Goal: Task Accomplishment & Management: Complete application form

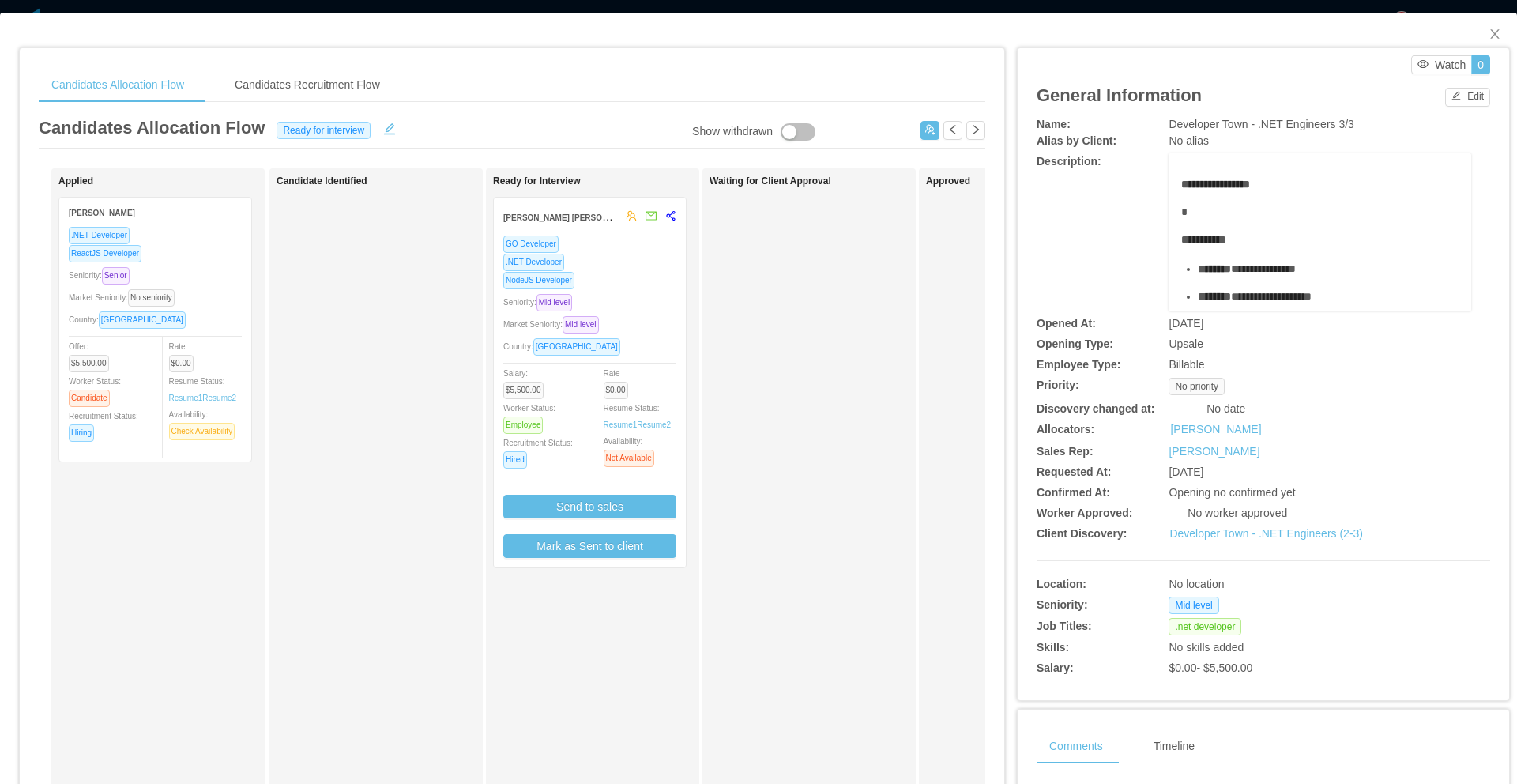
scroll to position [0, 69]
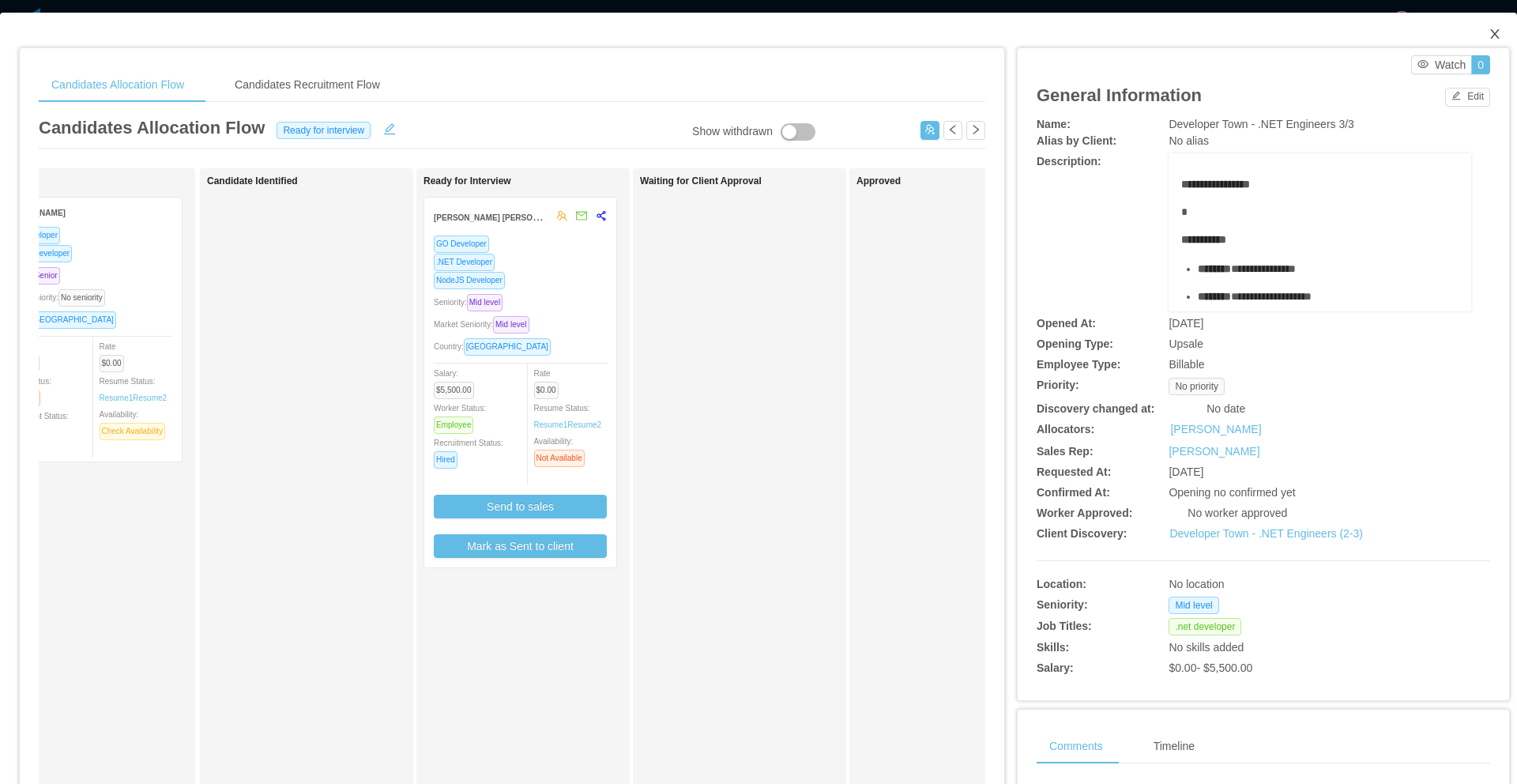
click at [1488, 41] on icon "icon: close" at bounding box center [1495, 34] width 13 height 13
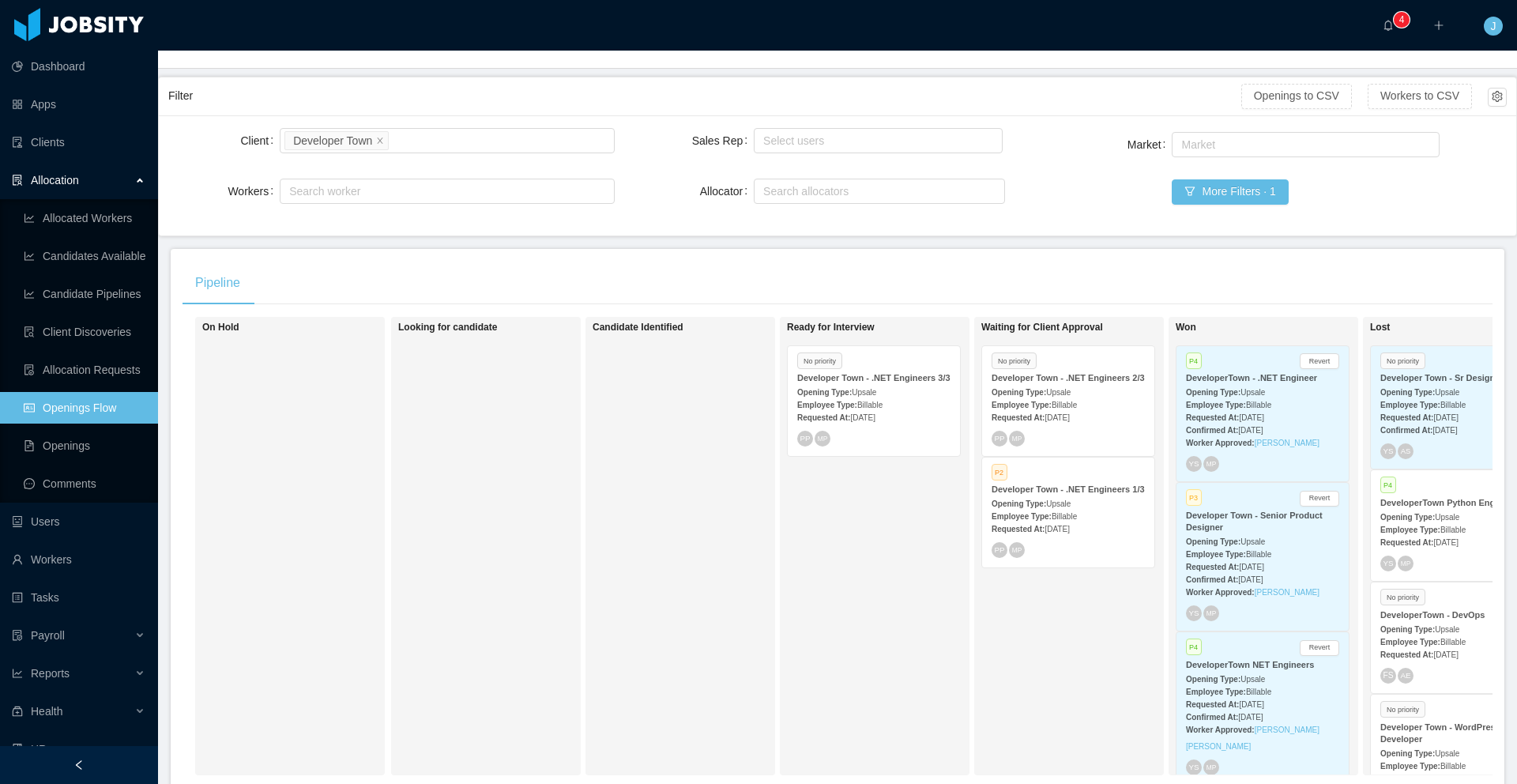
click at [1069, 422] on span "[DATE]" at bounding box center [1057, 416] width 25 height 8
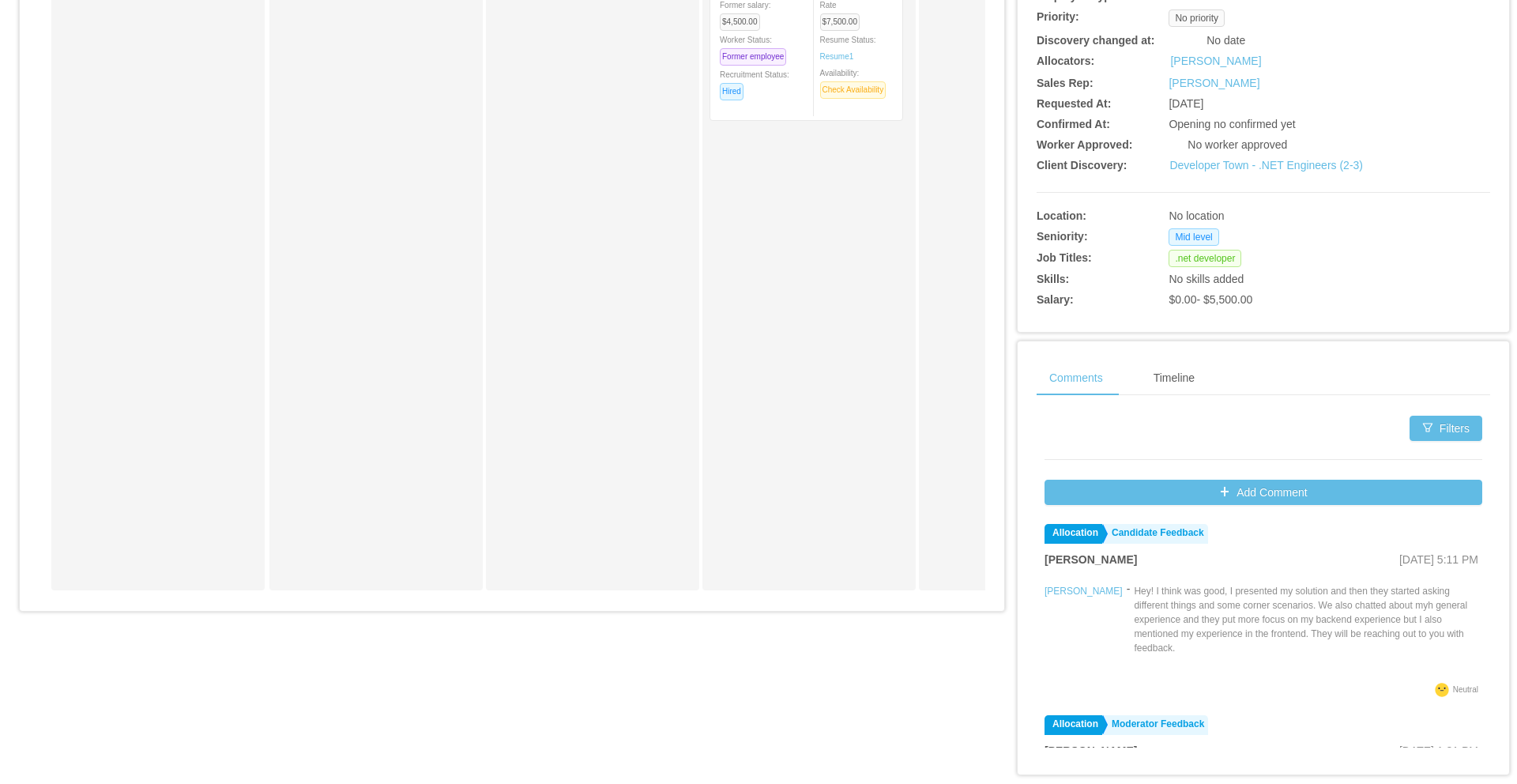
scroll to position [368, 0]
click at [1244, 495] on button "Add Comment" at bounding box center [1264, 492] width 438 height 25
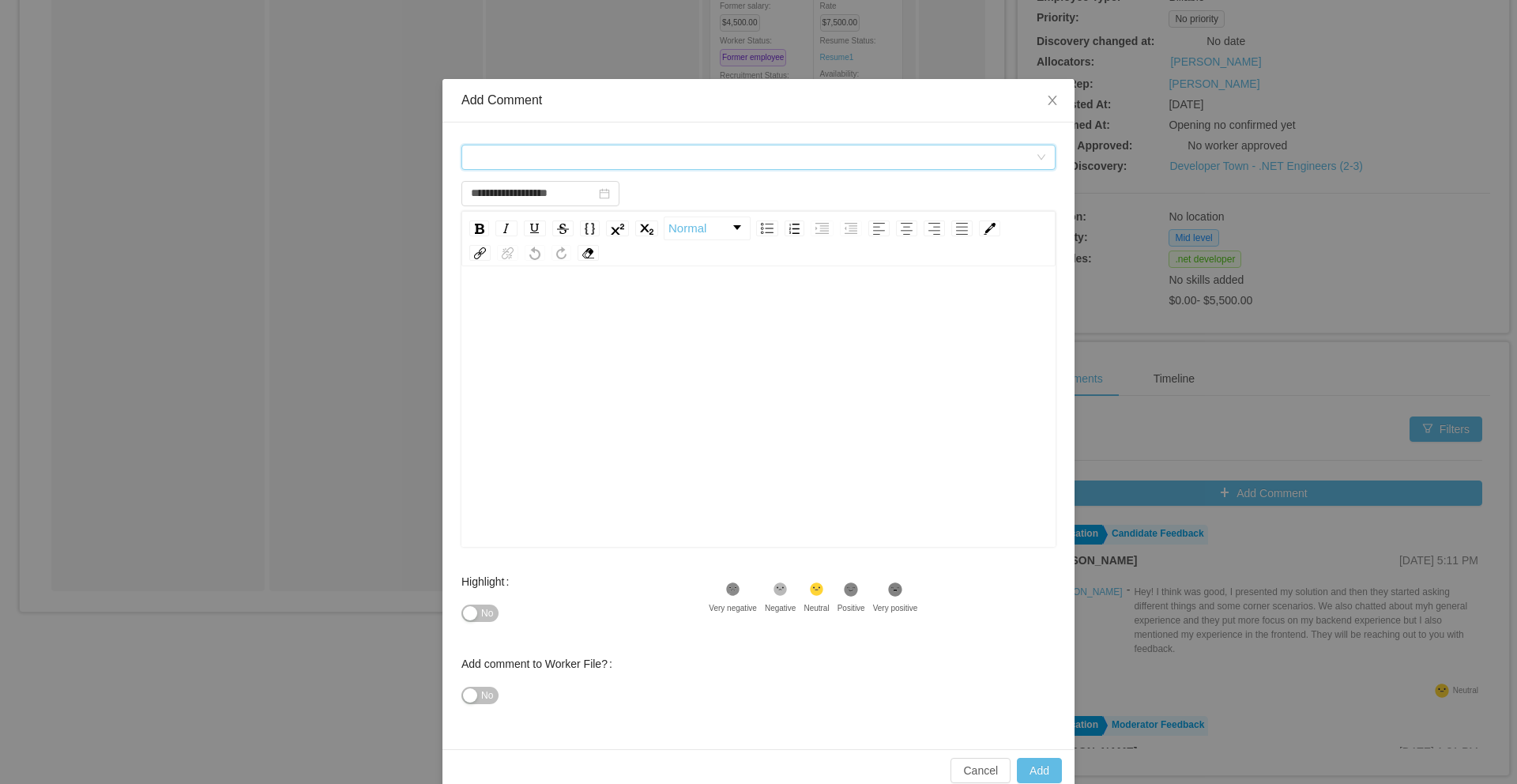
click at [579, 152] on div "Comment types" at bounding box center [754, 157] width 565 height 24
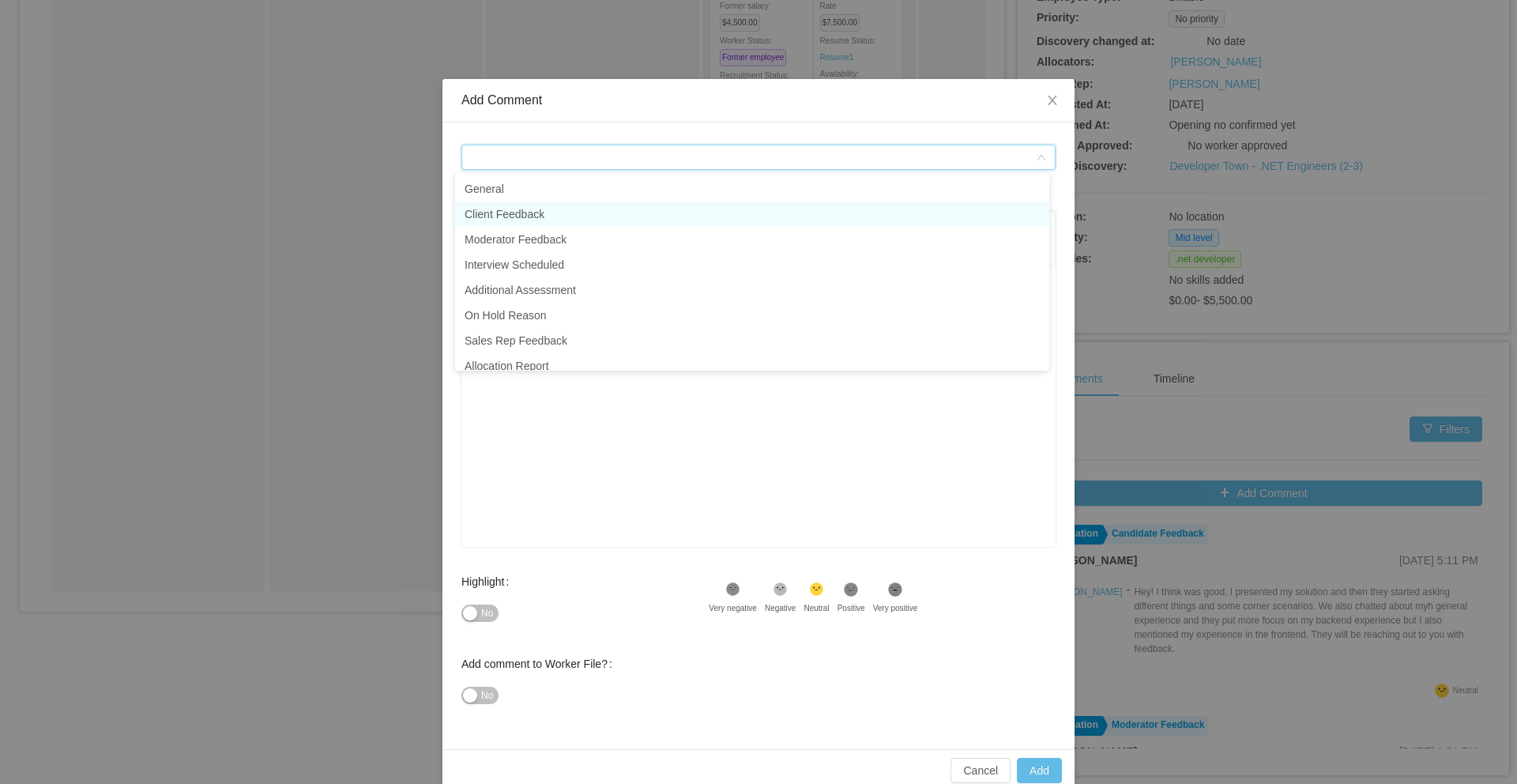
click at [565, 222] on li "Client Feedback" at bounding box center [752, 213] width 594 height 25
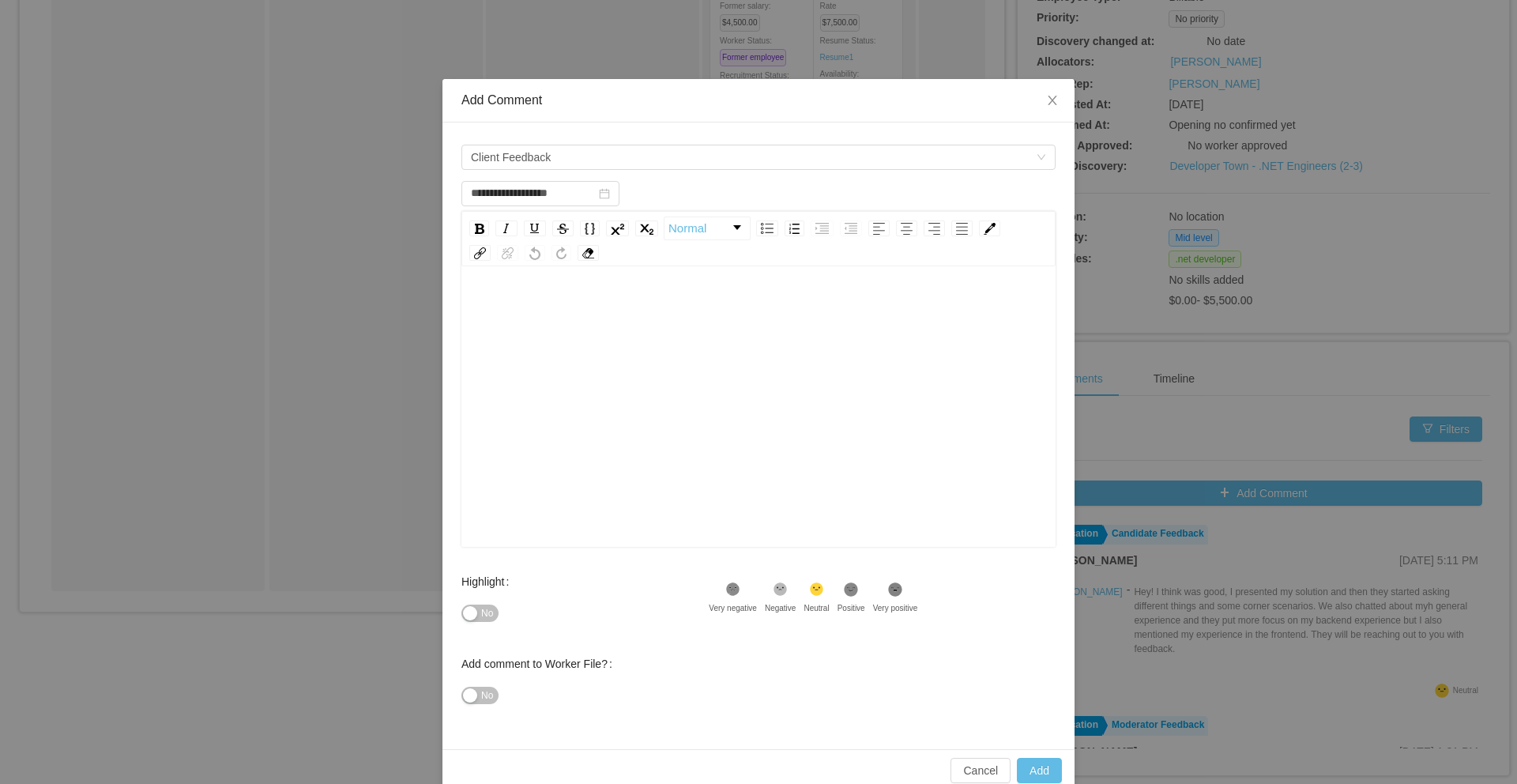
click at [564, 320] on div "rdw-editor" at bounding box center [758, 308] width 570 height 31
click at [739, 591] on icon at bounding box center [734, 589] width 10 height 10
click at [1041, 768] on button "Add" at bounding box center [1039, 769] width 45 height 25
type input "**********"
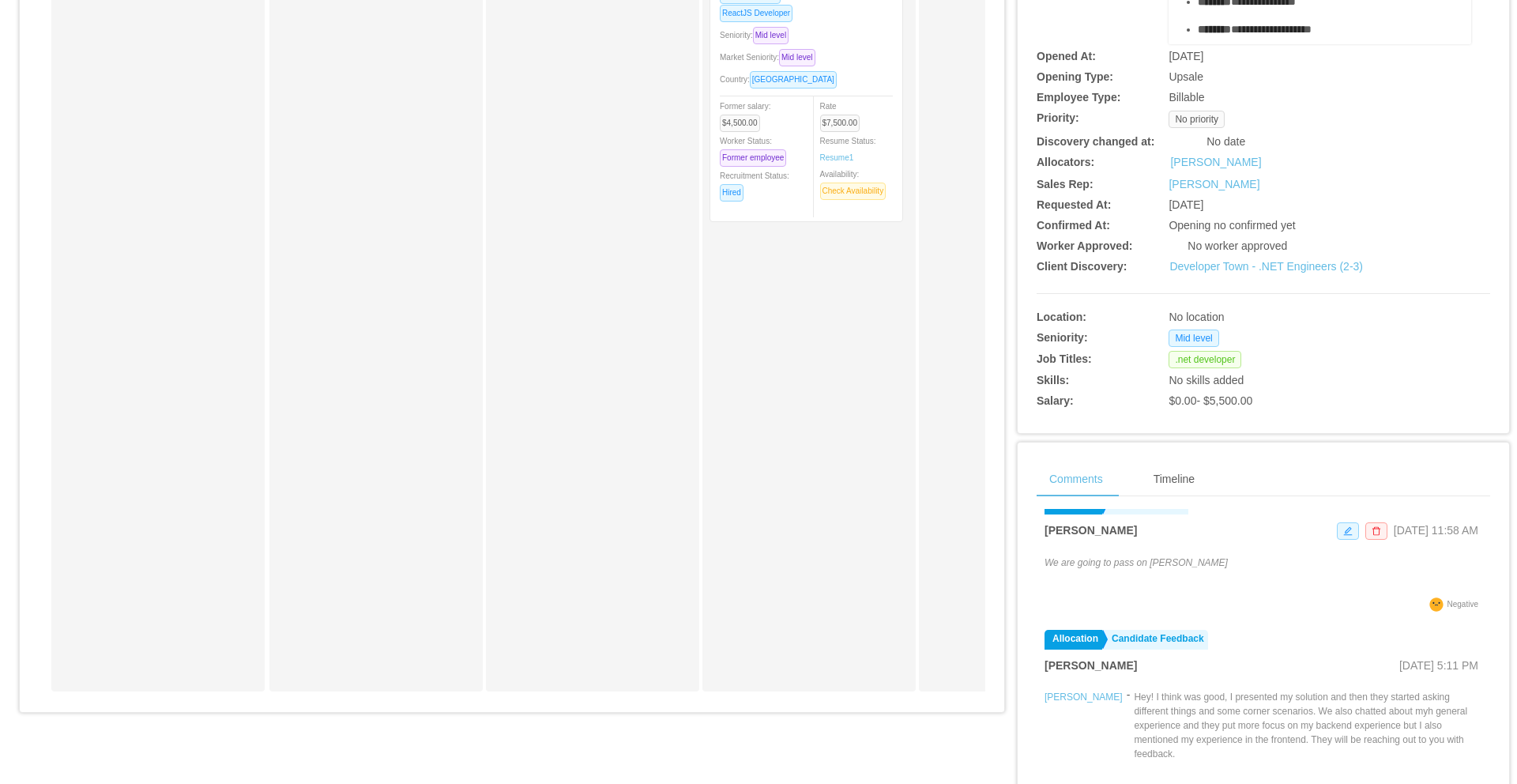
scroll to position [0, 0]
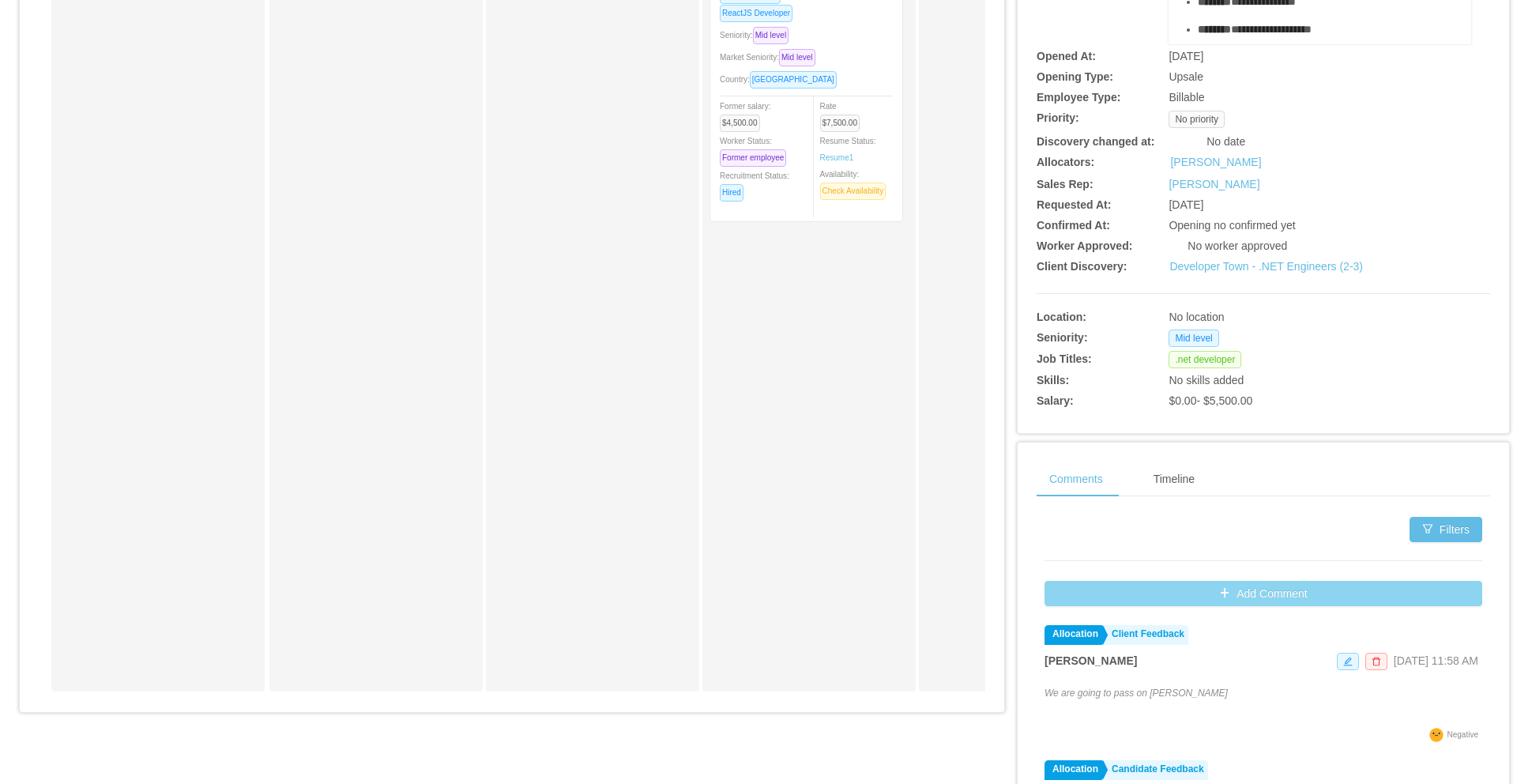
click at [1229, 598] on button "Add Comment" at bounding box center [1264, 593] width 438 height 25
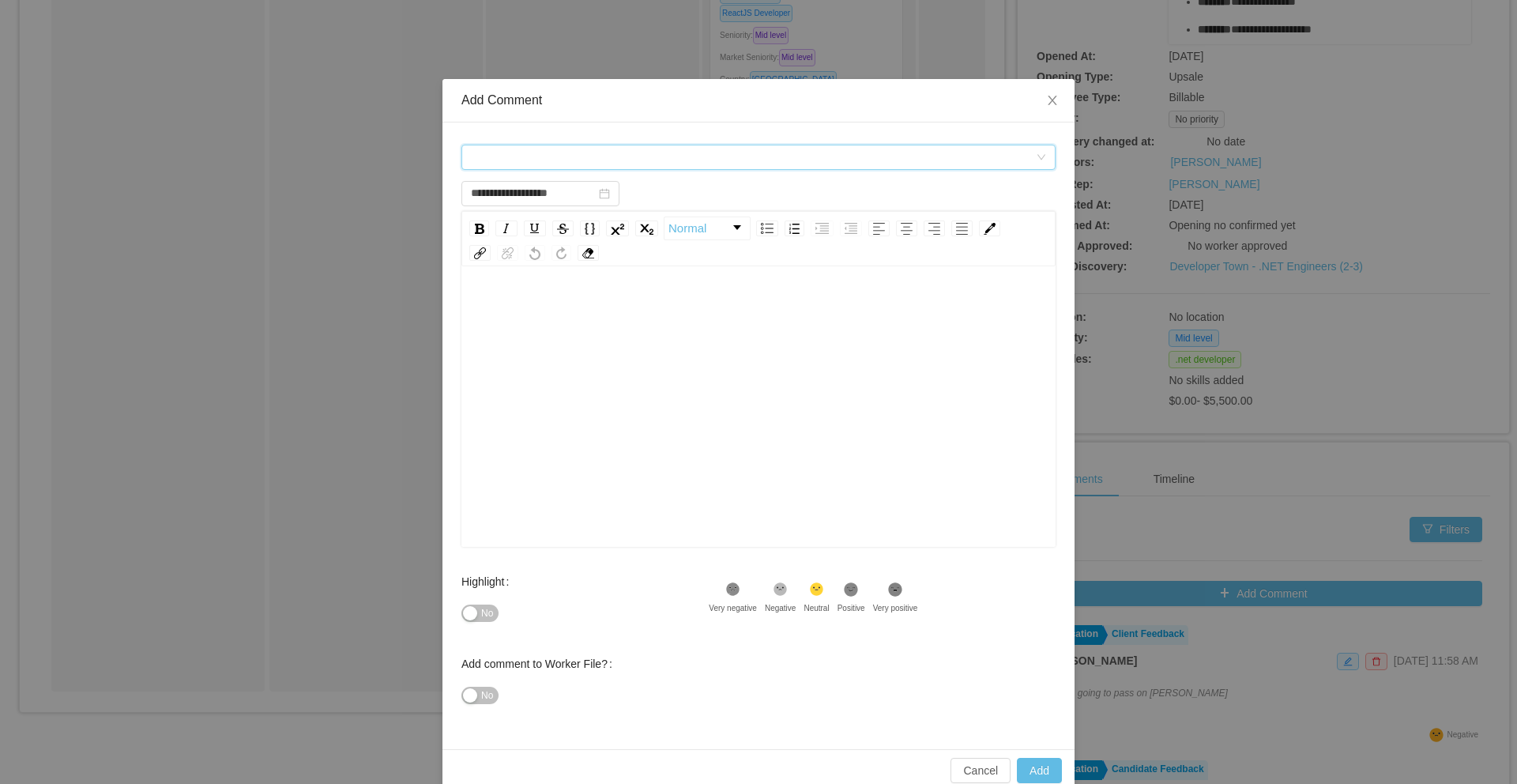
click at [533, 164] on div "Comment types" at bounding box center [754, 157] width 565 height 24
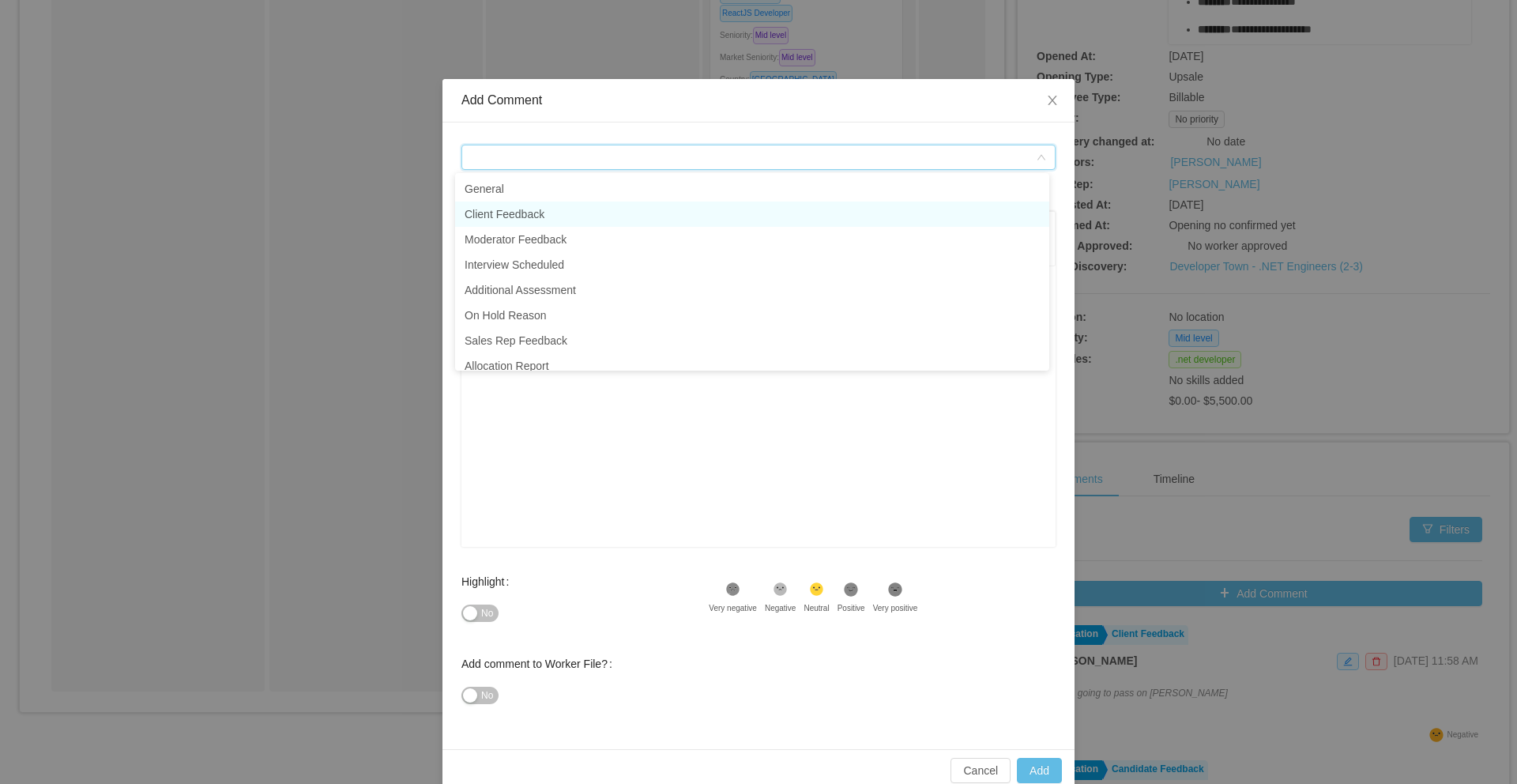
click at [531, 215] on li "Client Feedback" at bounding box center [752, 213] width 594 height 25
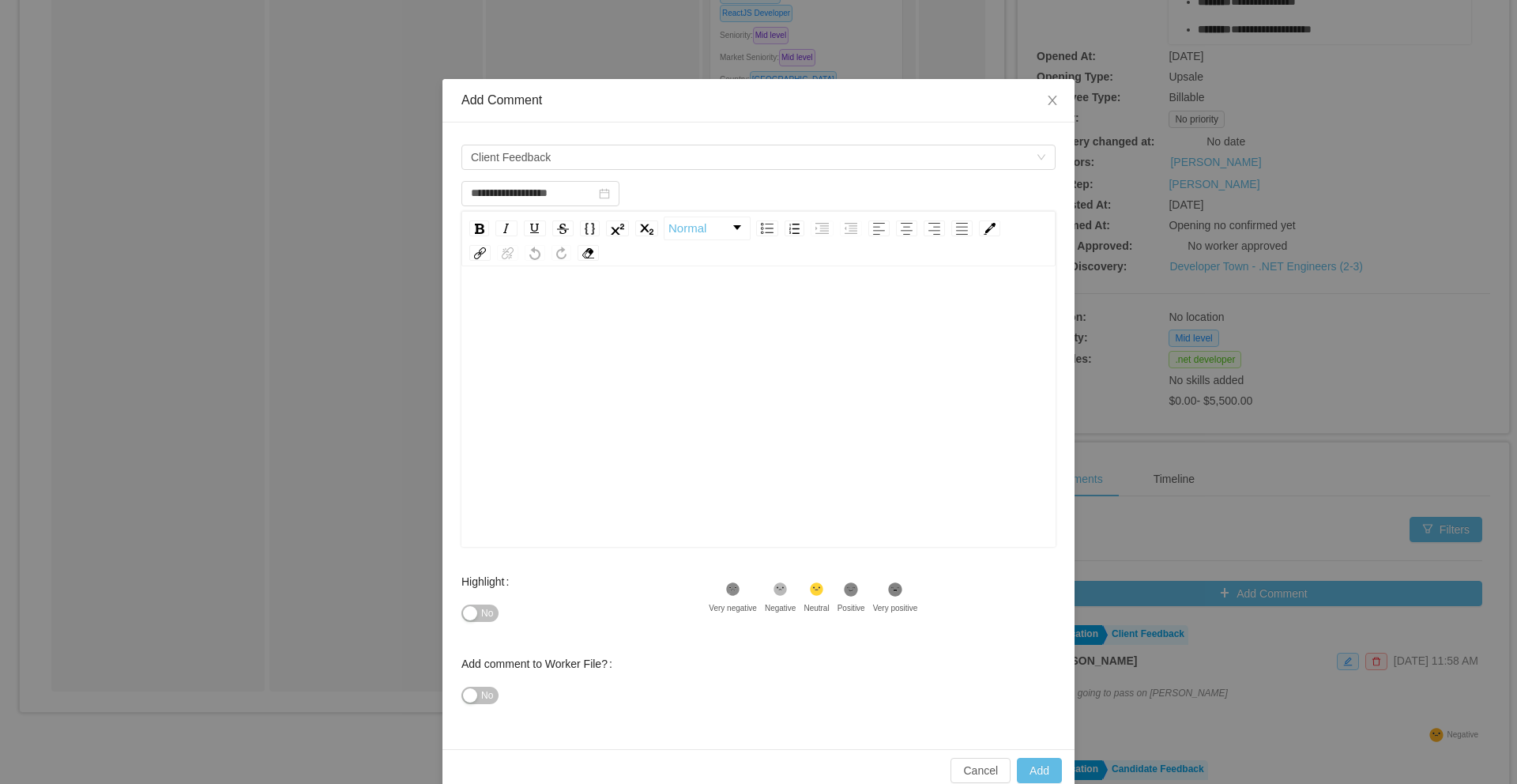
click at [560, 303] on div "rdw-editor" at bounding box center [758, 308] width 570 height 31
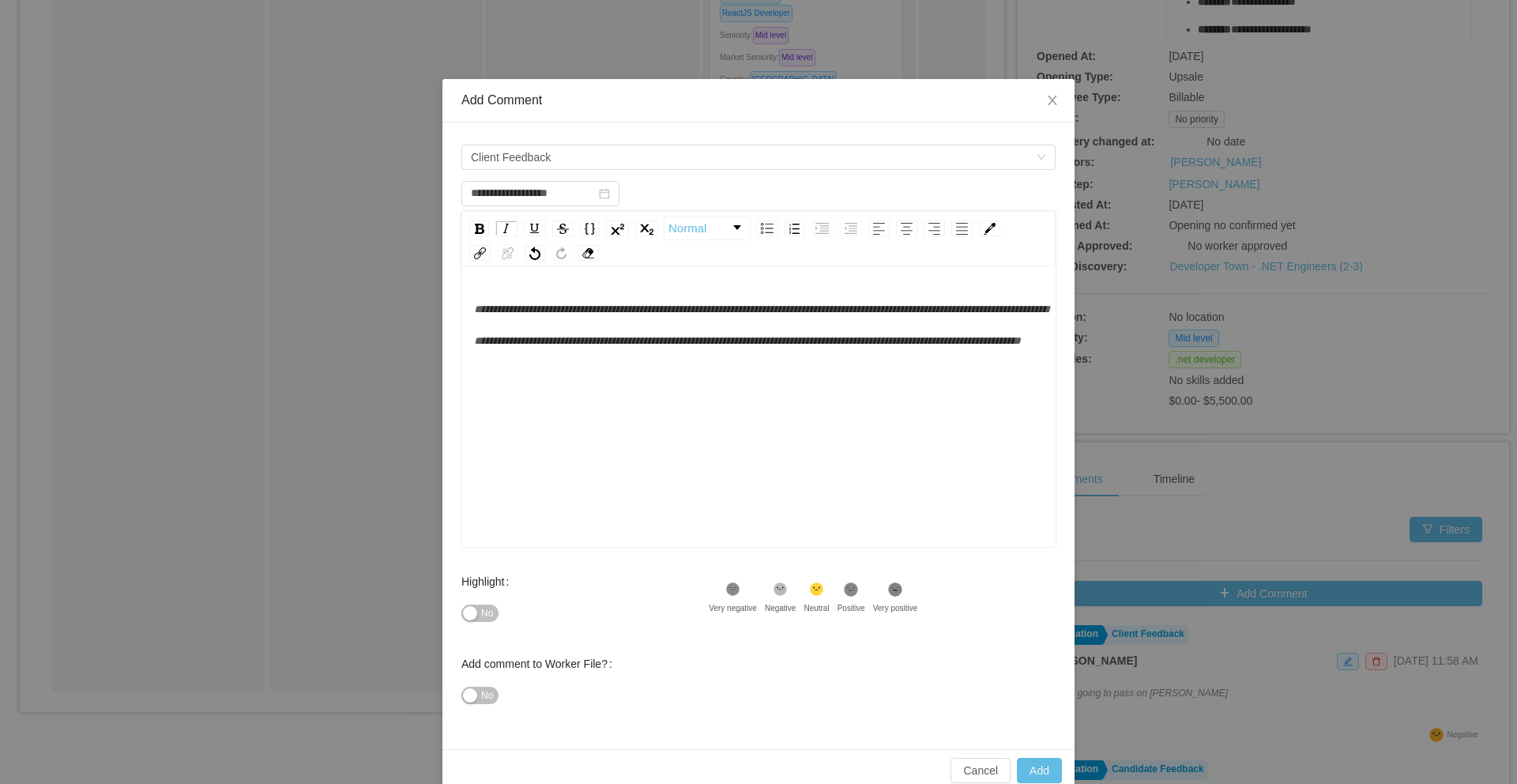
click at [739, 588] on icon at bounding box center [734, 589] width 10 height 10
click at [735, 589] on icon at bounding box center [733, 590] width 5 height 3
click at [741, 592] on icon ".st1{fill:#262626}" at bounding box center [733, 589] width 16 height 16
click at [827, 591] on div ".st2{fill:#262626}" at bounding box center [816, 592] width 25 height 20
click at [739, 591] on icon at bounding box center [734, 589] width 10 height 10
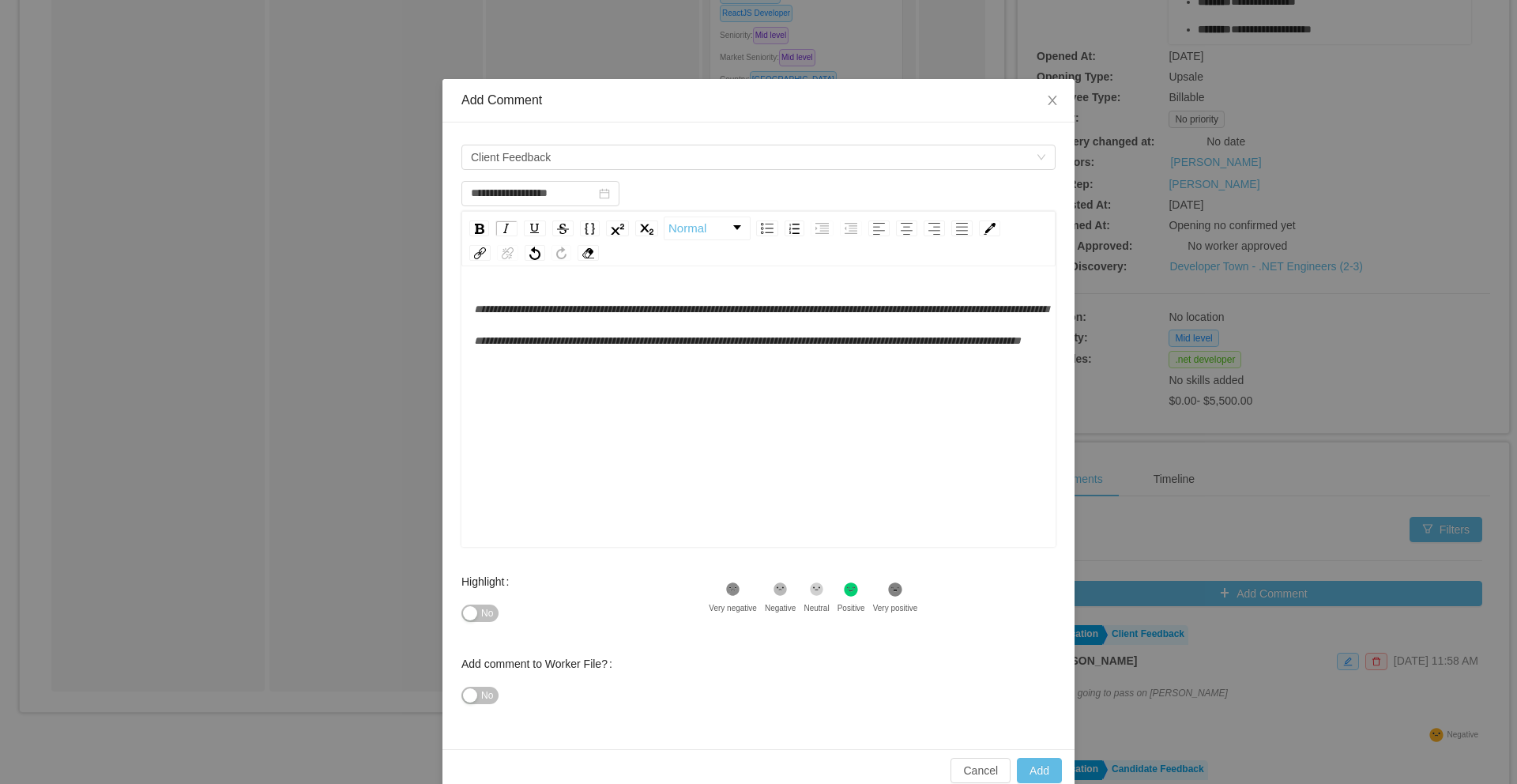
click at [739, 591] on icon at bounding box center [734, 589] width 10 height 10
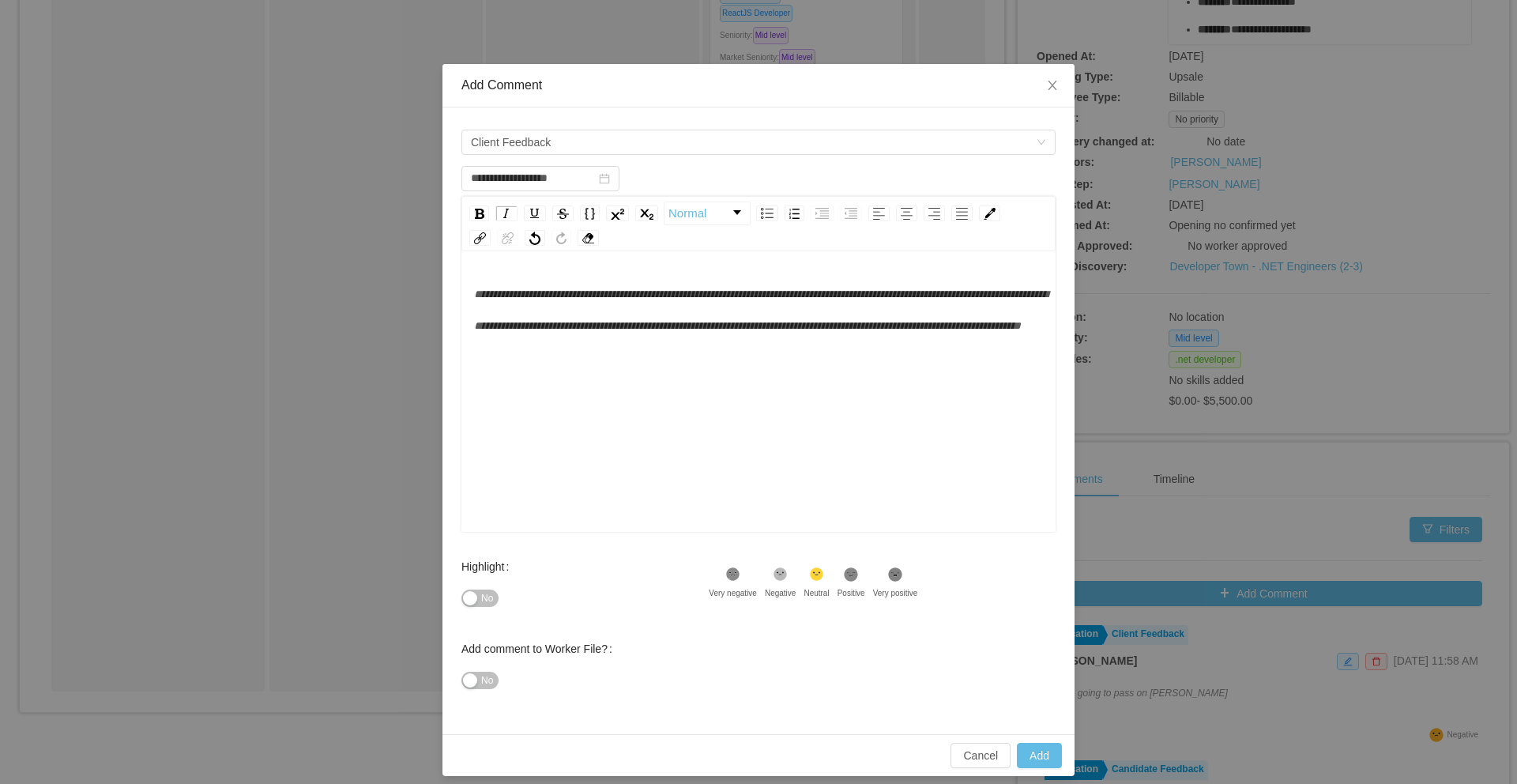
scroll to position [26, 0]
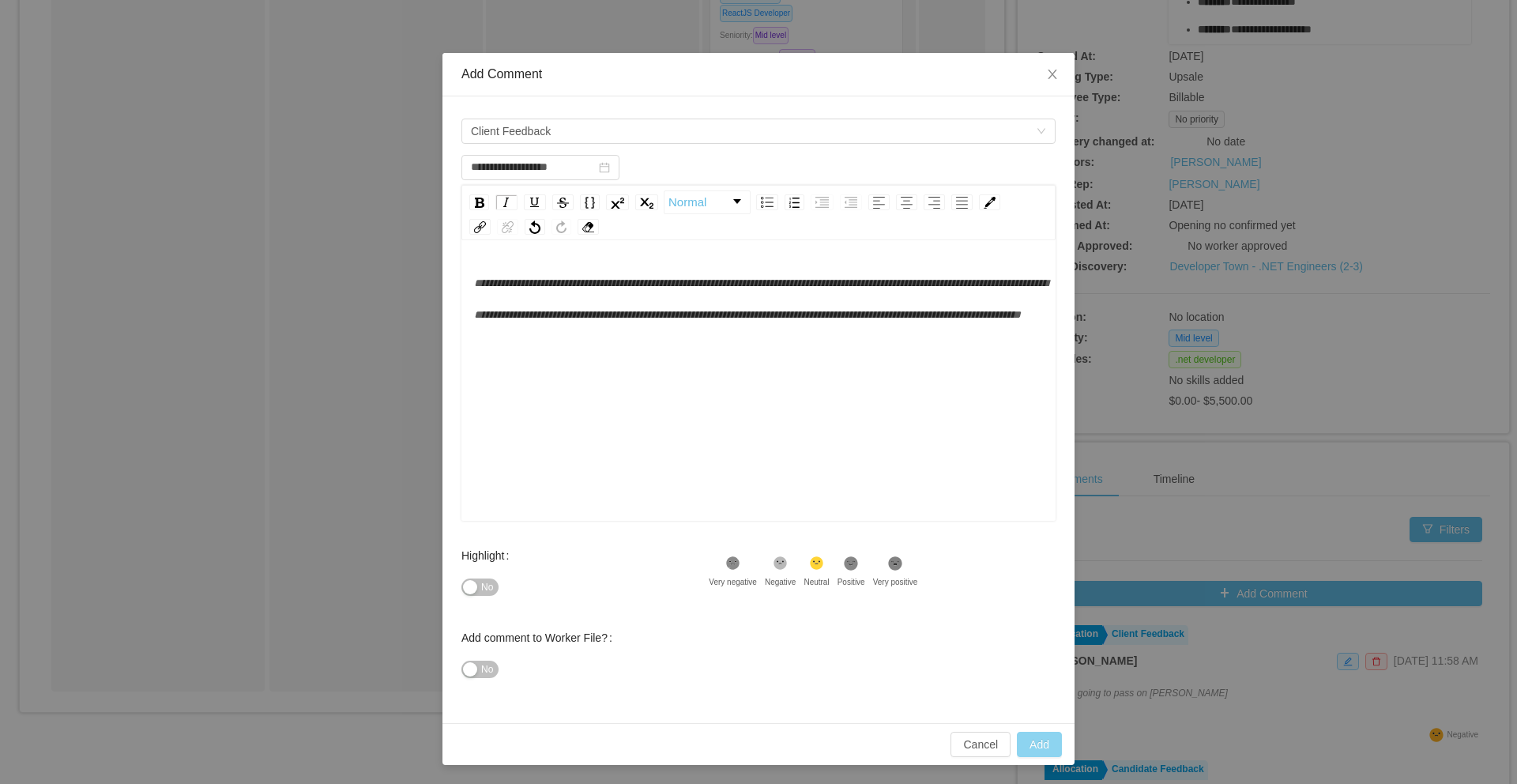
click at [1047, 745] on button "Add" at bounding box center [1039, 743] width 45 height 25
type input "**********"
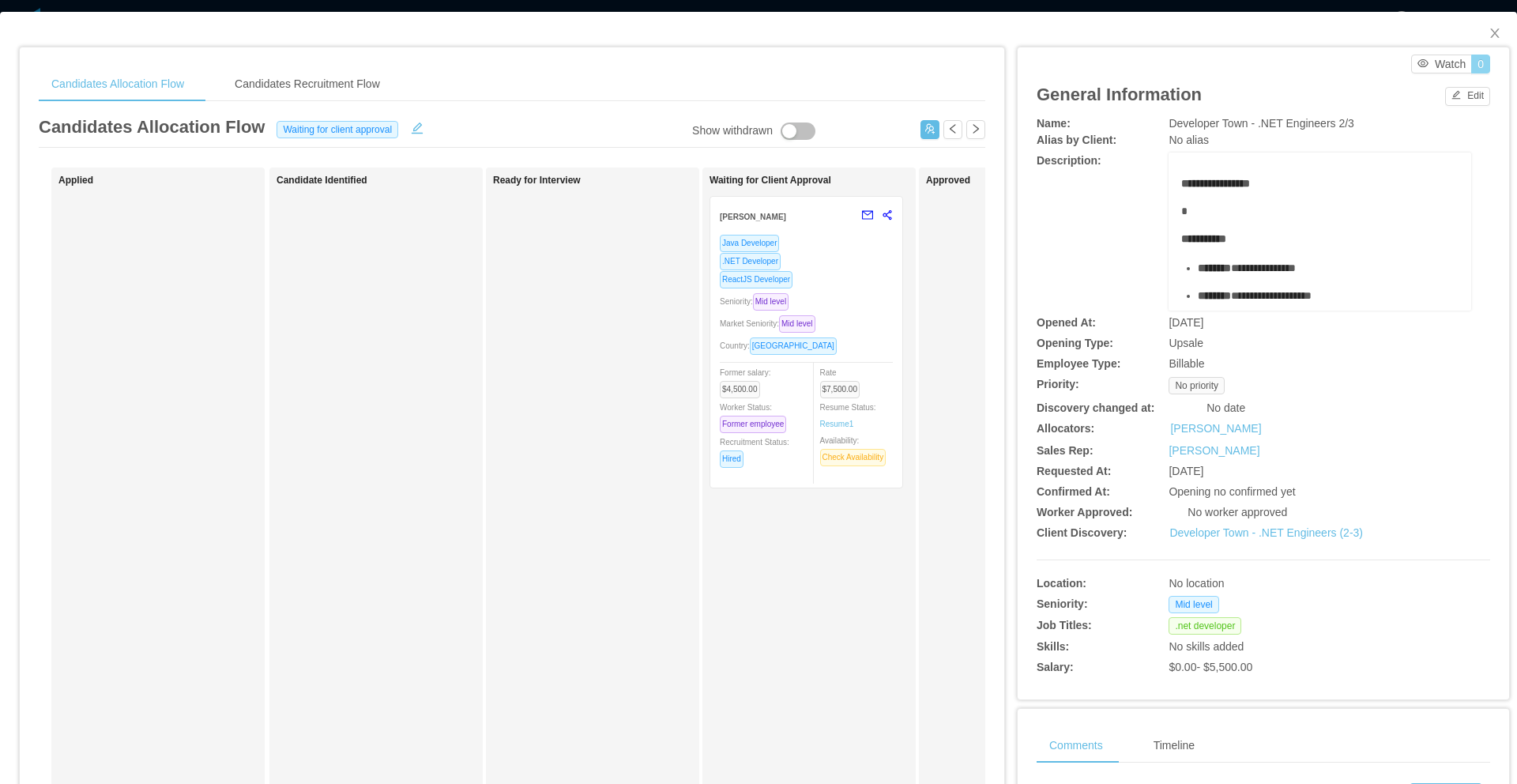
scroll to position [0, 0]
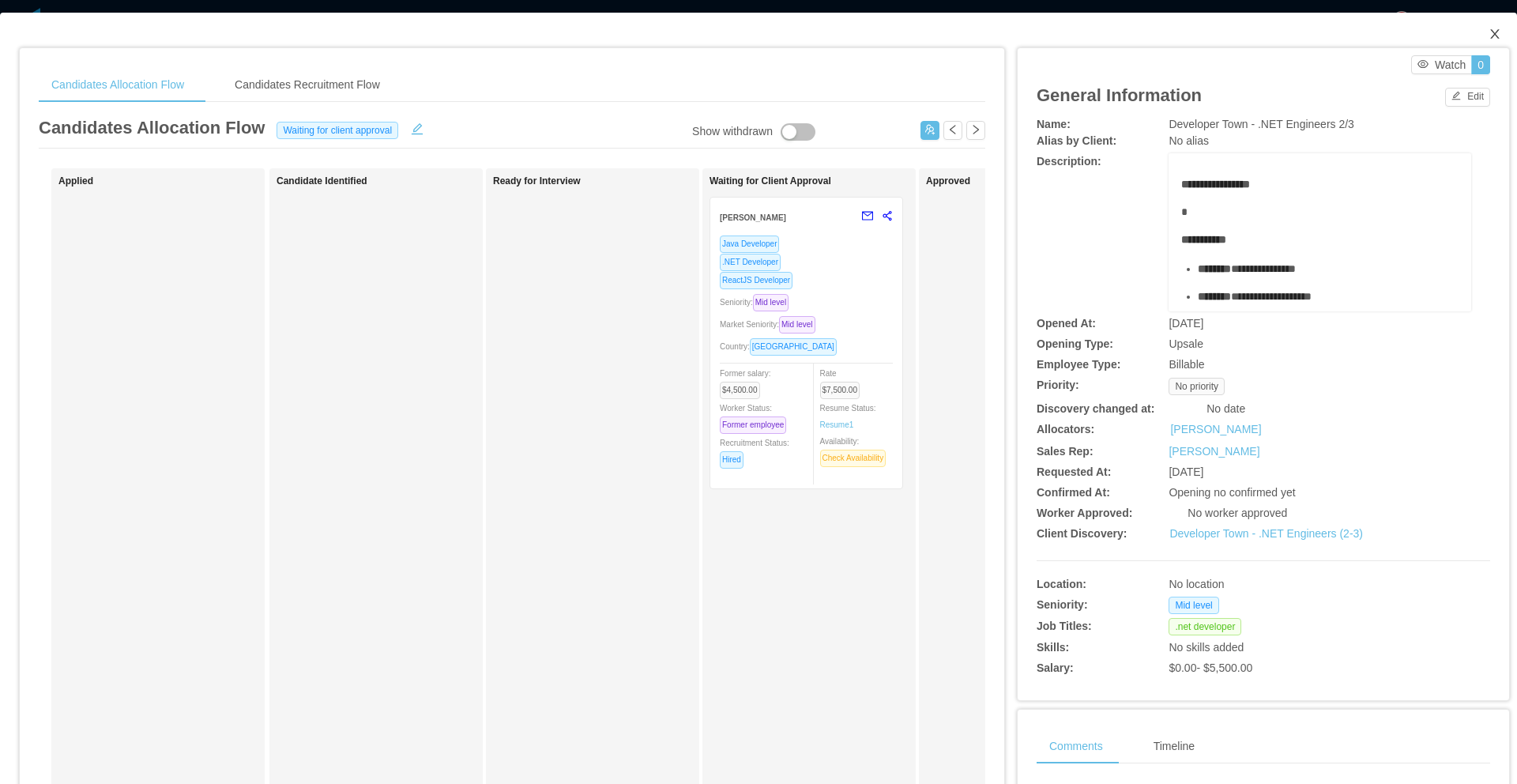
click at [1490, 35] on icon "icon: close" at bounding box center [1494, 34] width 8 height 9
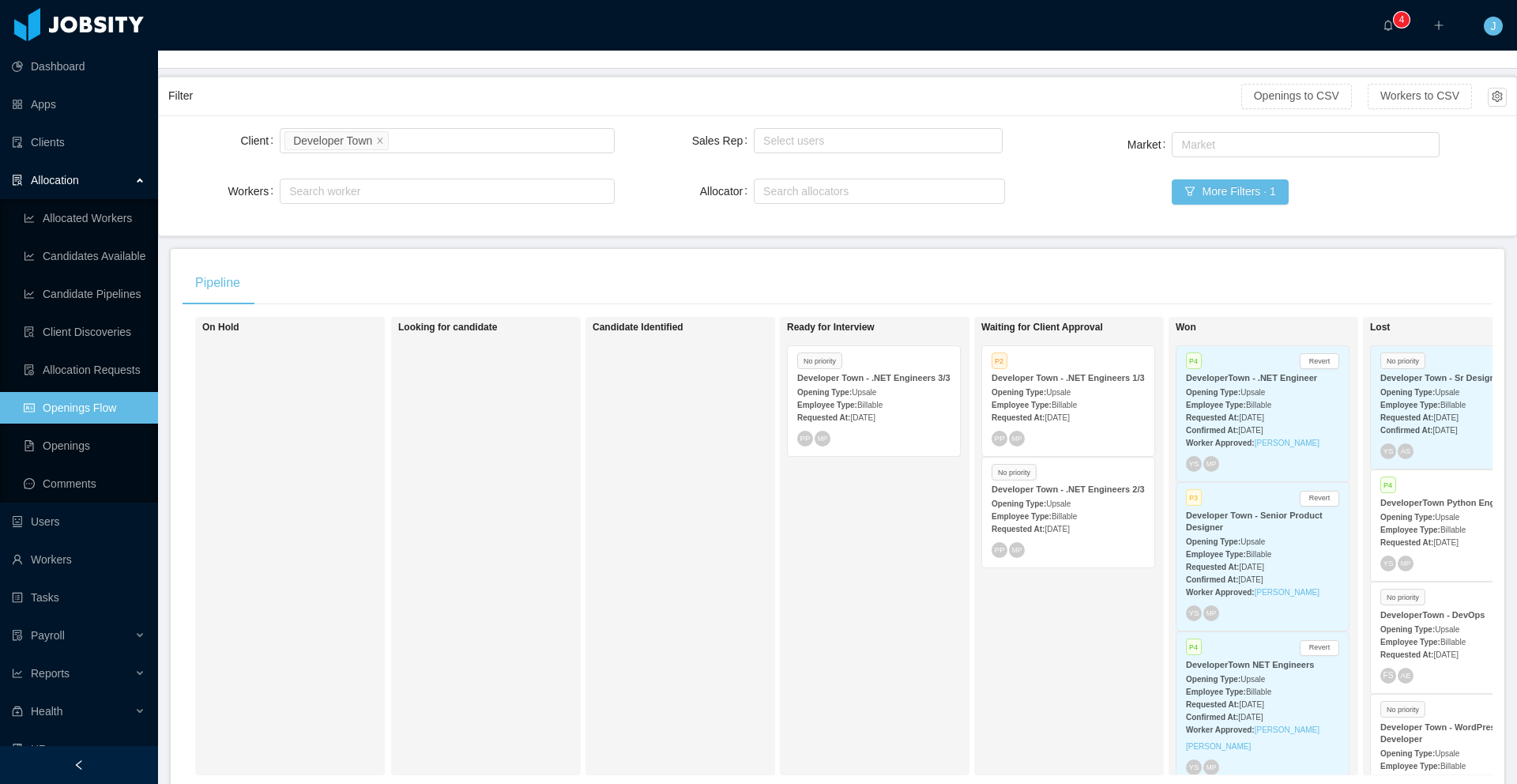
scroll to position [79, 0]
click at [1057, 421] on div "Requested At: [DATE]" at bounding box center [1068, 414] width 153 height 17
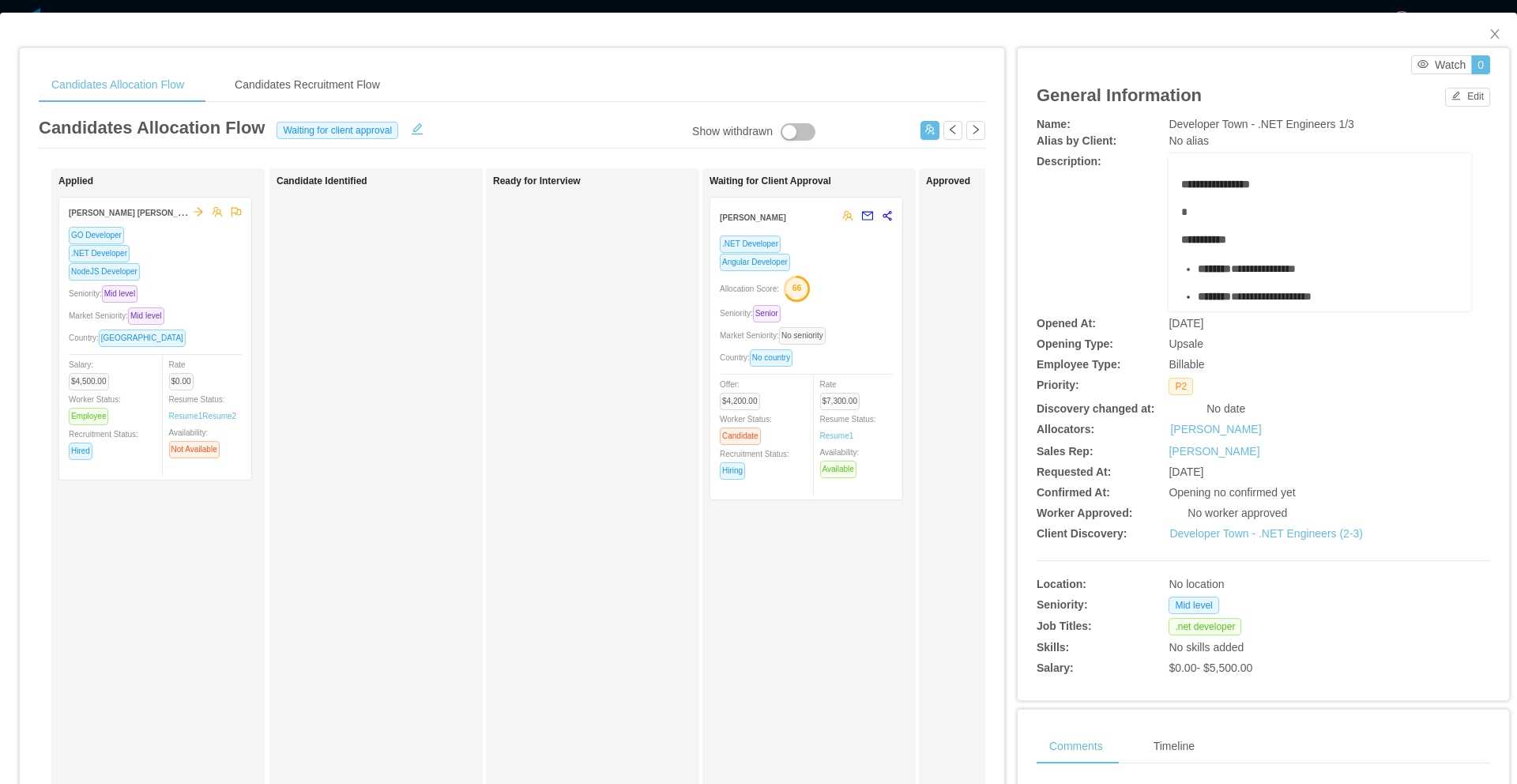
click at [850, 268] on div "Angular Developer" at bounding box center [806, 262] width 173 height 18
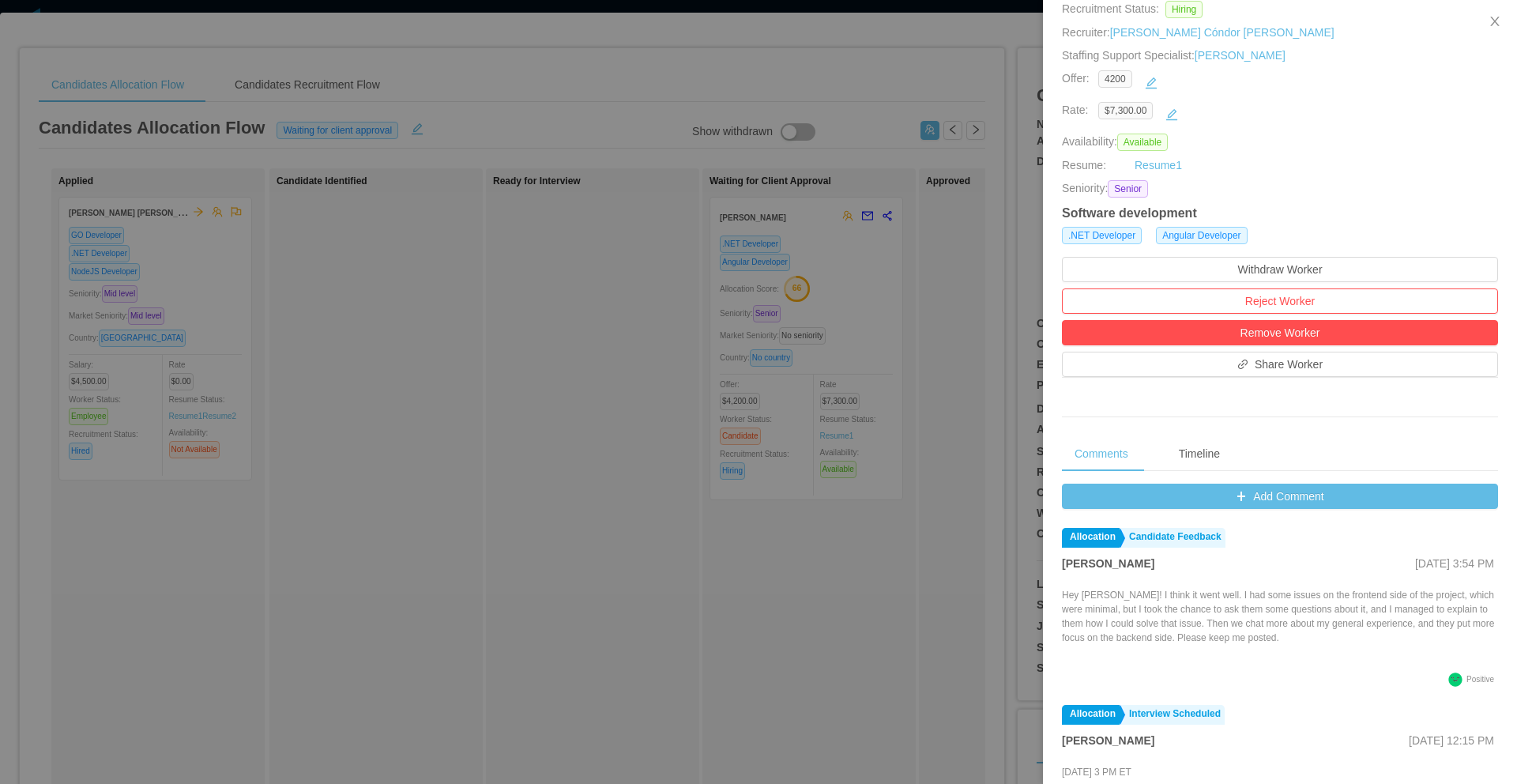
scroll to position [3, 0]
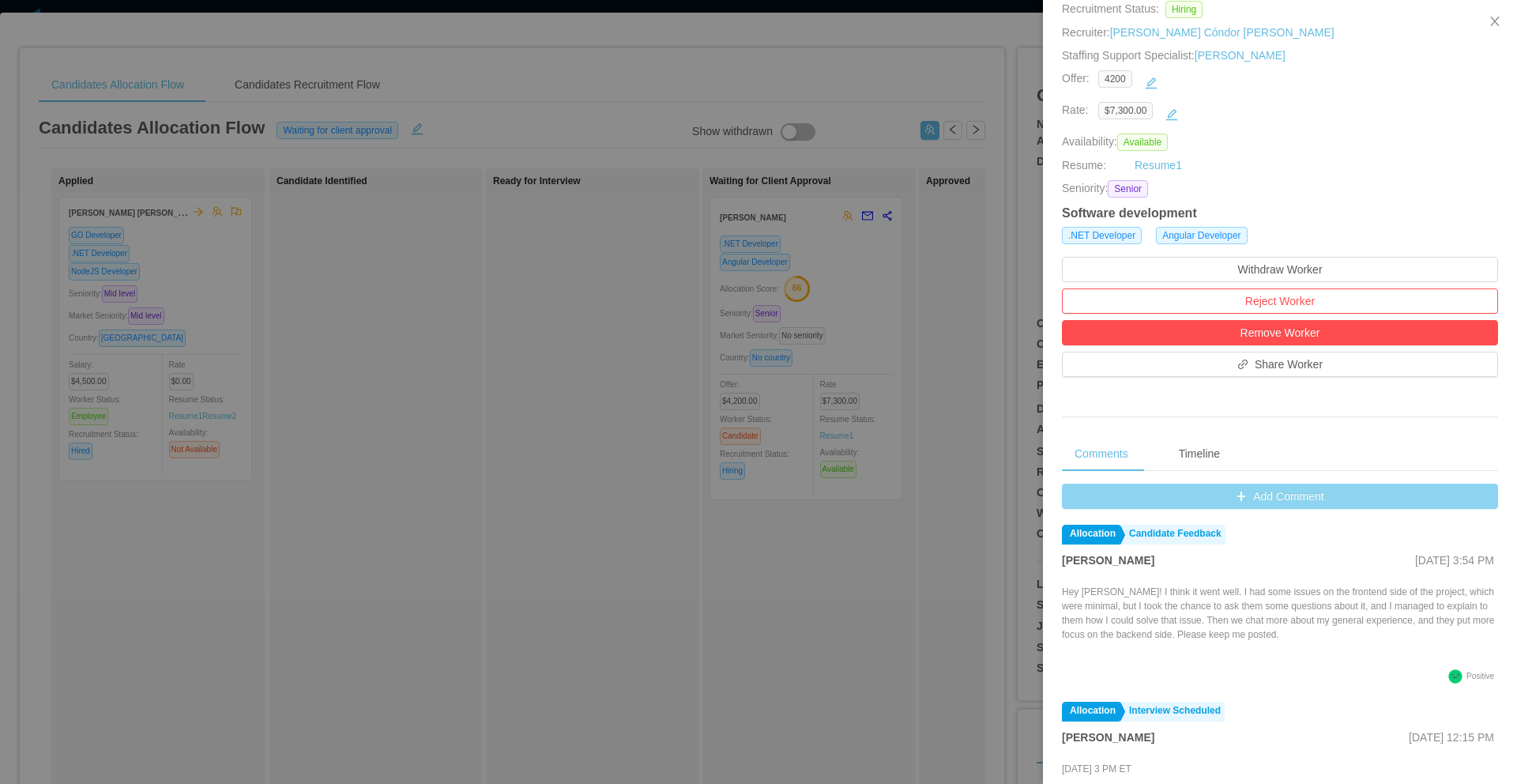
click at [1268, 497] on button "Add Comment" at bounding box center [1280, 495] width 436 height 25
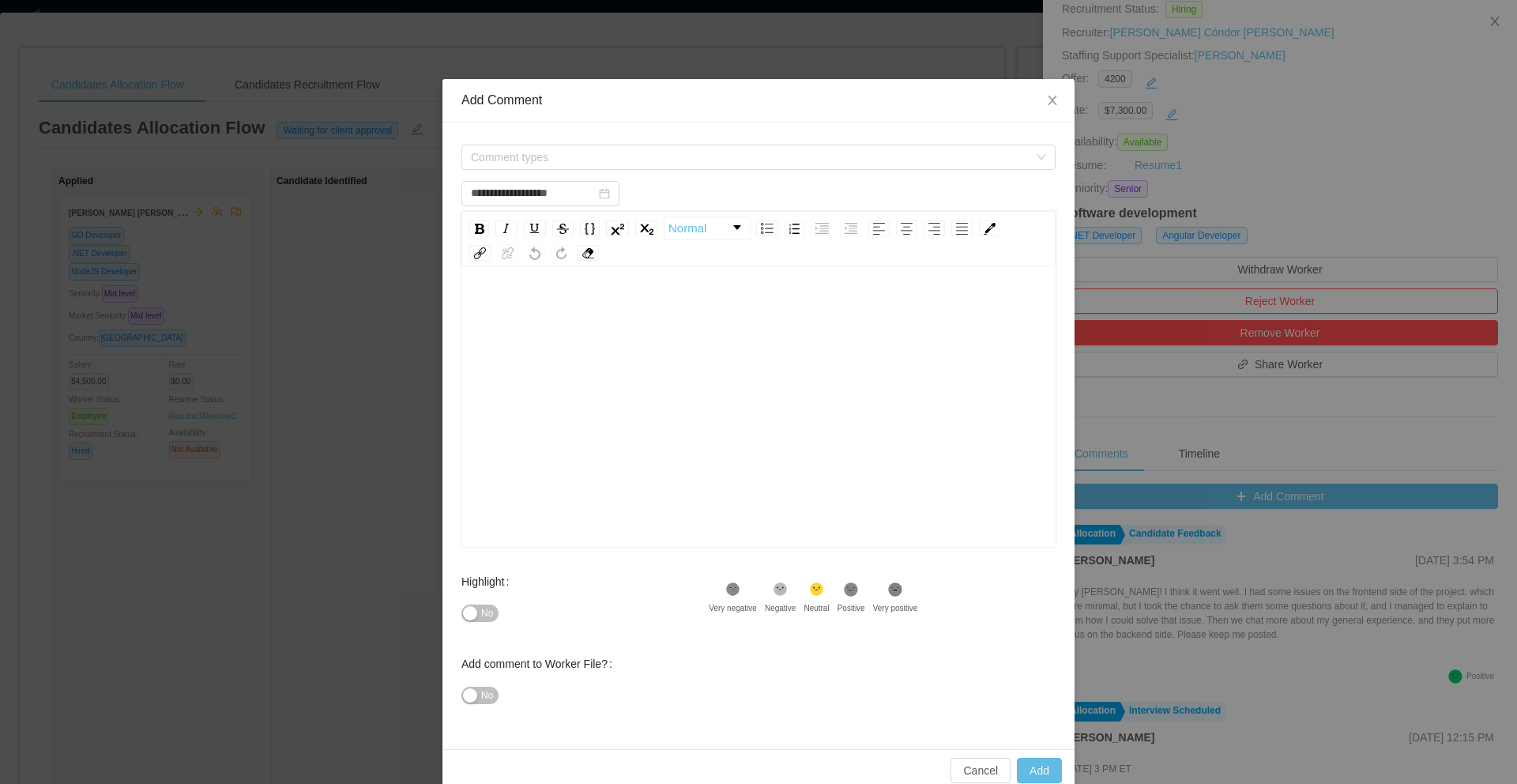
click at [628, 309] on div "rdw-editor" at bounding box center [758, 308] width 570 height 31
click at [584, 155] on span "Comment types" at bounding box center [750, 157] width 558 height 16
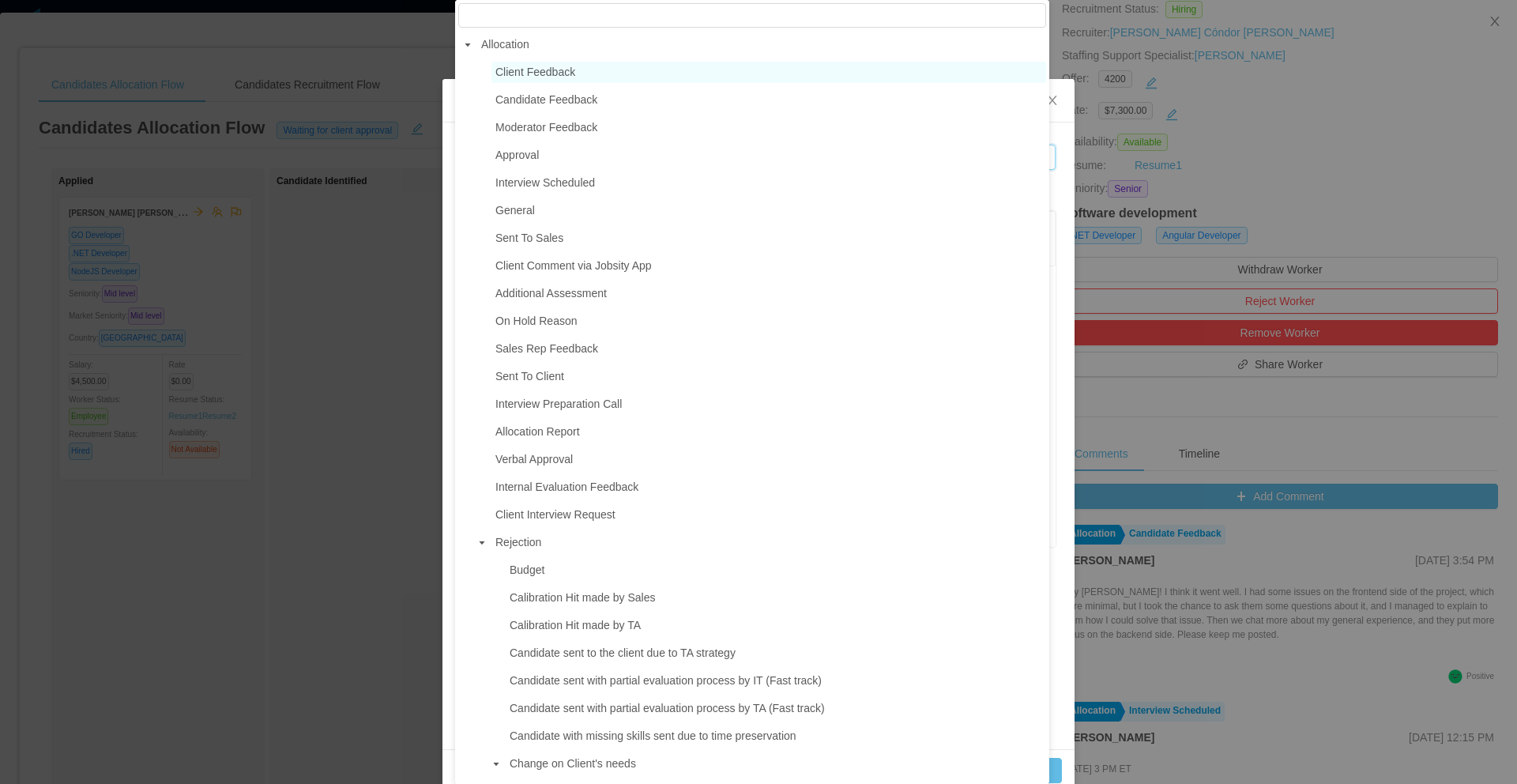
click at [576, 74] on span "Client Feedback" at bounding box center [535, 72] width 79 height 13
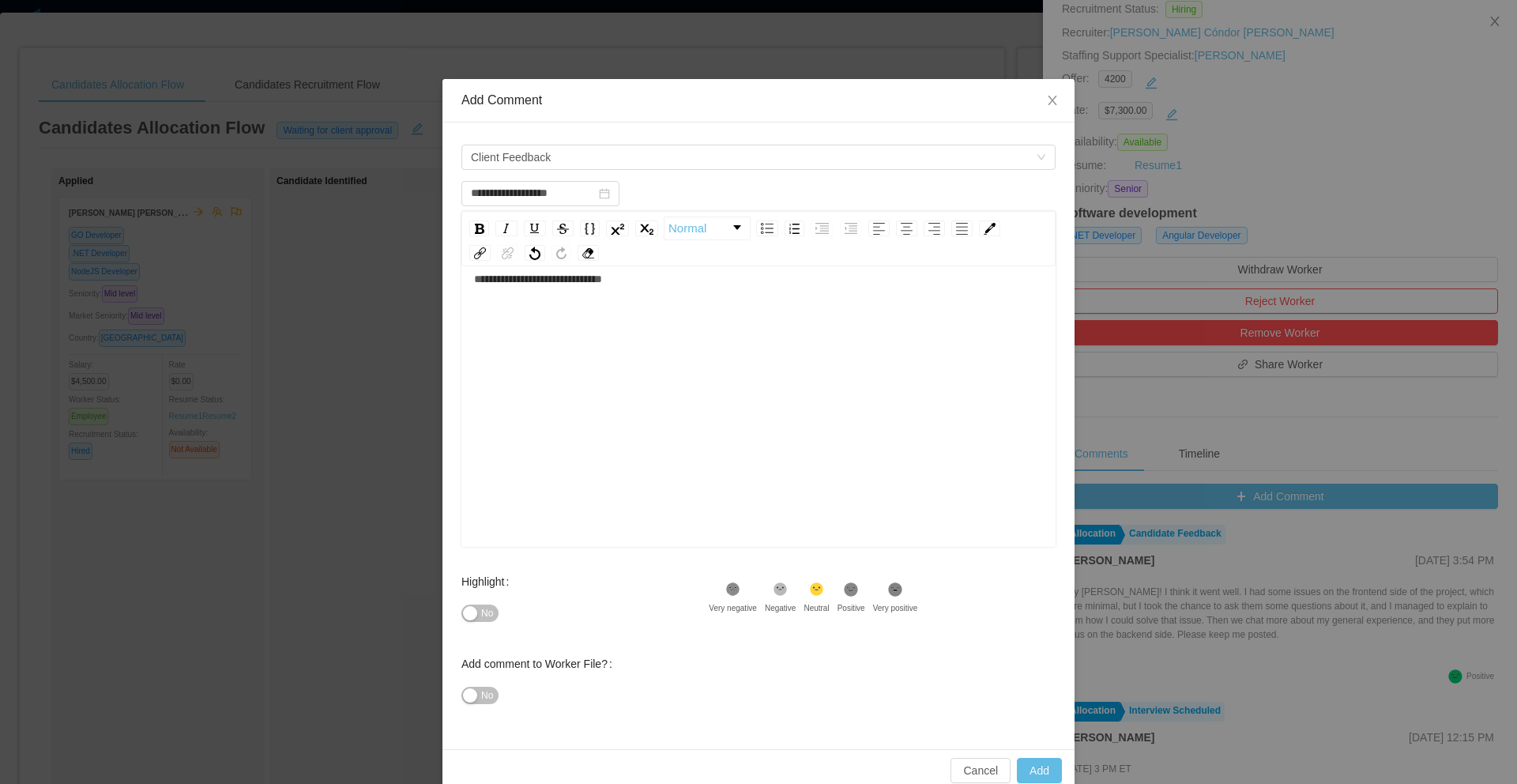
scroll to position [35, 0]
click at [741, 593] on icon ".st1{fill:#262626}" at bounding box center [733, 589] width 16 height 16
click at [1037, 766] on button "Add" at bounding box center [1039, 769] width 45 height 25
click at [643, 360] on div "**********" at bounding box center [758, 430] width 570 height 276
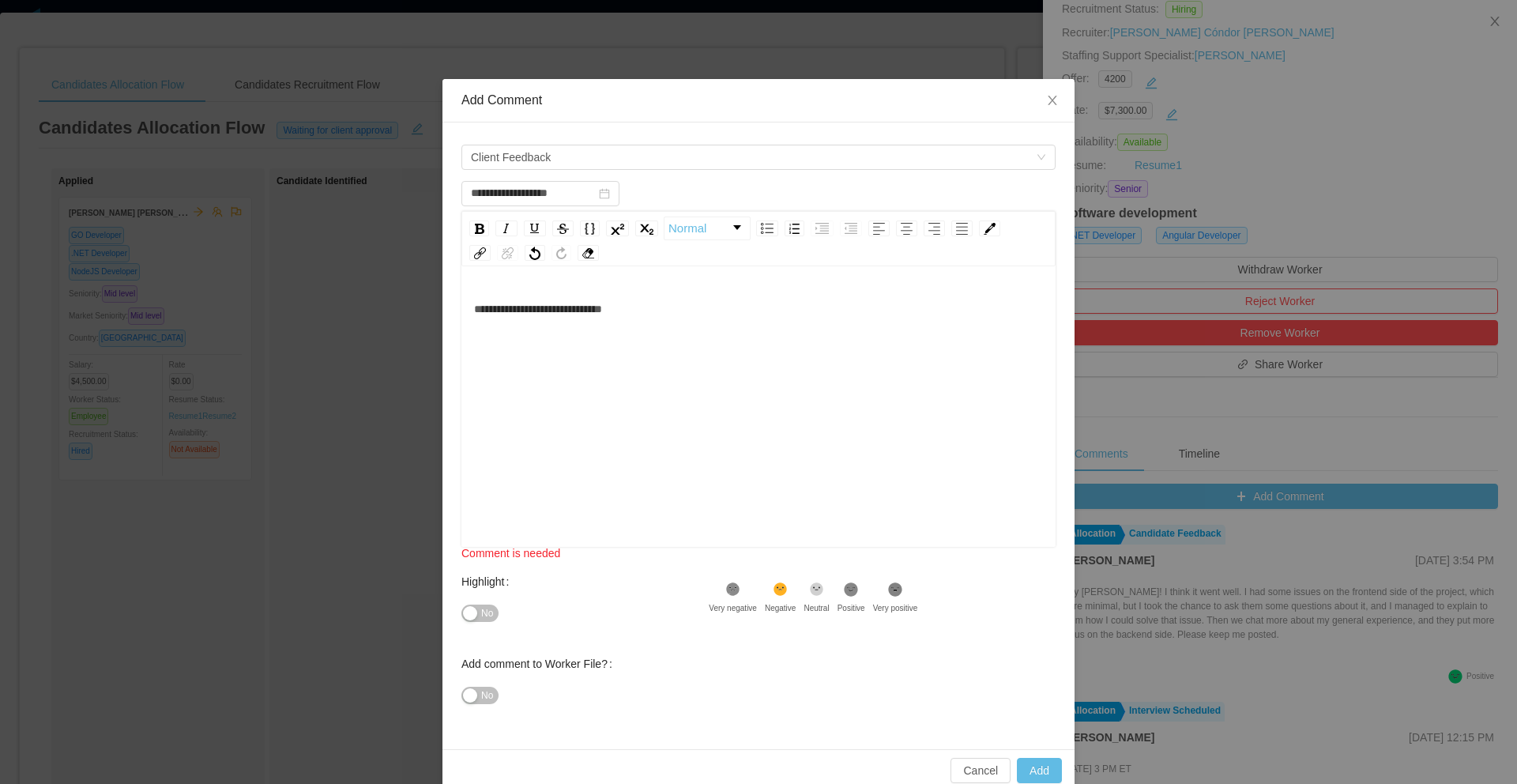
click at [644, 336] on div "**********" at bounding box center [758, 430] width 570 height 276
click at [669, 304] on div "**********" at bounding box center [758, 308] width 570 height 31
click at [685, 296] on div "**********" at bounding box center [758, 308] width 570 height 31
type input "**********"
click at [1040, 778] on button "Add" at bounding box center [1039, 769] width 45 height 25
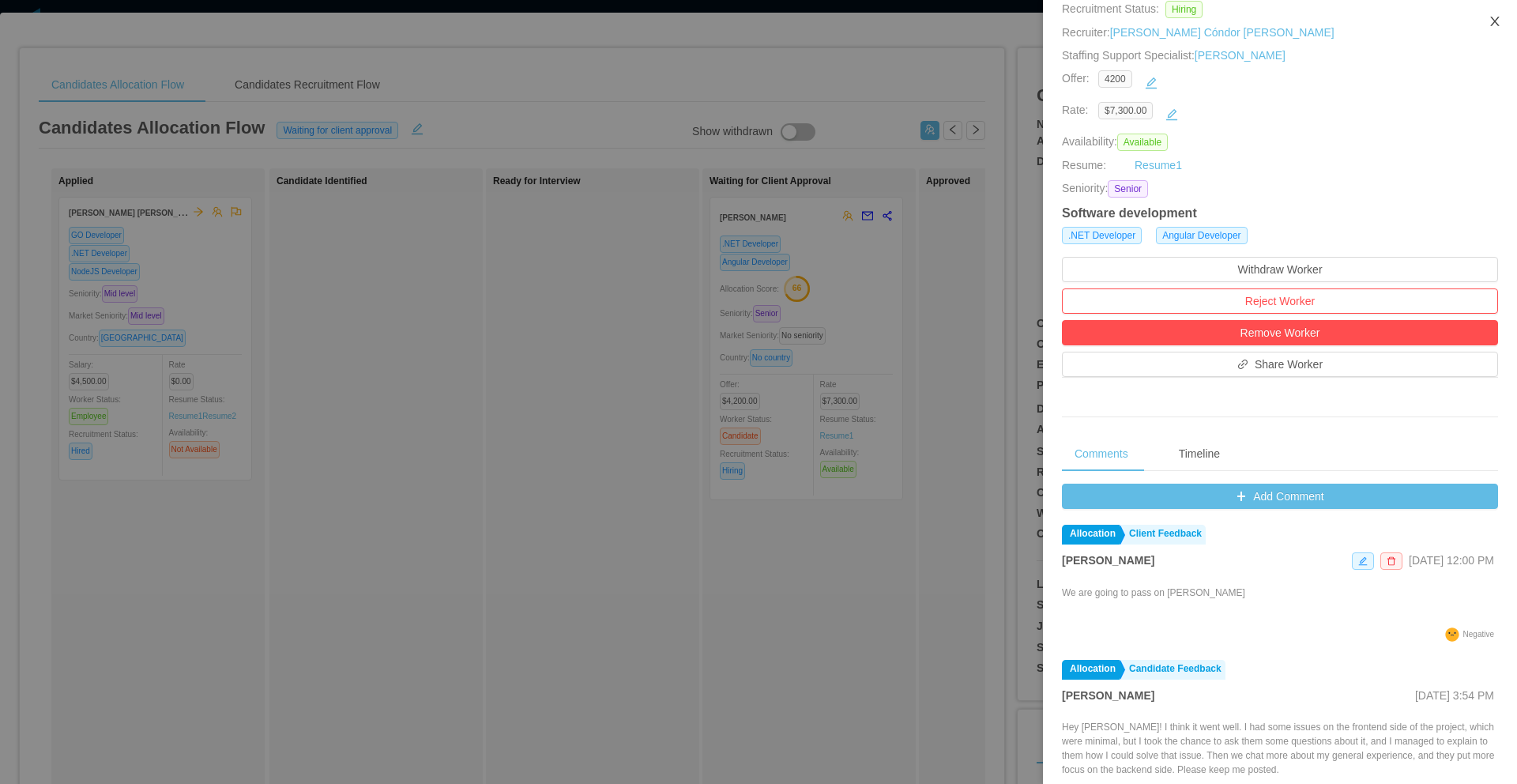
click at [1496, 25] on icon "icon: close" at bounding box center [1495, 21] width 13 height 13
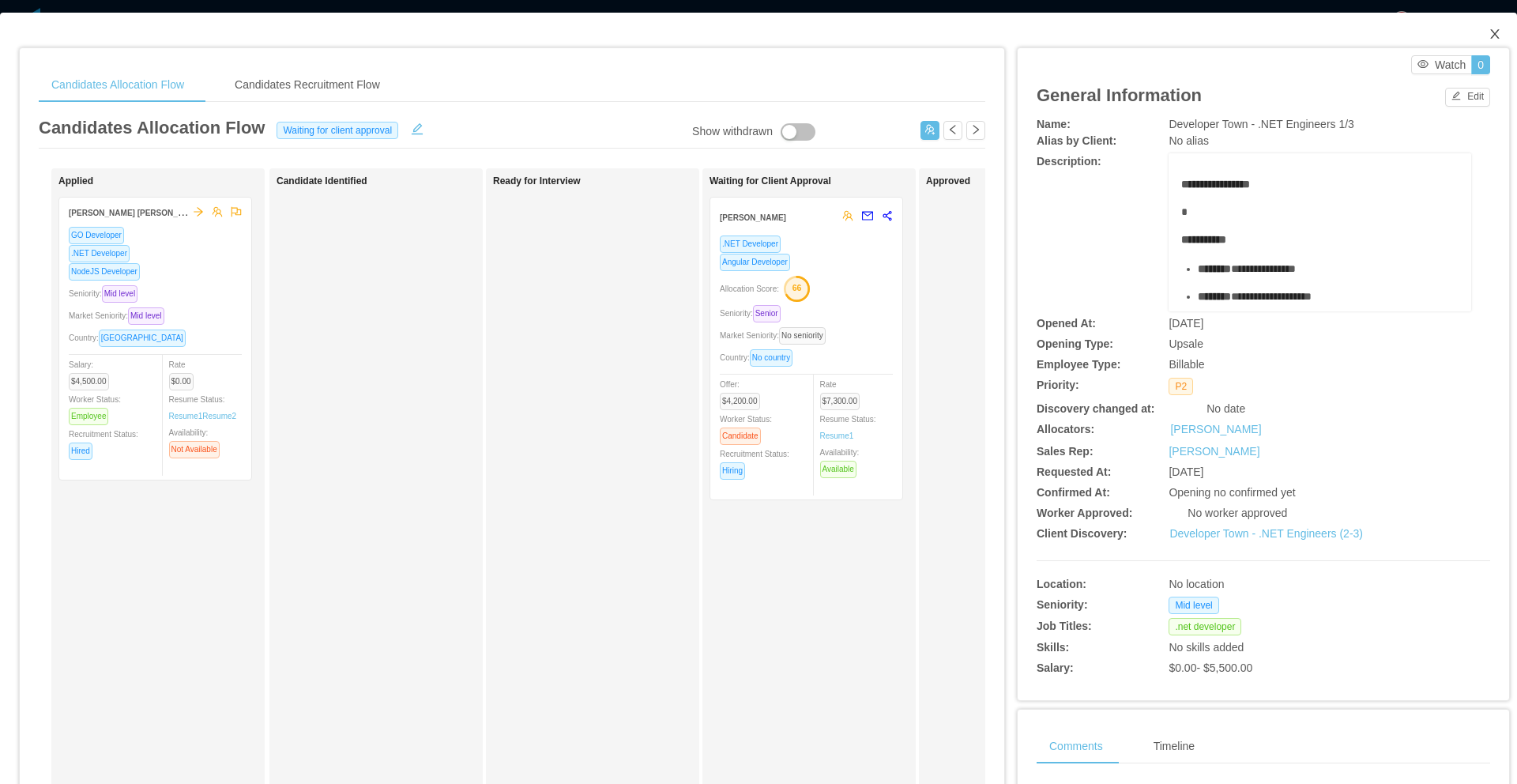
click at [1493, 34] on span "Close" at bounding box center [1495, 35] width 44 height 44
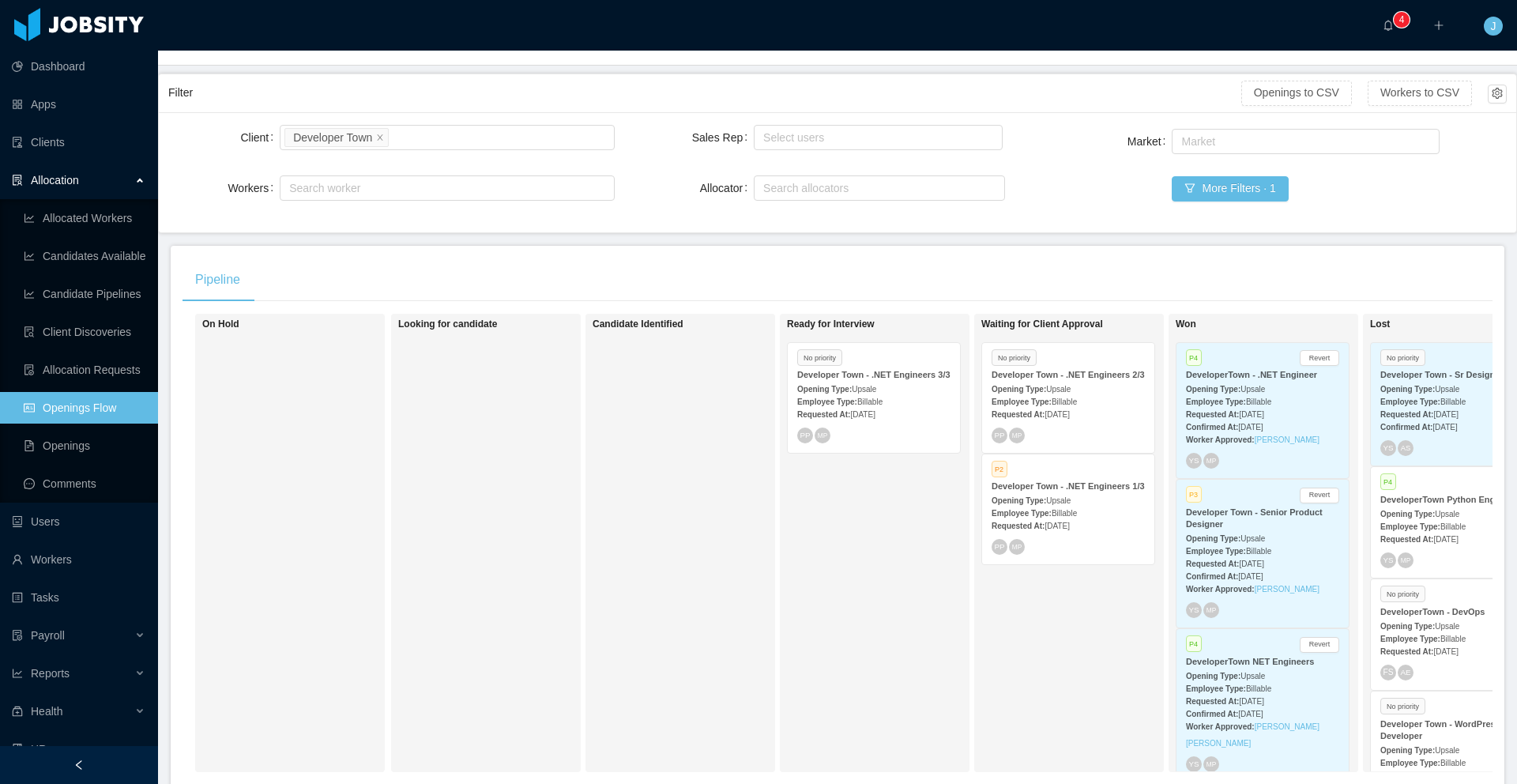
click at [1042, 505] on strong "Opening Type:" at bounding box center [1018, 500] width 55 height 8
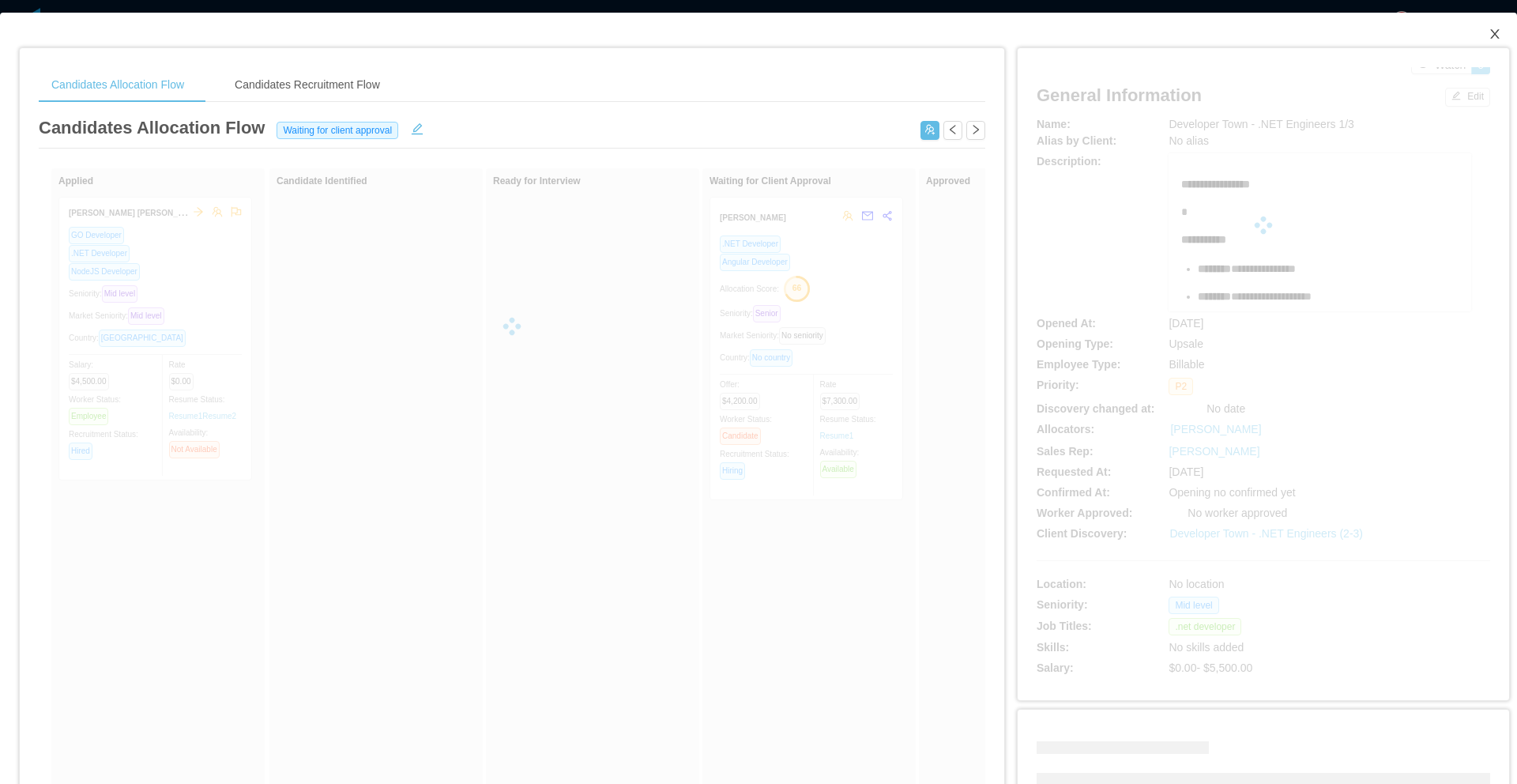
click at [1488, 30] on icon "icon: close" at bounding box center [1495, 34] width 13 height 13
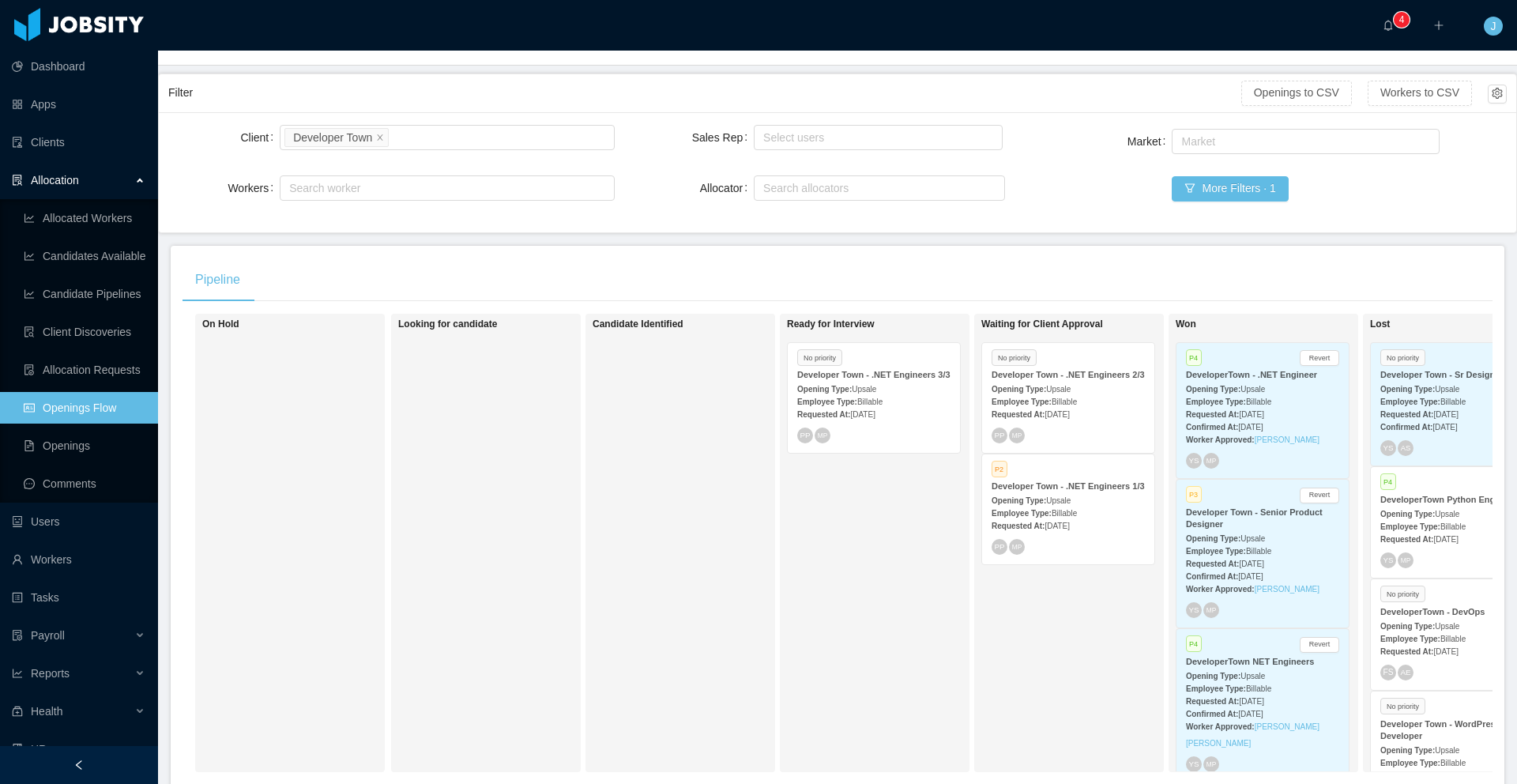
click at [841, 393] on strong "Opening Type:" at bounding box center [824, 389] width 55 height 8
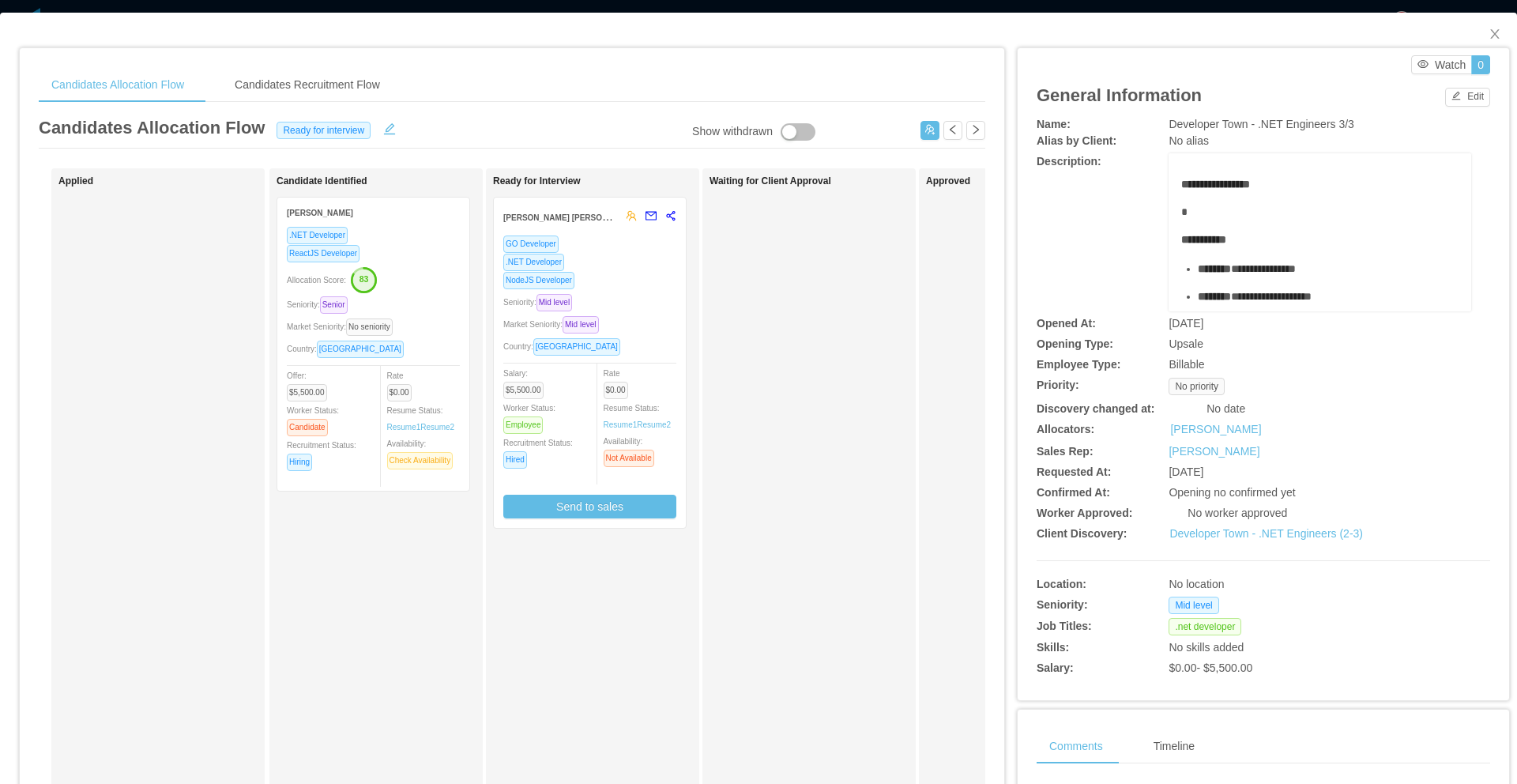
click at [637, 286] on div "NodeJS Developer" at bounding box center [589, 280] width 173 height 18
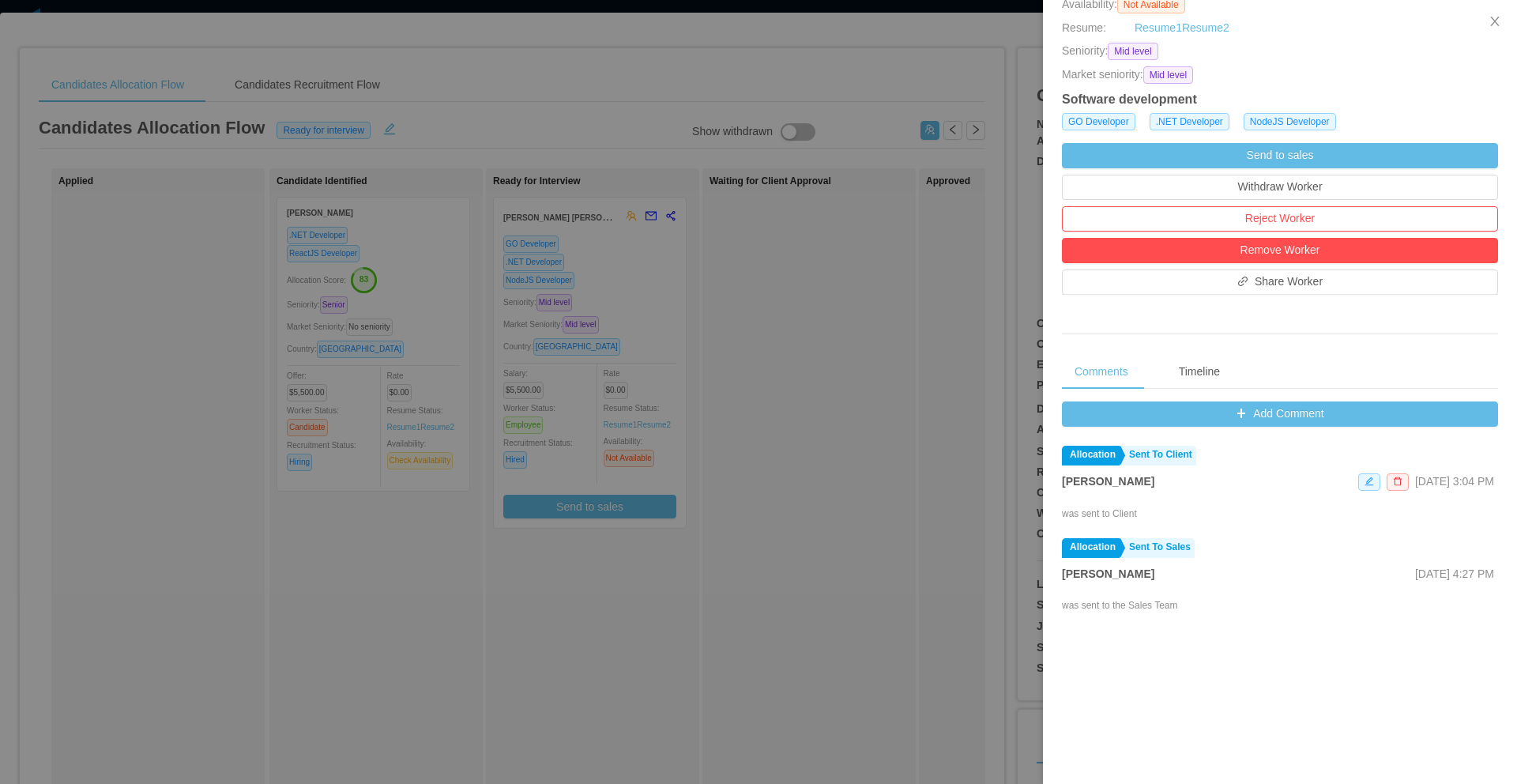
scroll to position [423, 0]
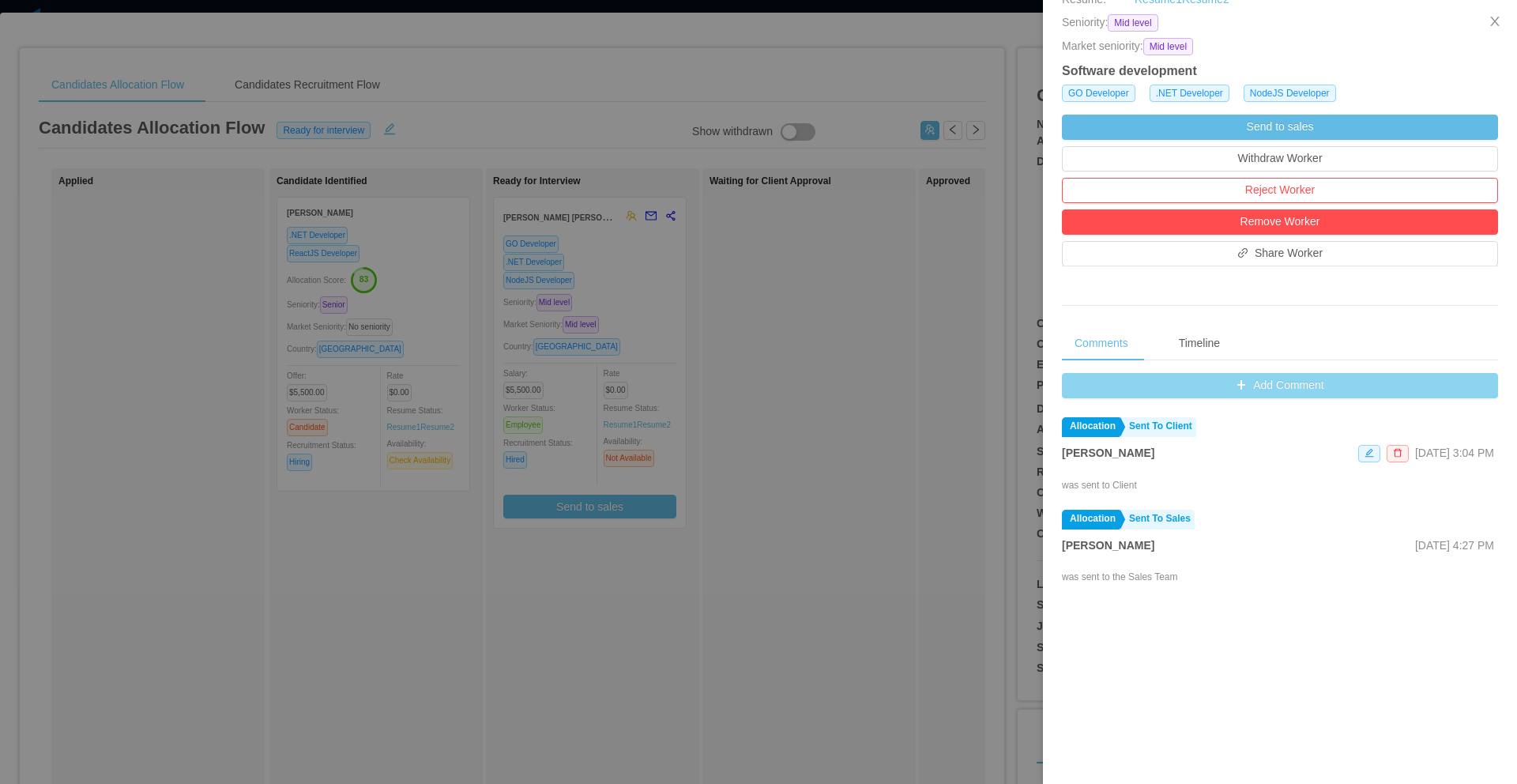
click at [1263, 373] on button "Add Comment" at bounding box center [1280, 385] width 436 height 25
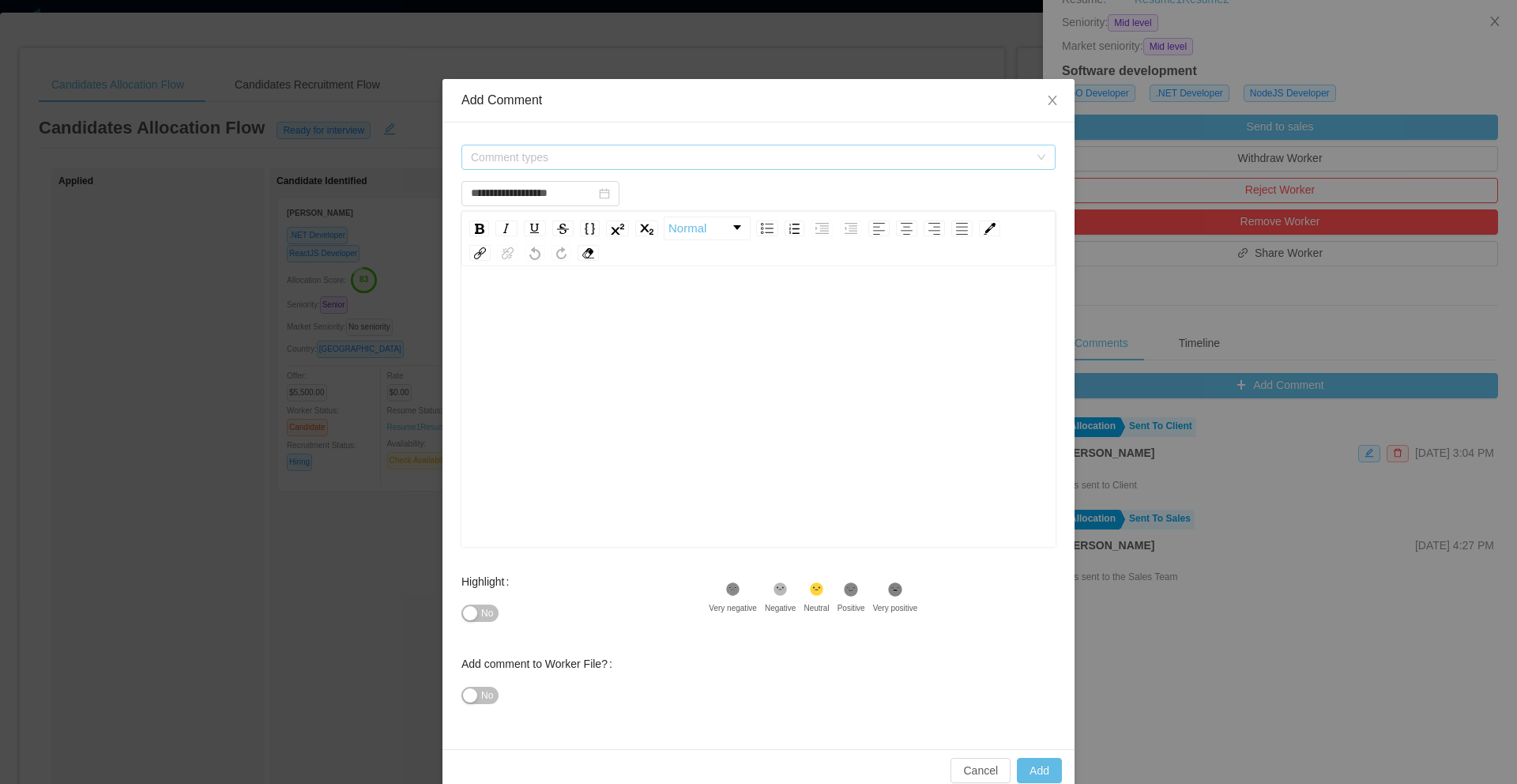
click at [538, 160] on span "Comment types" at bounding box center [750, 157] width 558 height 16
type input "**********"
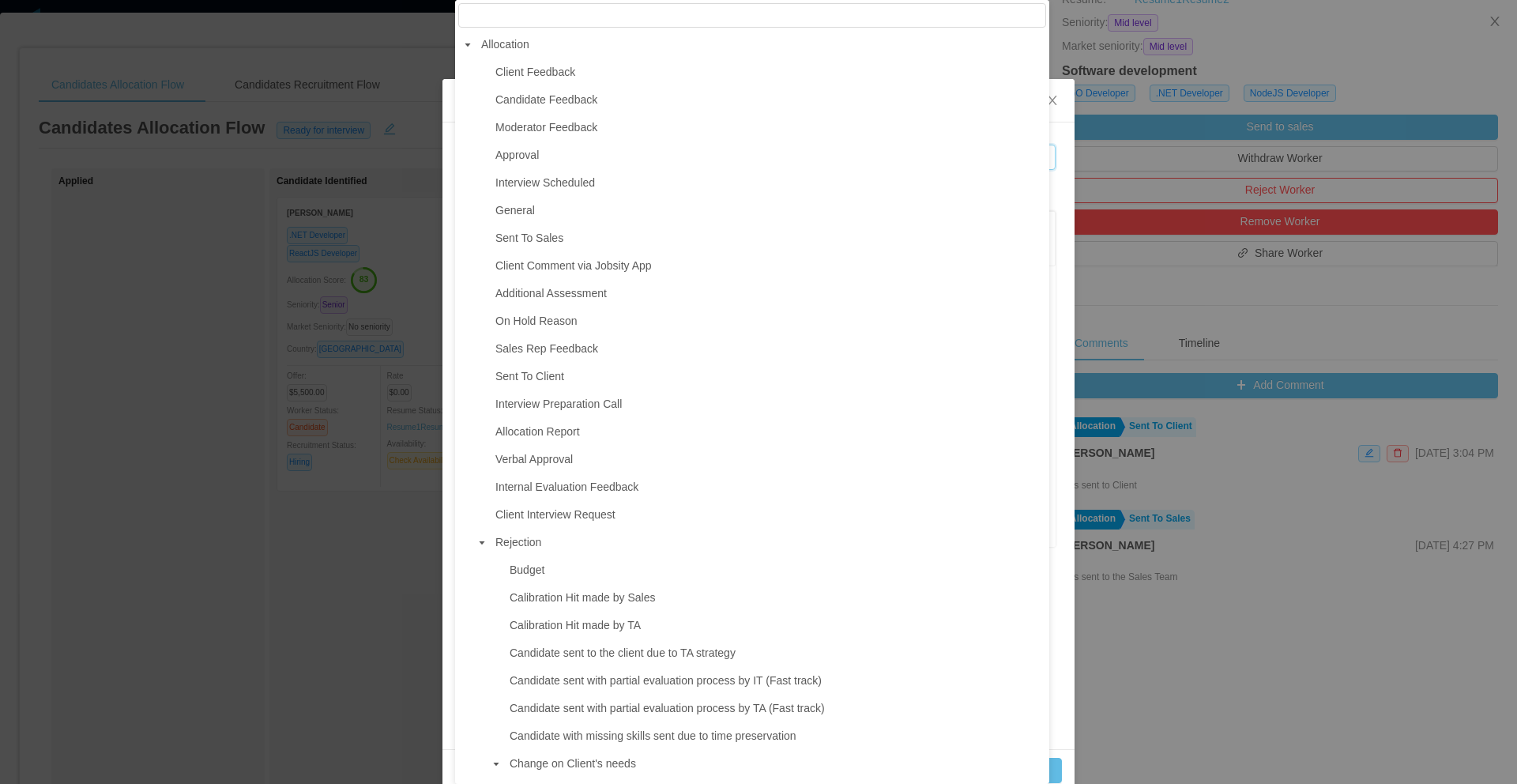
scroll to position [0, 0]
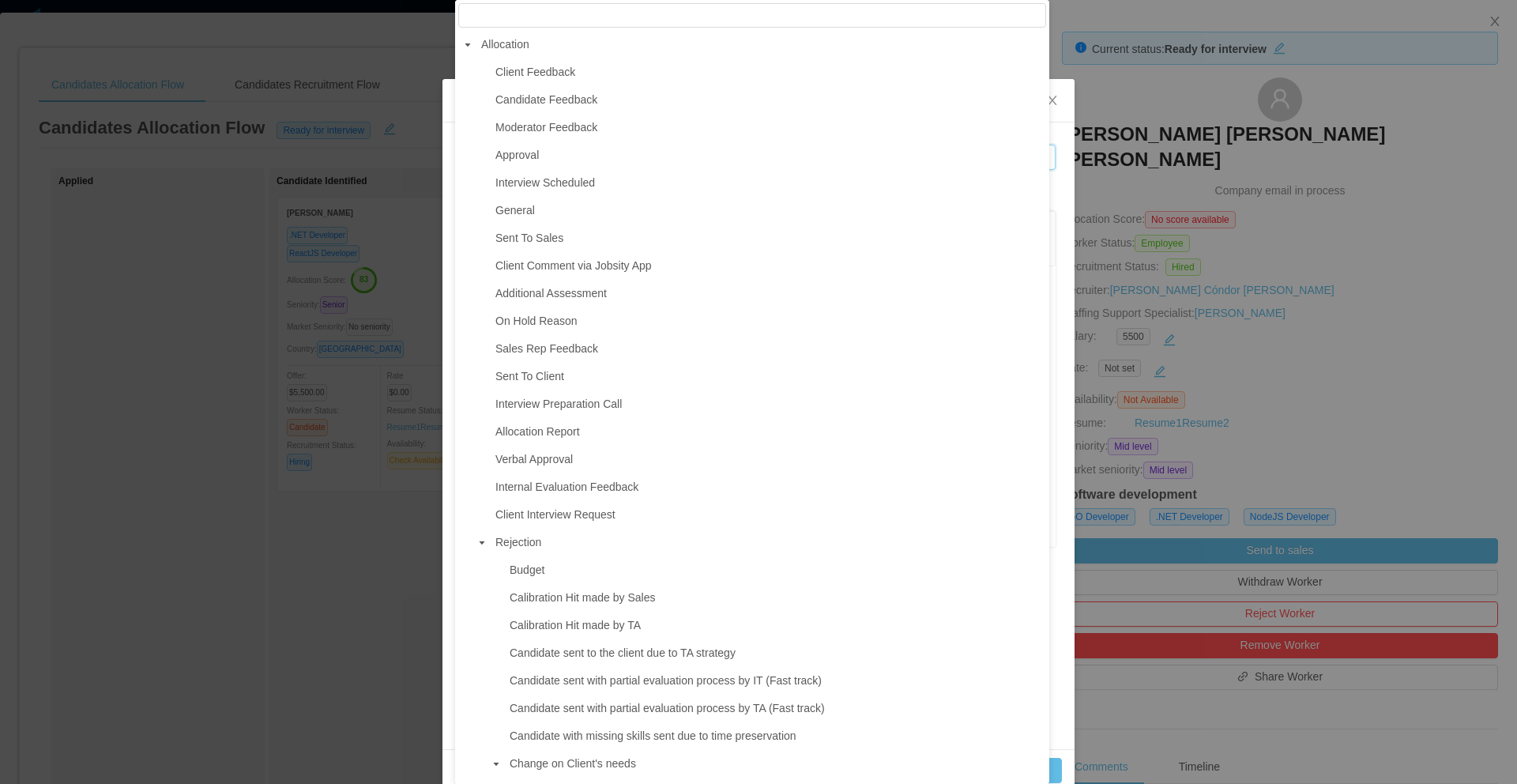
click at [1058, 299] on div "**********" at bounding box center [758, 436] width 632 height 626
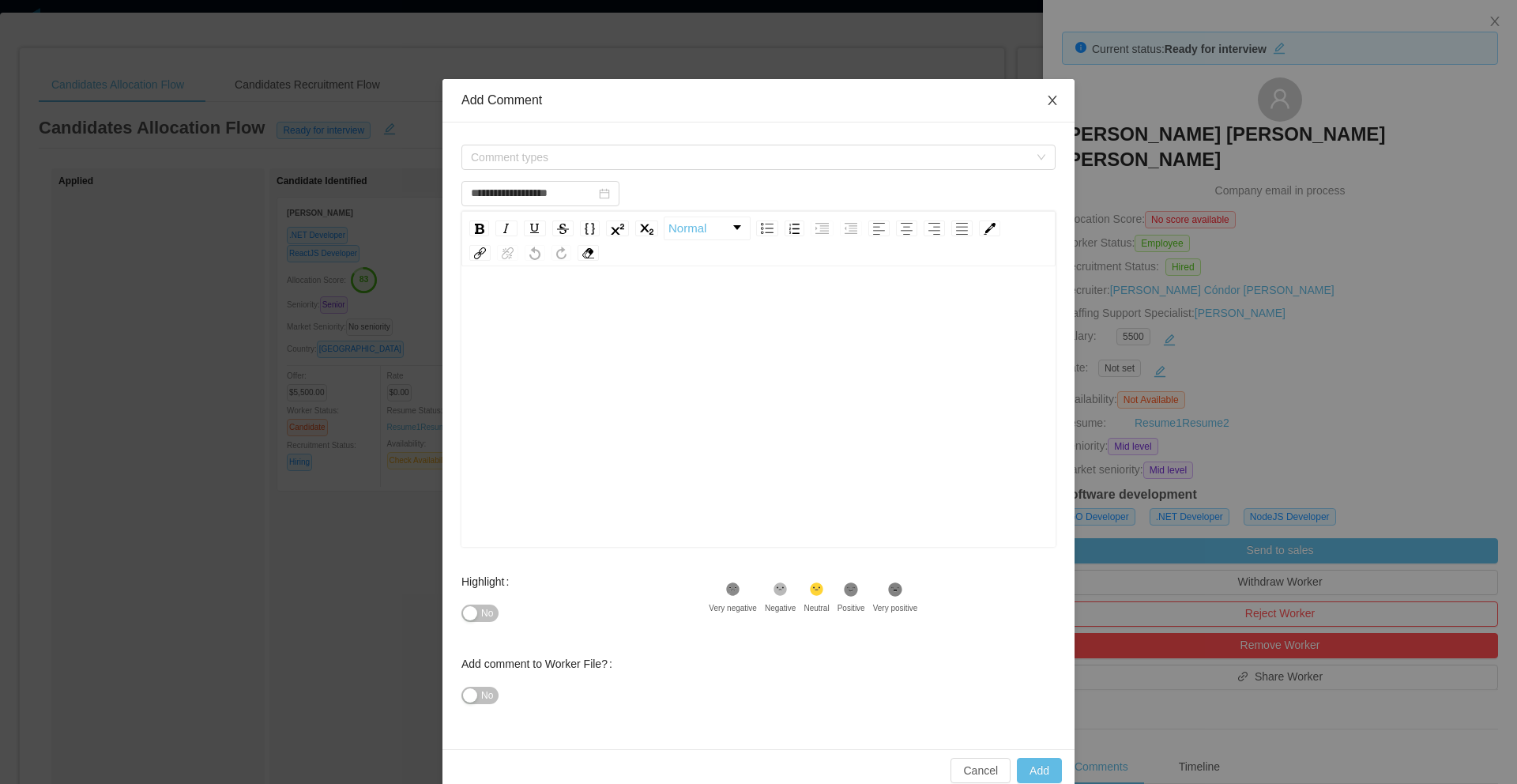
click at [1048, 100] on icon "icon: close" at bounding box center [1051, 100] width 8 height 9
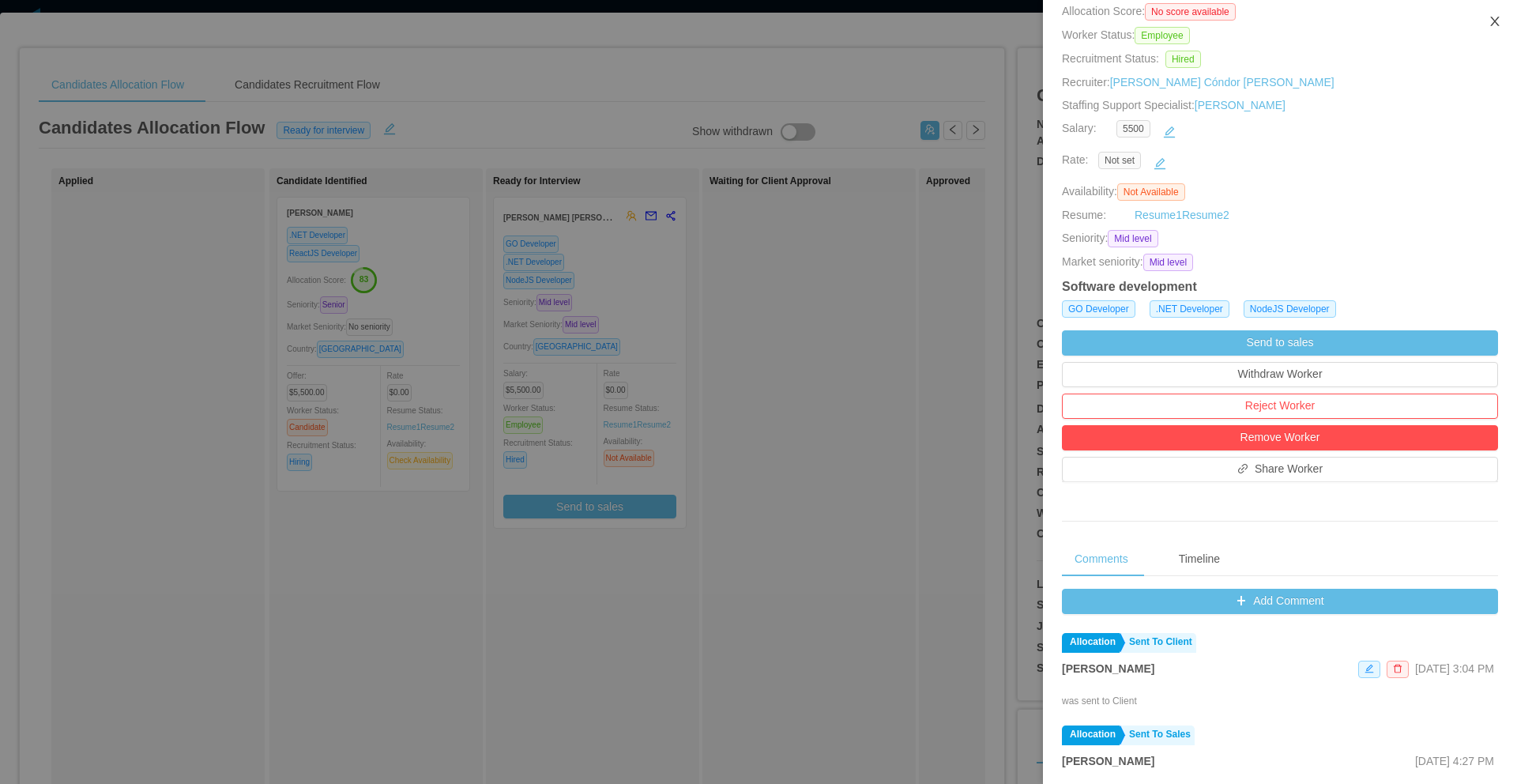
scroll to position [225, 0]
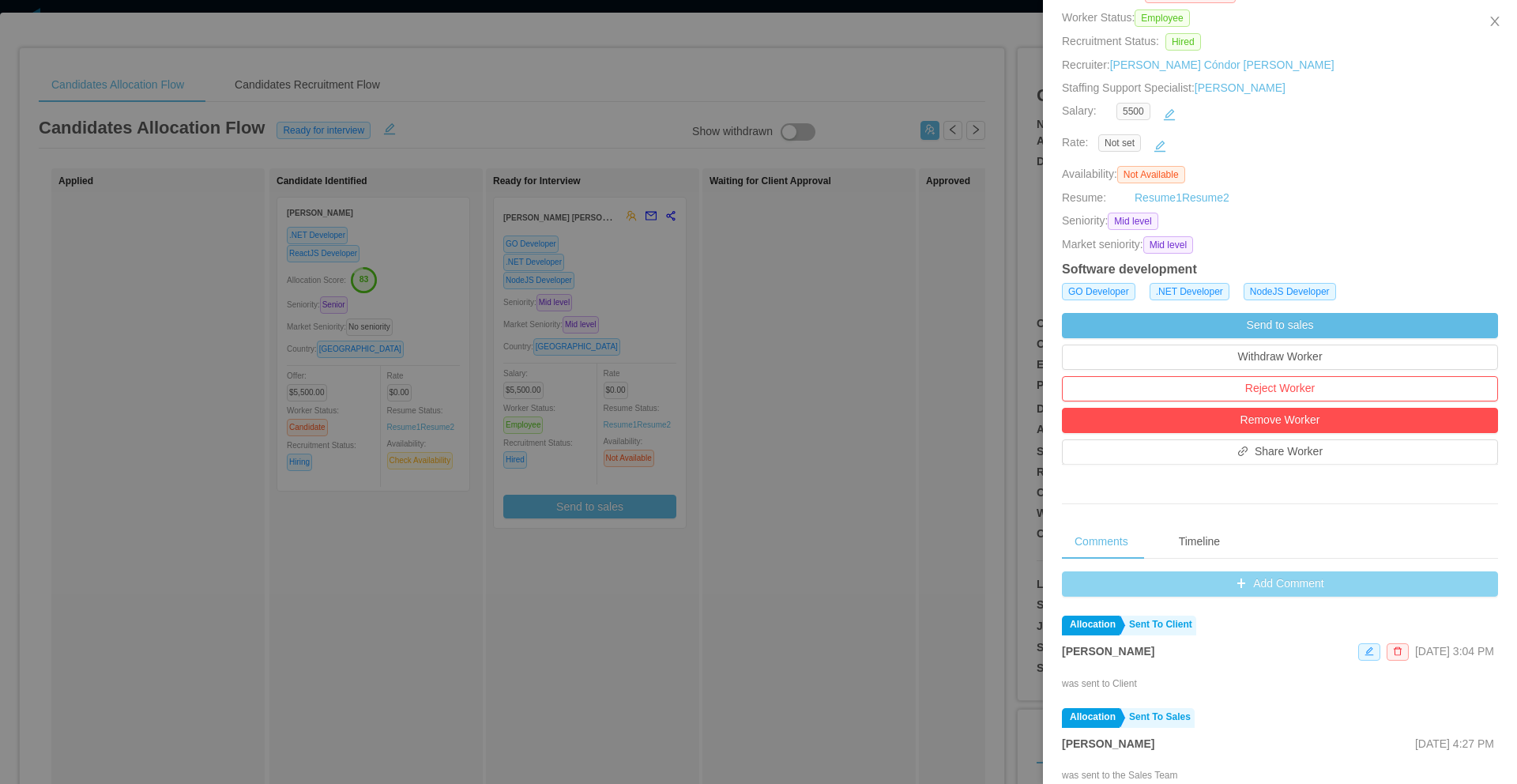
click at [1276, 571] on button "Add Comment" at bounding box center [1280, 583] width 436 height 25
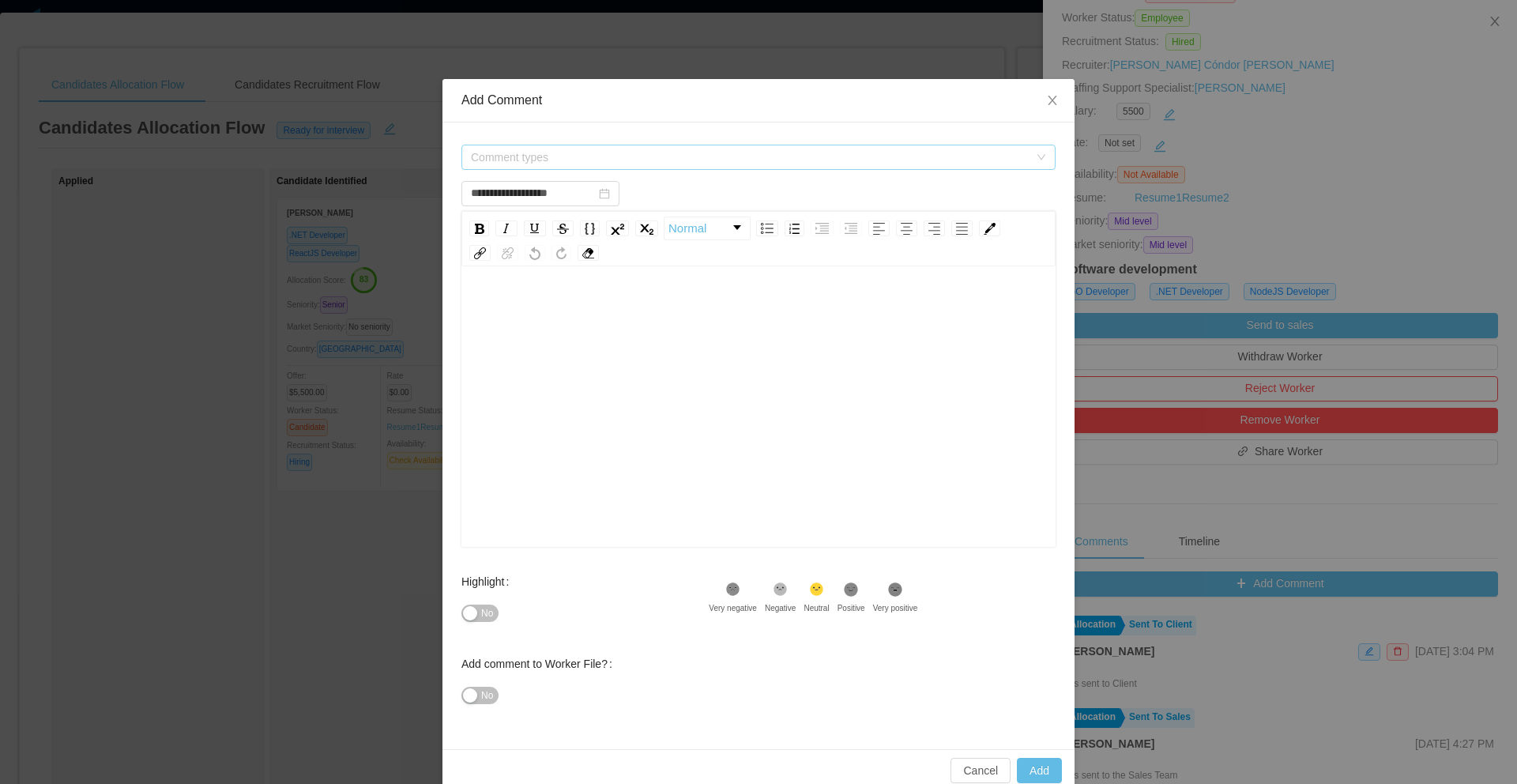
click at [529, 160] on span "Comment types" at bounding box center [750, 157] width 558 height 16
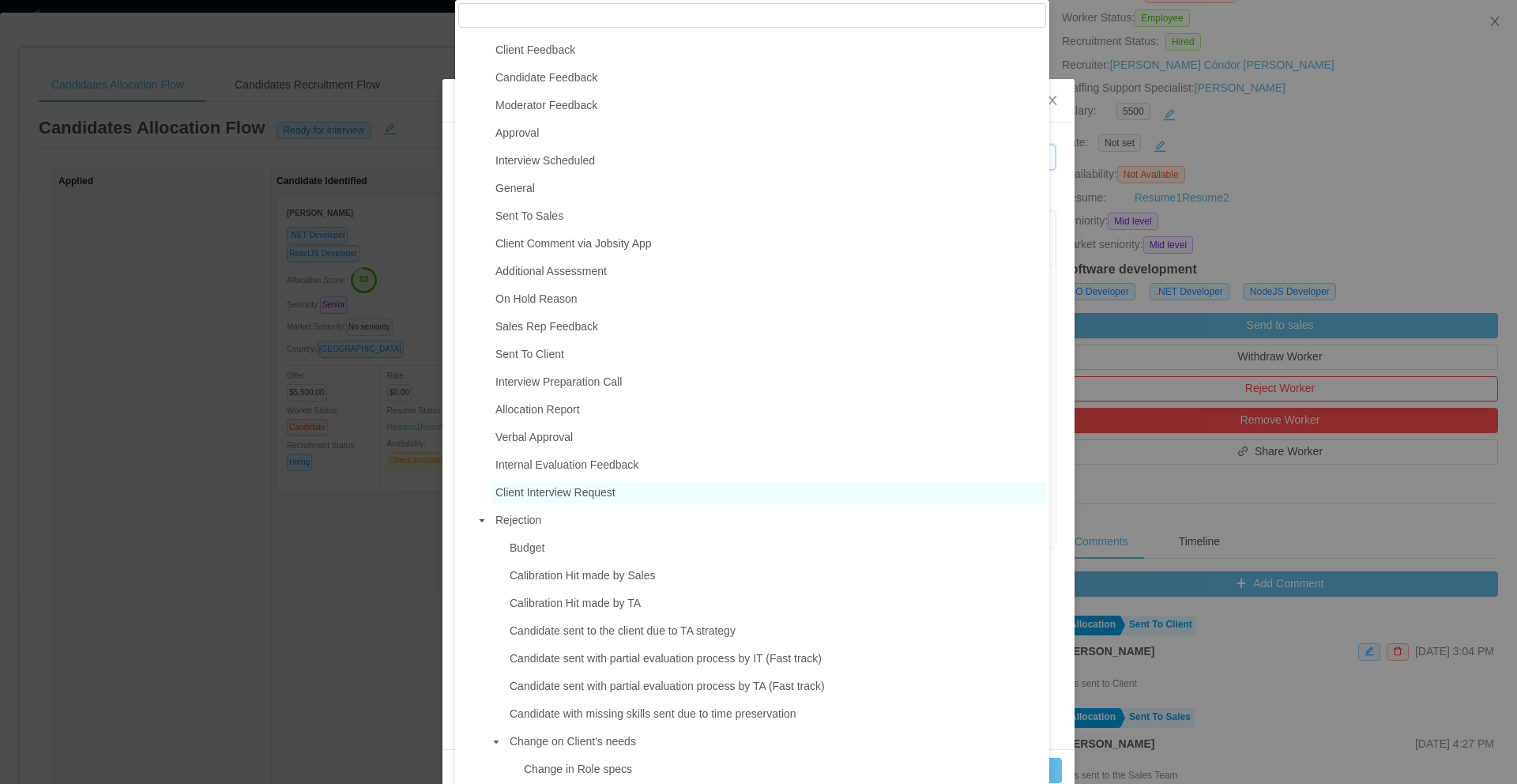
scroll to position [40, 0]
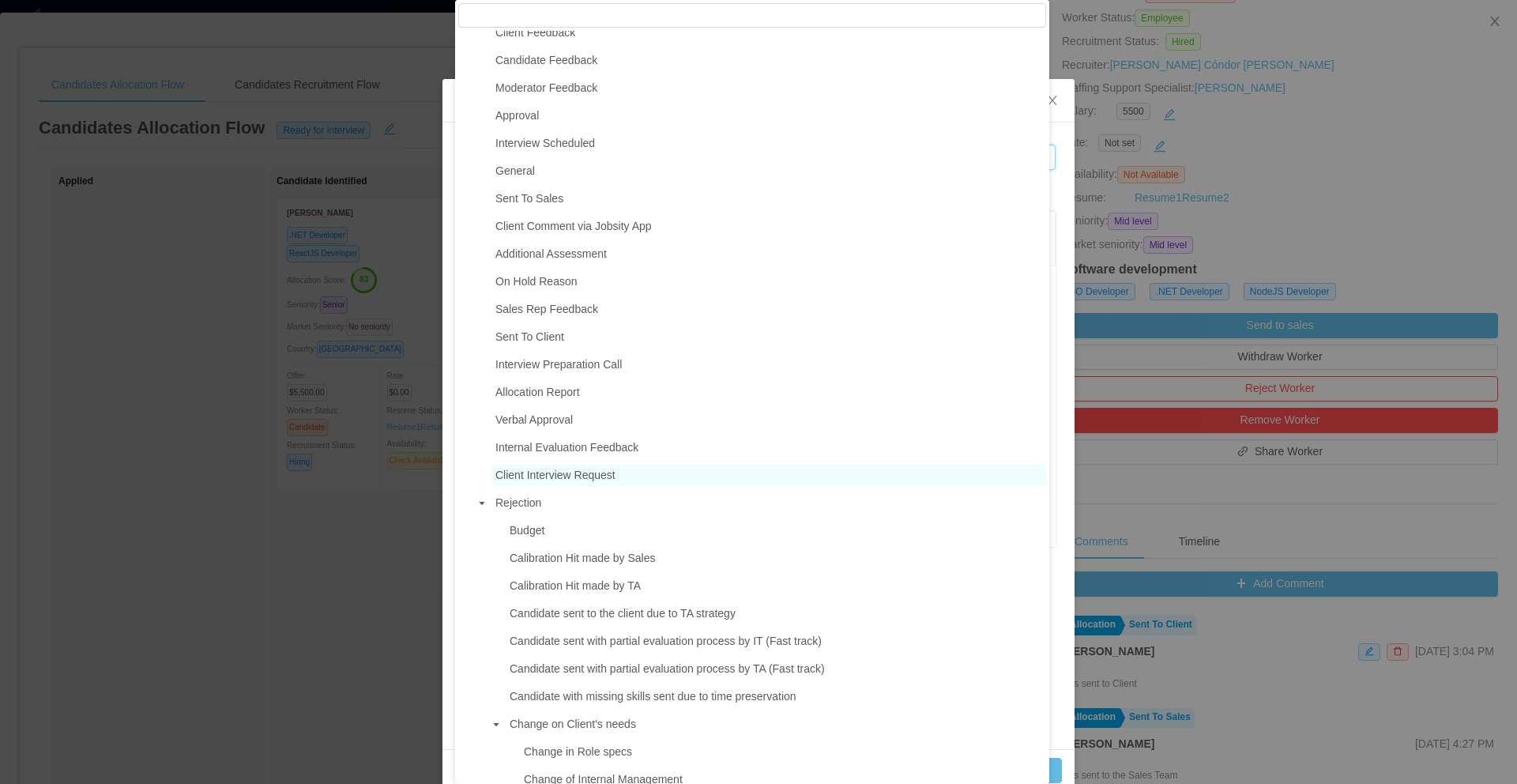
click at [552, 481] on span "Client Interview Request" at bounding box center [555, 475] width 120 height 13
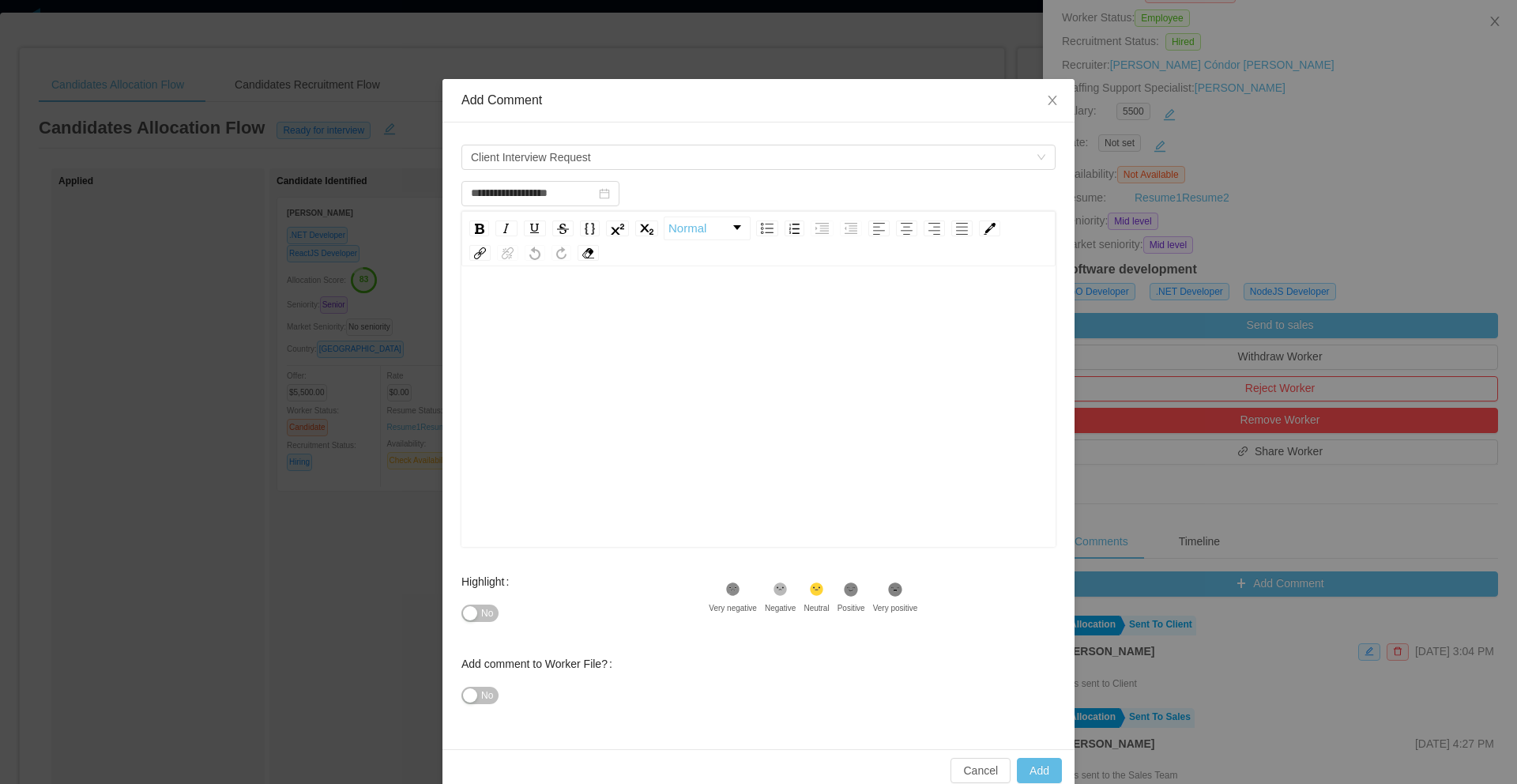
click at [505, 297] on div "rdw-editor" at bounding box center [758, 308] width 570 height 31
type input "**********"
click at [553, 317] on div "**********" at bounding box center [758, 308] width 570 height 31
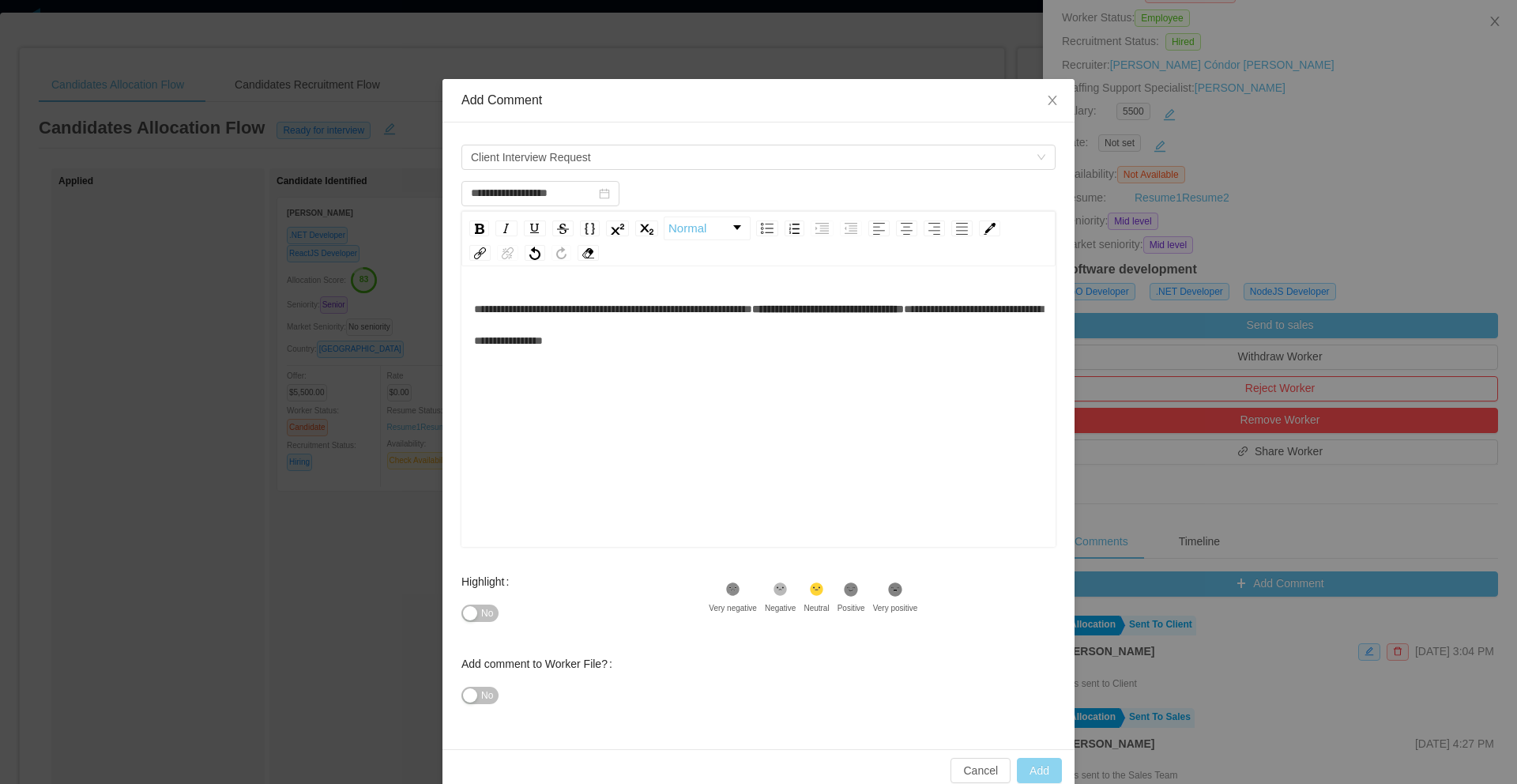
type input "**********"
click at [1027, 769] on button "Add" at bounding box center [1039, 769] width 45 height 25
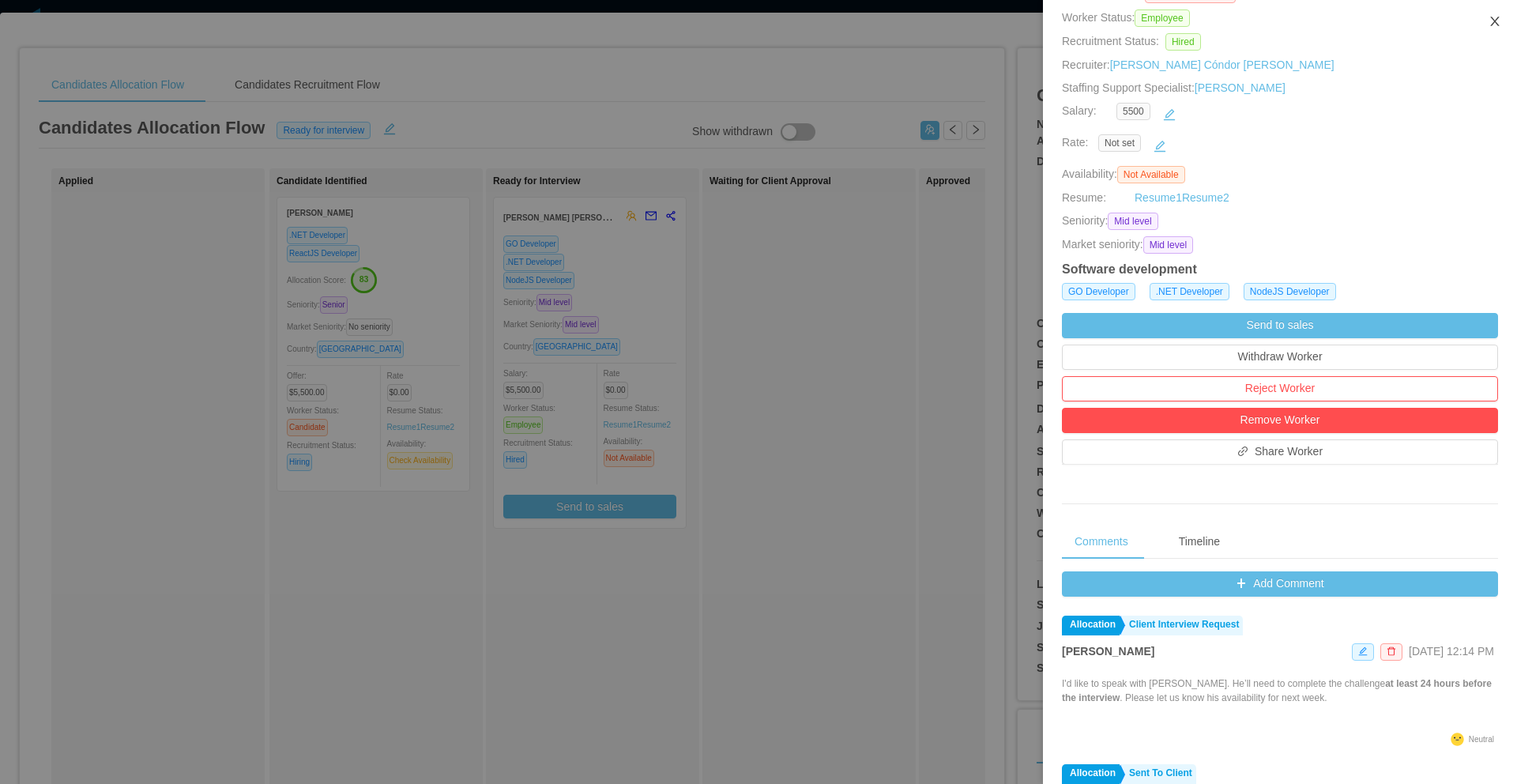
click at [1499, 23] on icon "icon: close" at bounding box center [1495, 21] width 13 height 13
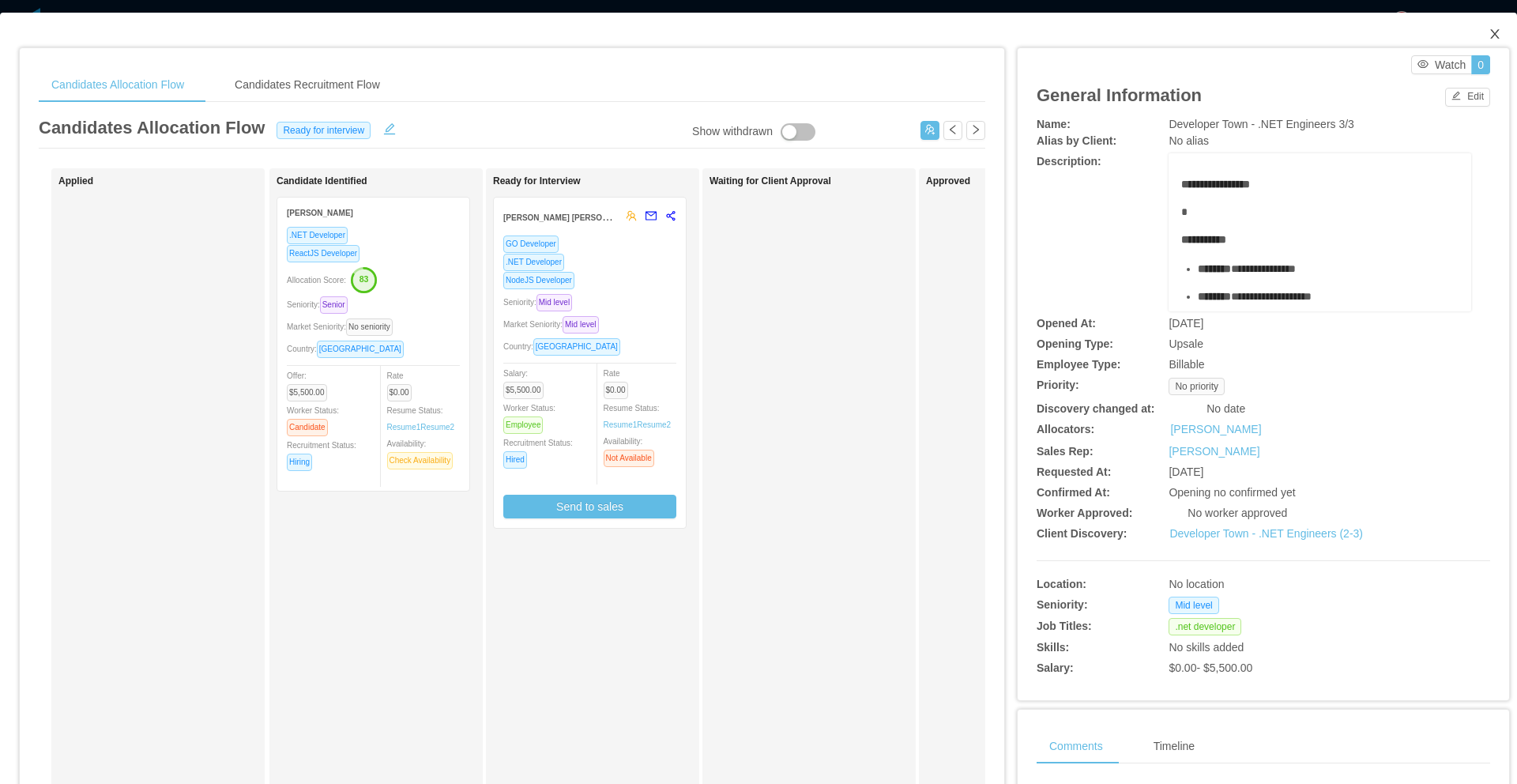
click at [1490, 37] on icon "icon: close" at bounding box center [1494, 34] width 8 height 9
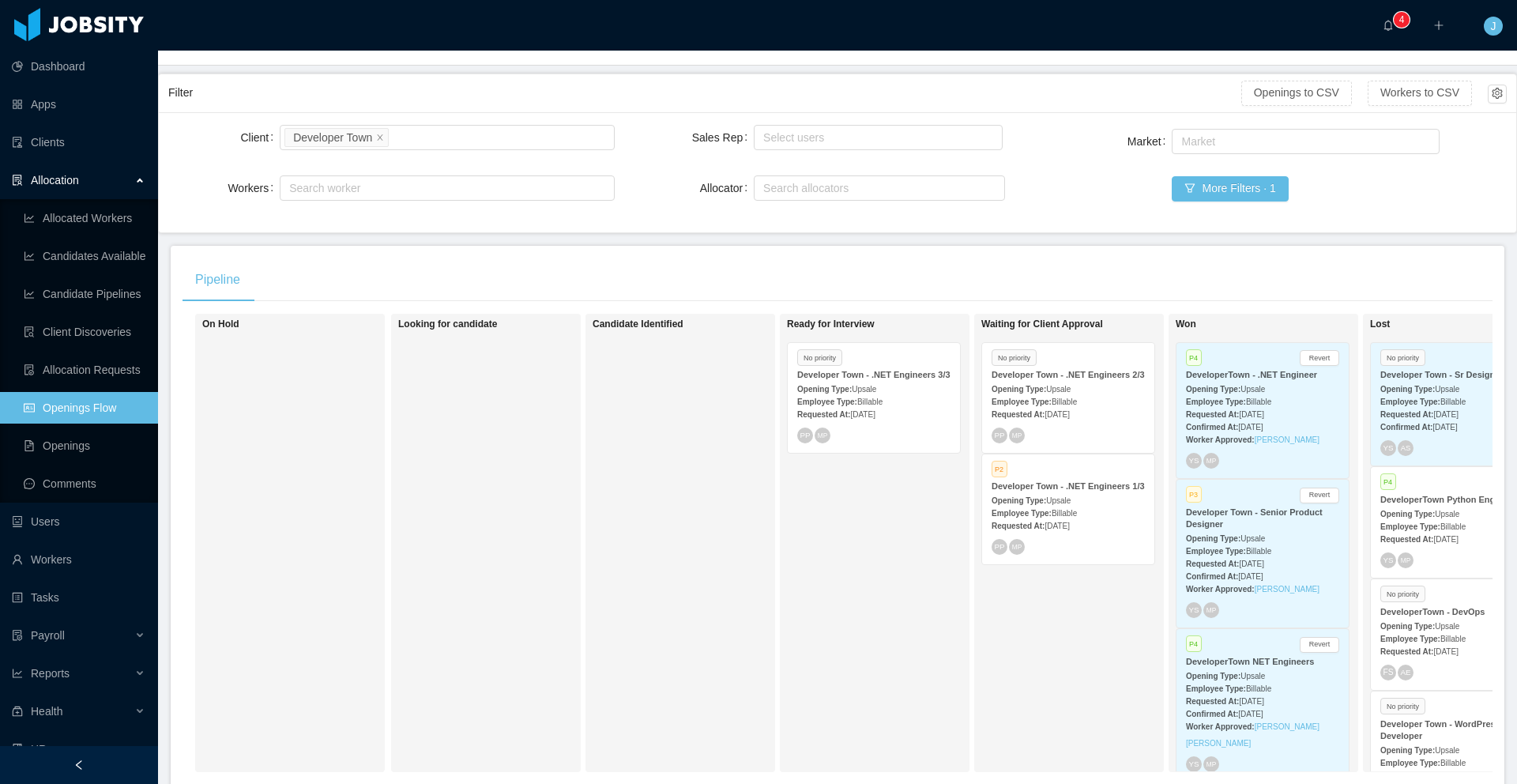
click at [1066, 418] on span "[DATE]" at bounding box center [1057, 414] width 25 height 8
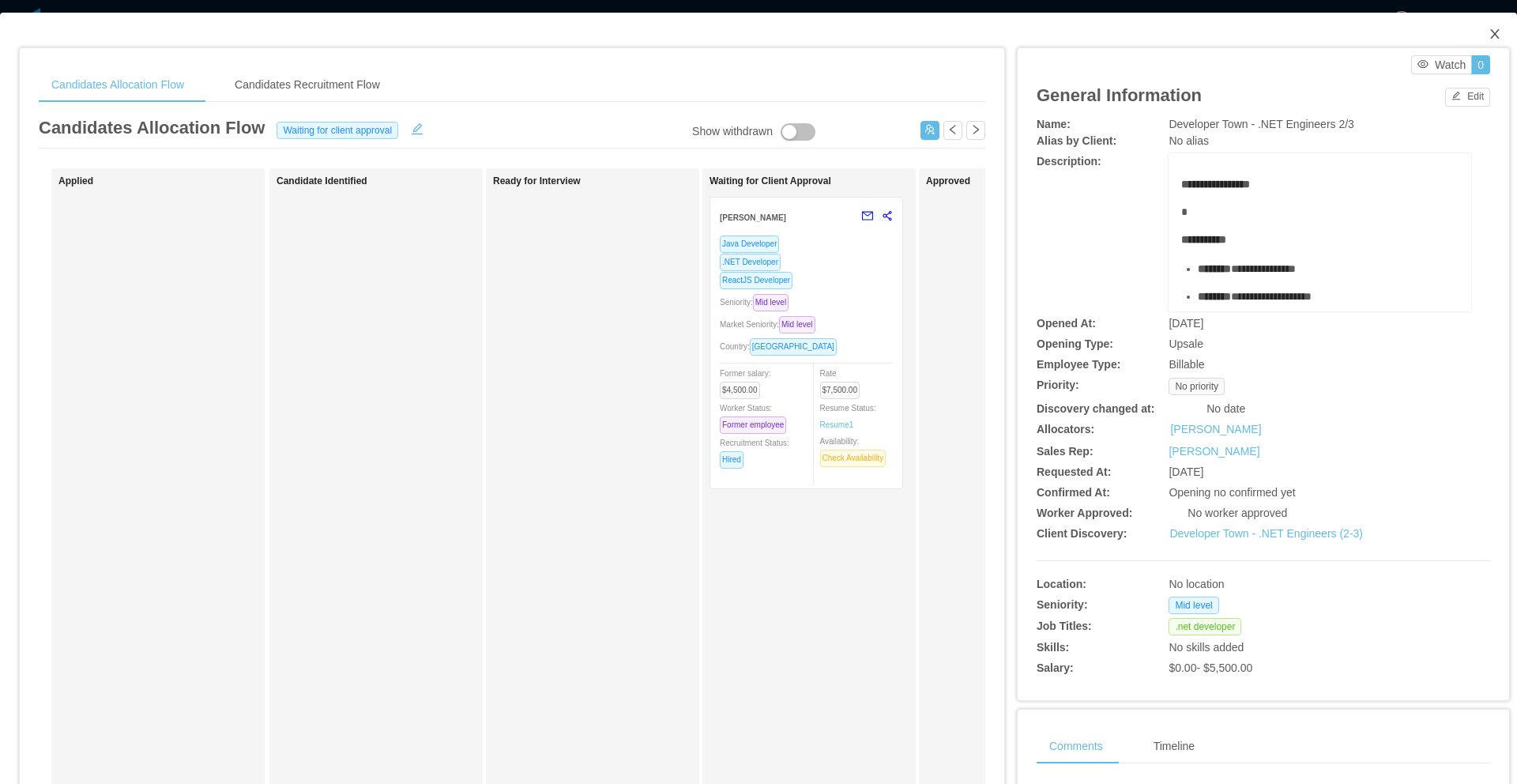
click at [1488, 34] on icon "icon: close" at bounding box center [1495, 34] width 13 height 13
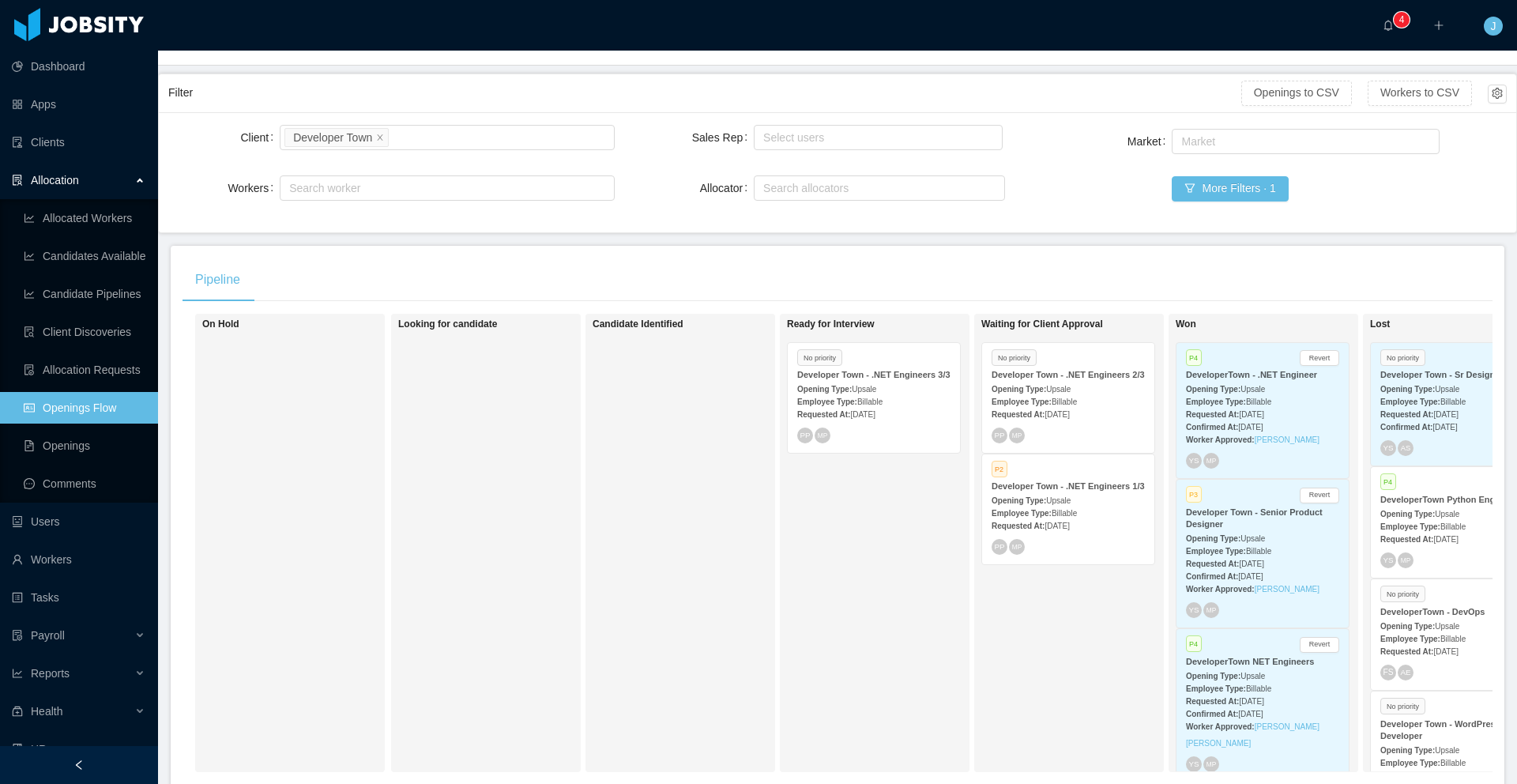
click at [1077, 517] on span "Billable" at bounding box center [1063, 513] width 25 height 8
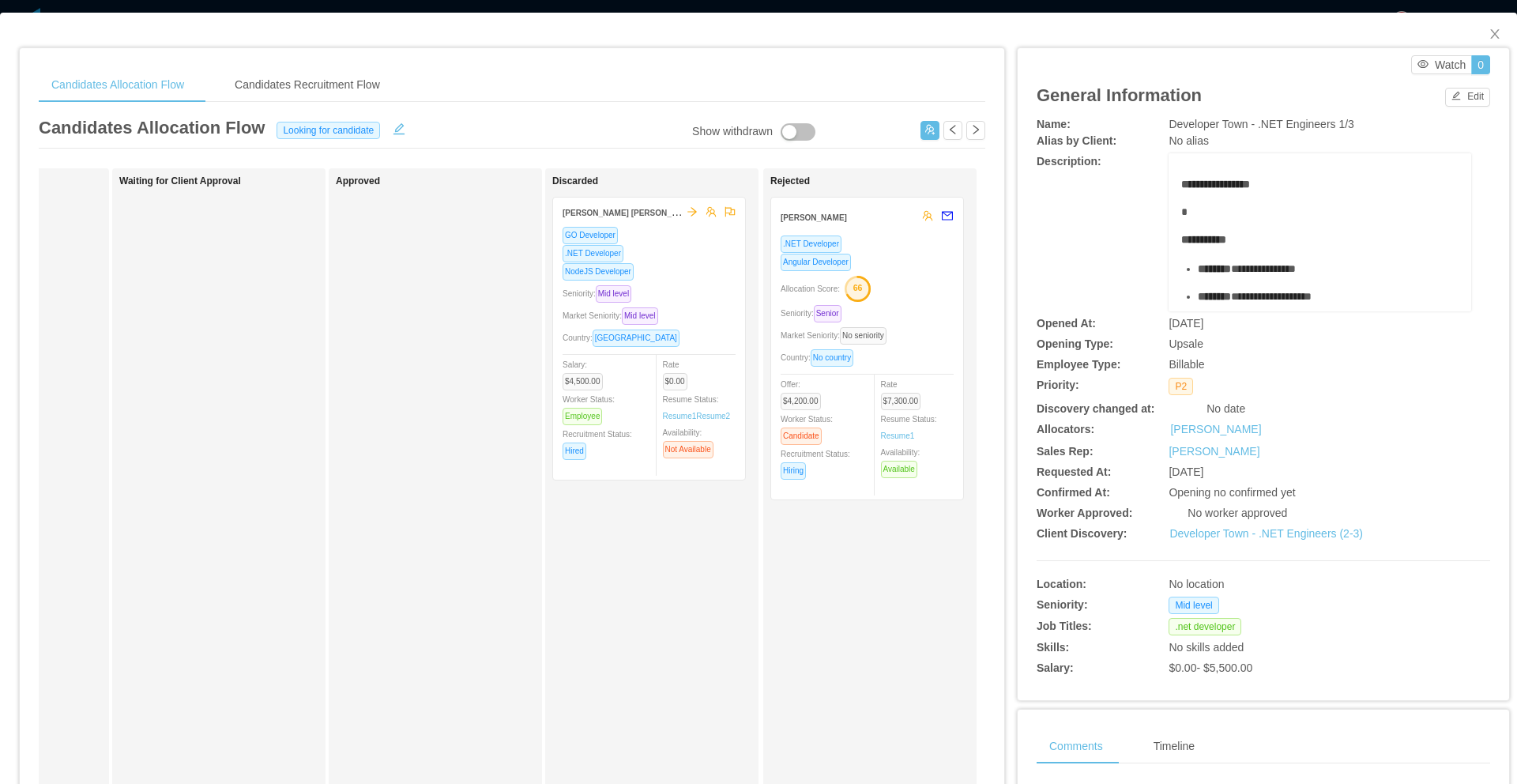
scroll to position [0, 614]
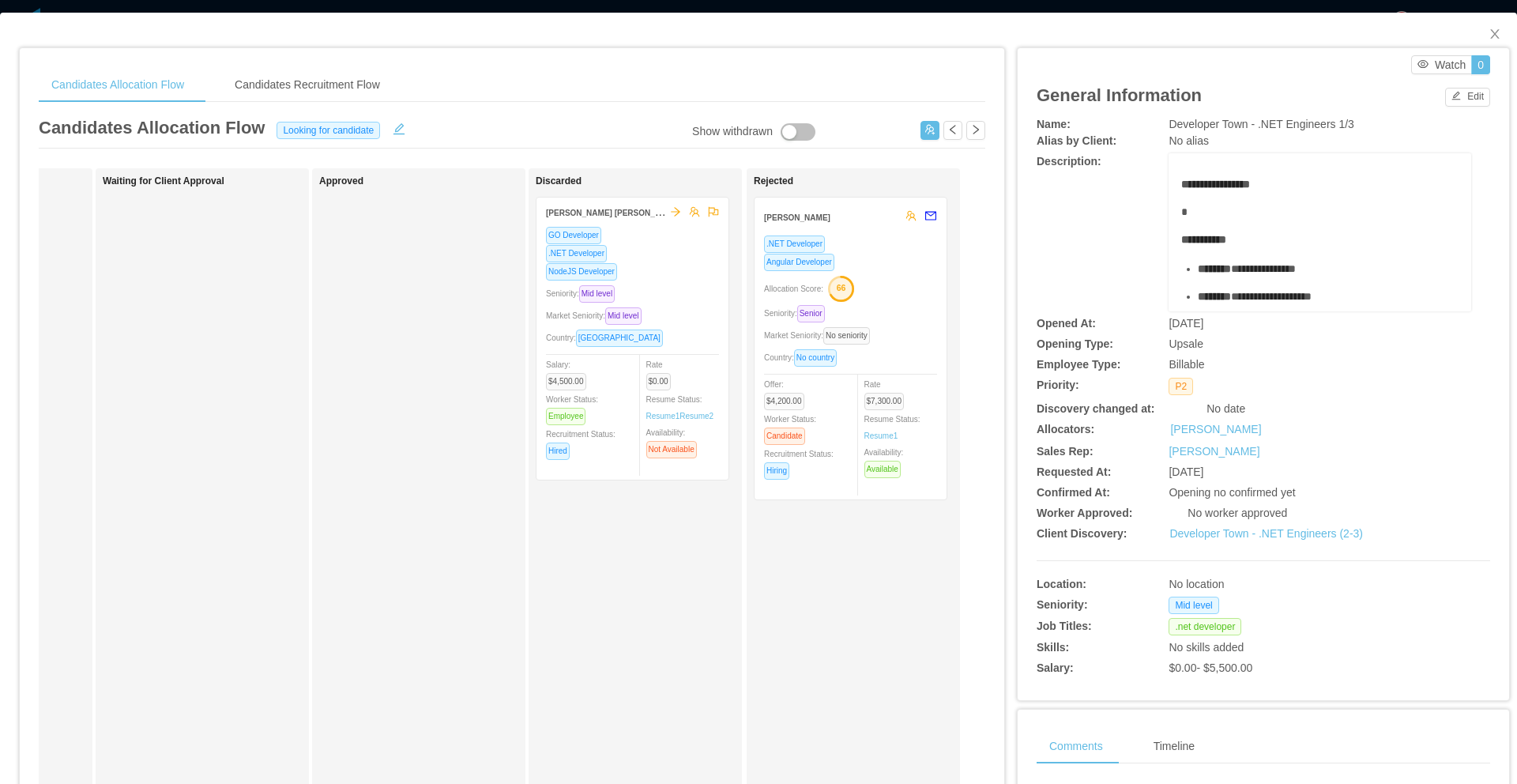
click at [888, 269] on div "Angular Developer" at bounding box center [850, 262] width 173 height 18
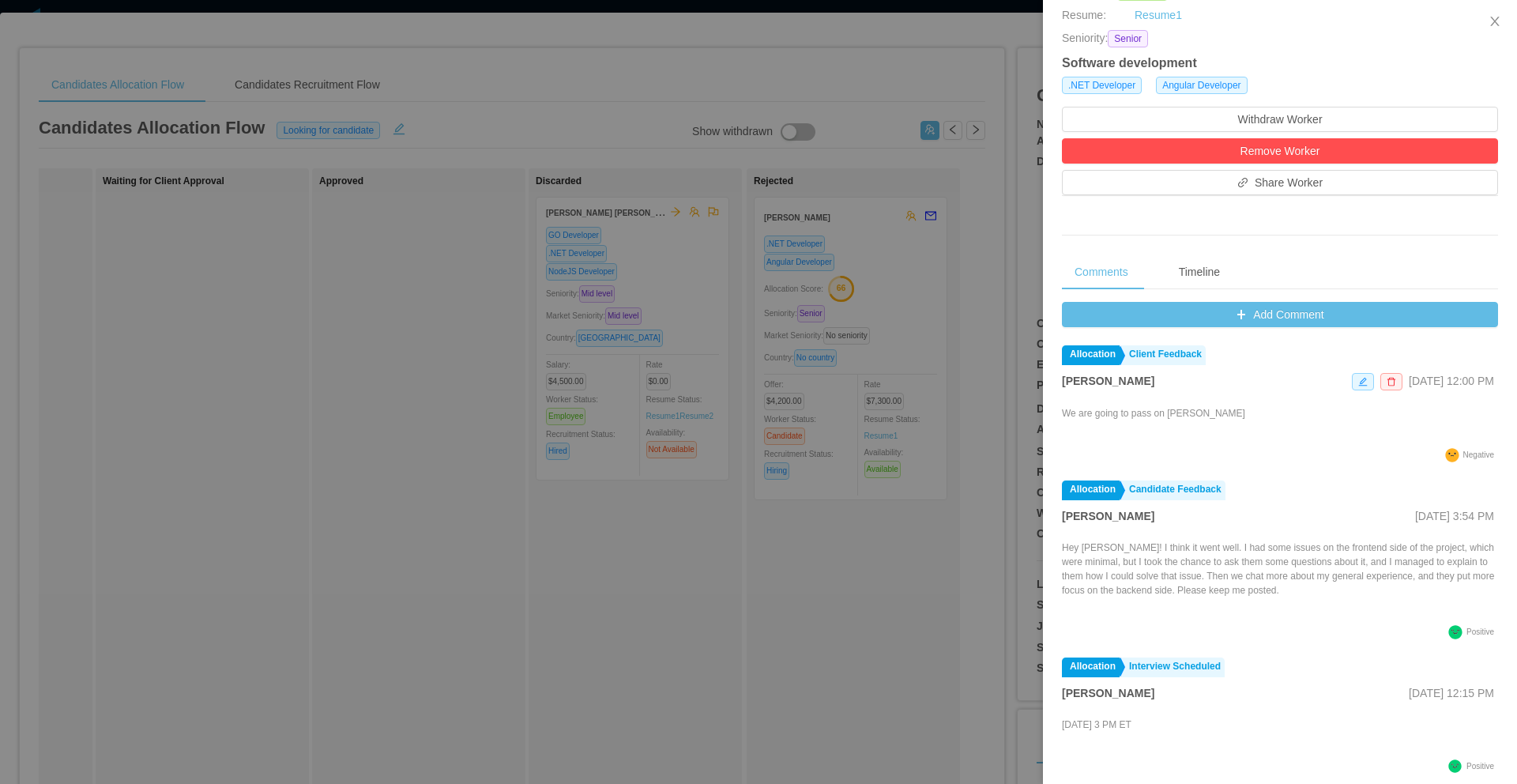
scroll to position [0, 0]
click at [1228, 320] on button "Add Comment" at bounding box center [1280, 314] width 436 height 25
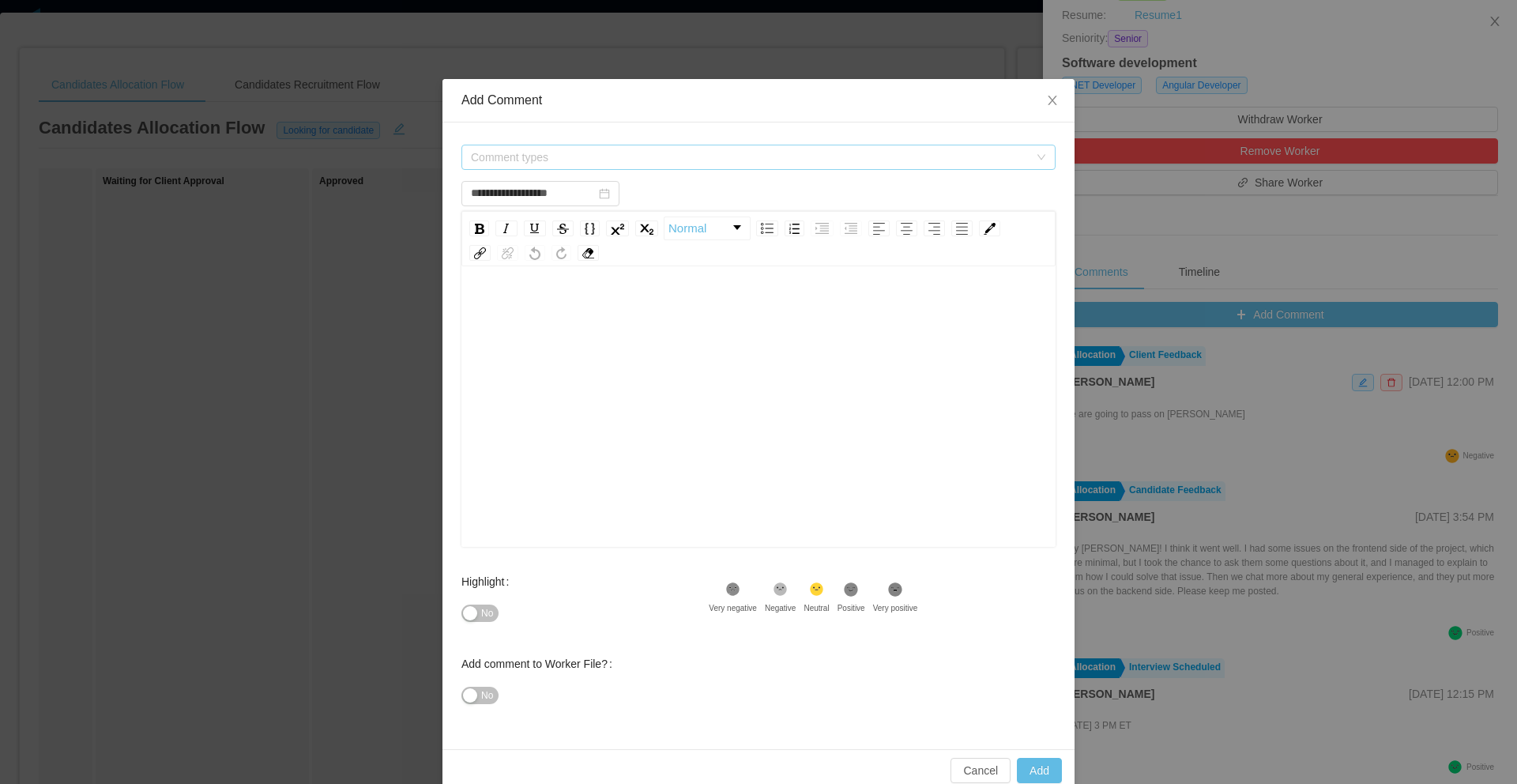
click at [511, 153] on span "Comment types" at bounding box center [750, 157] width 558 height 16
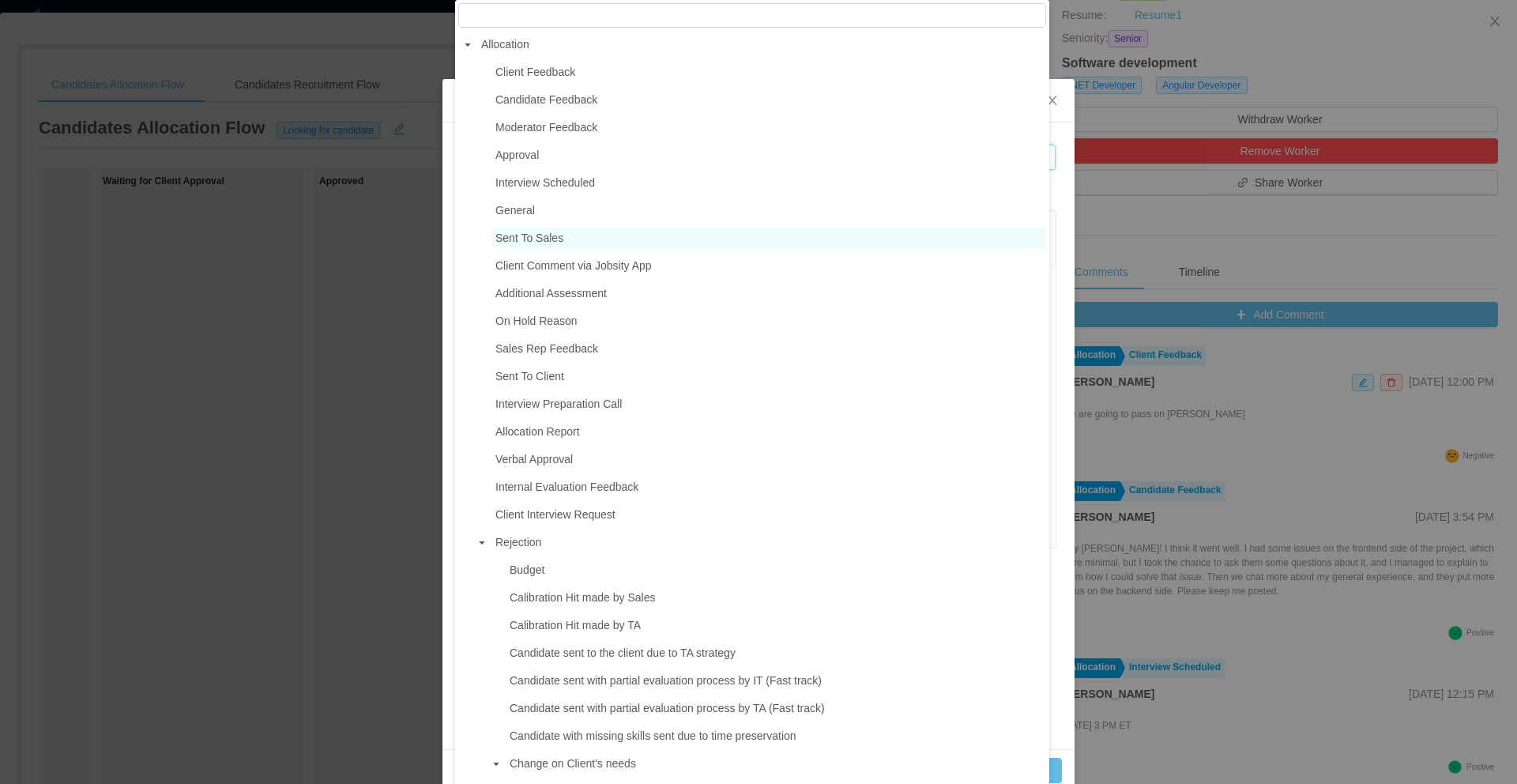
type input "**********"
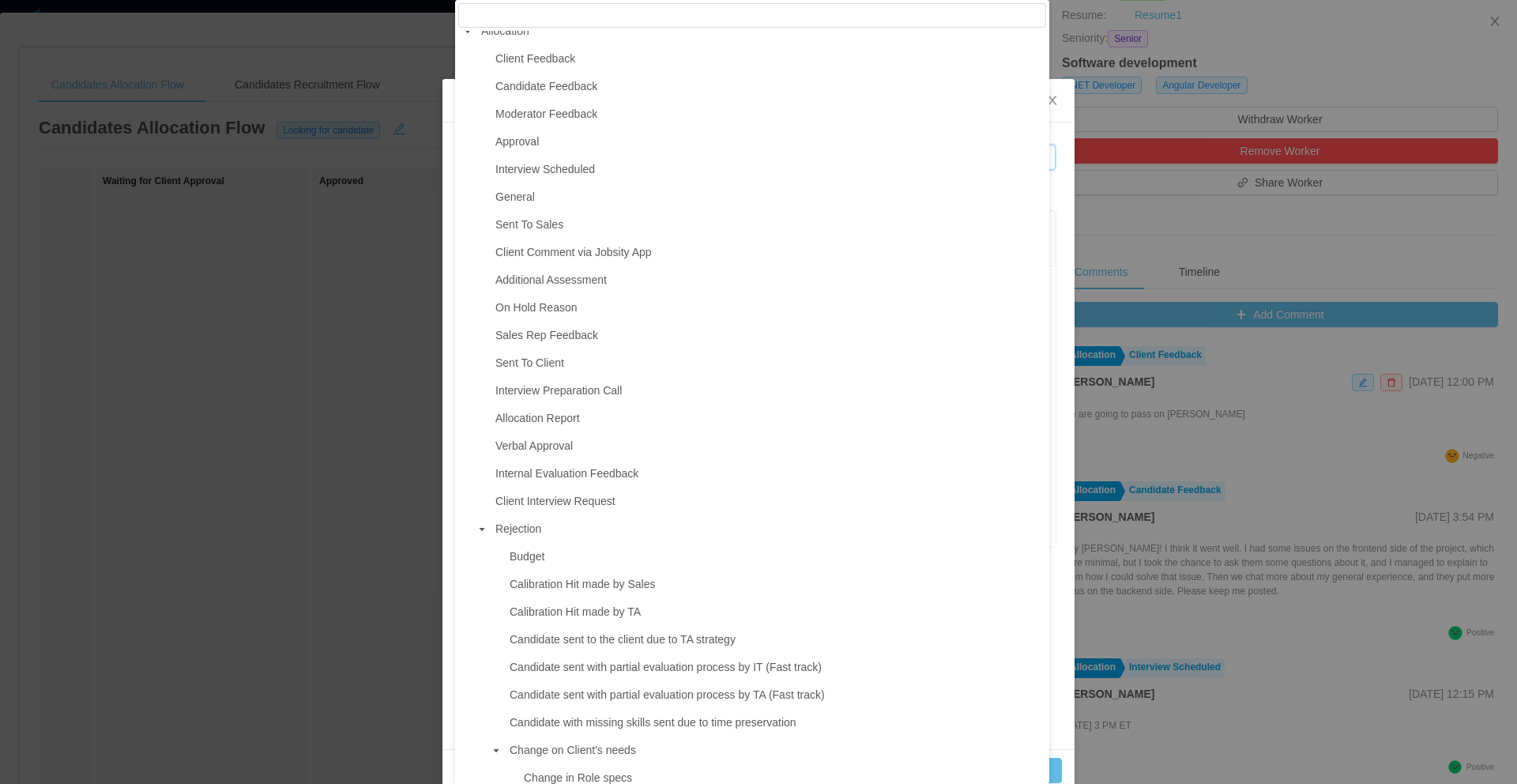
scroll to position [5, 0]
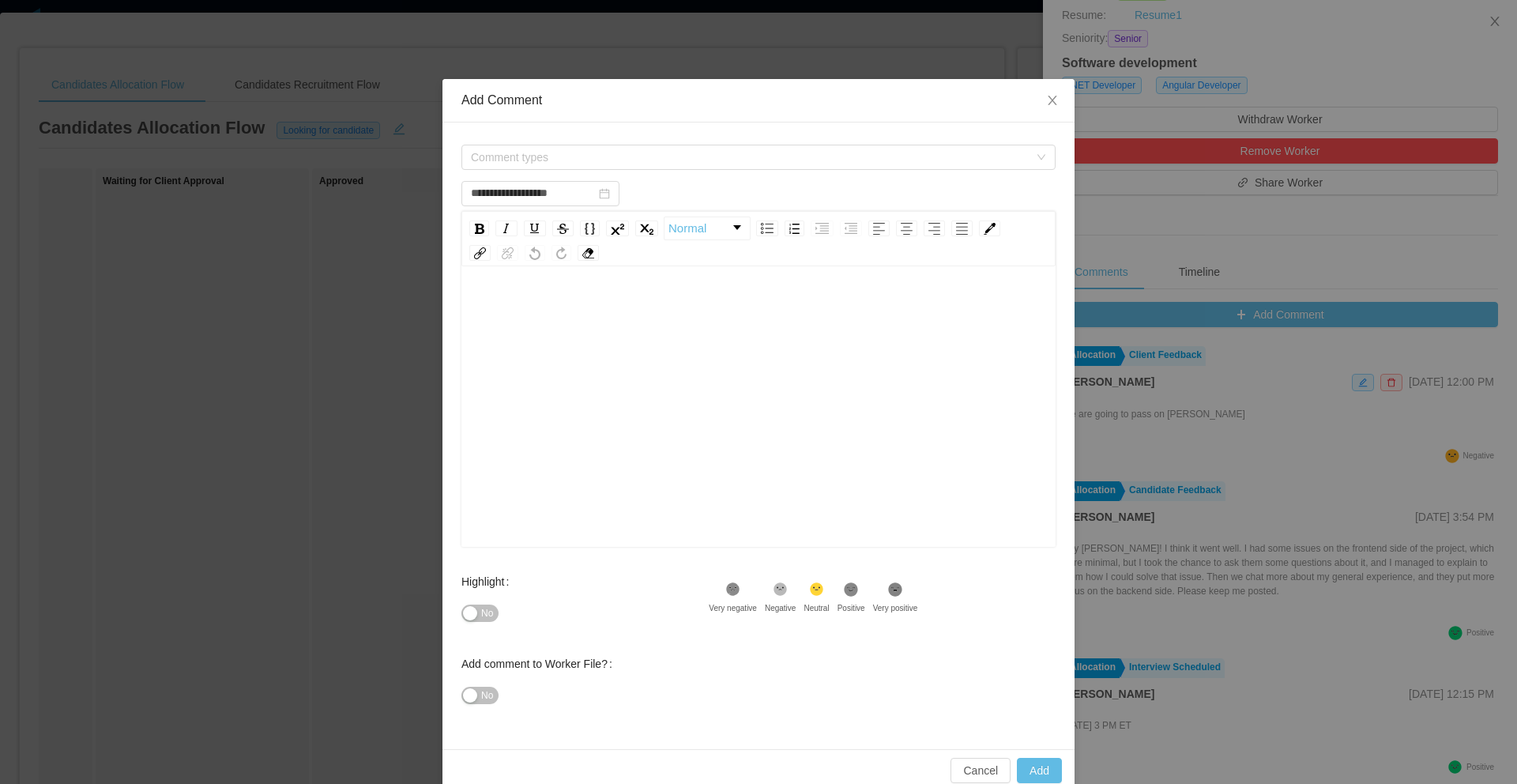
click at [322, 402] on div "**********" at bounding box center [758, 392] width 1517 height 784
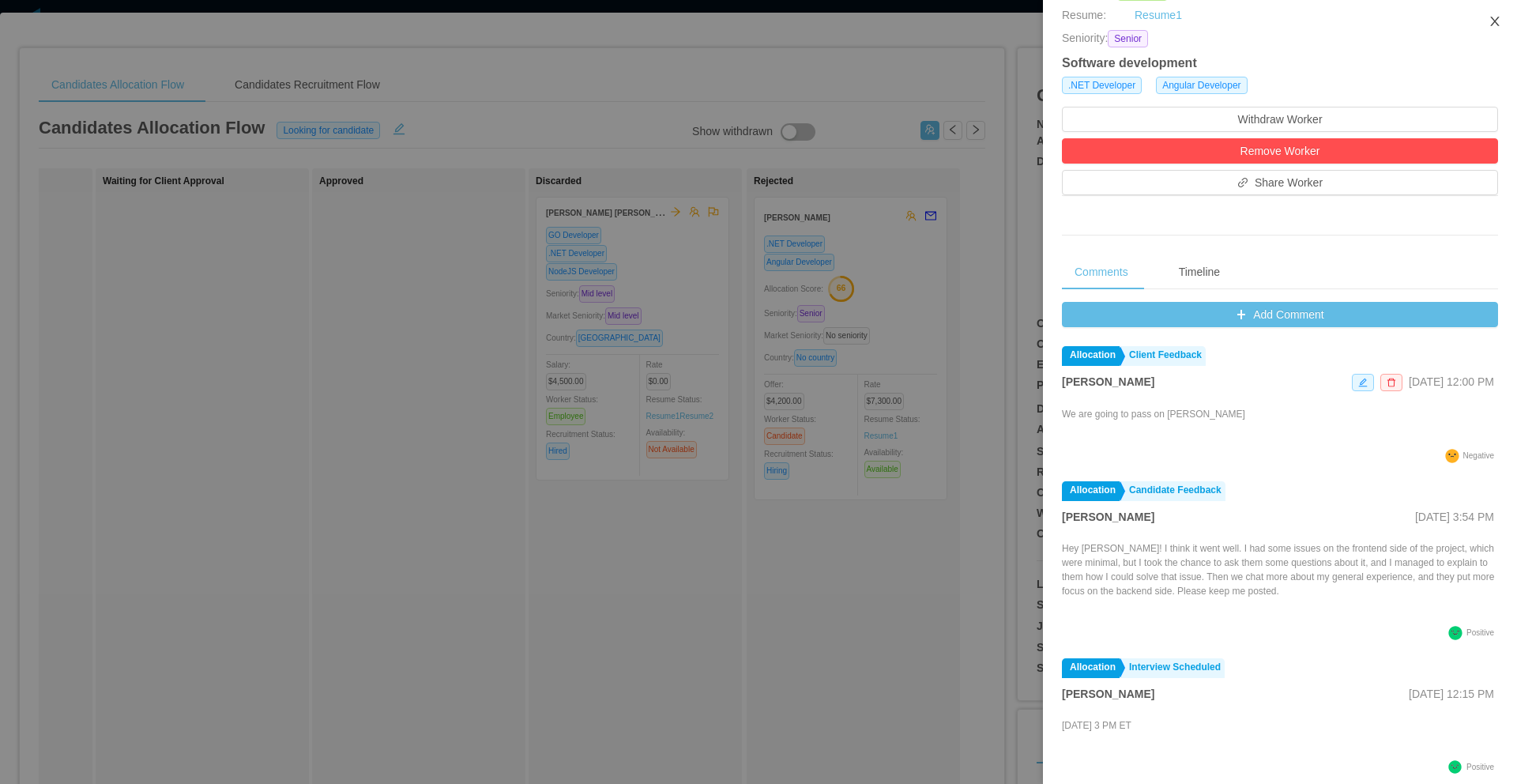
click at [1491, 23] on icon "icon: close" at bounding box center [1495, 21] width 13 height 13
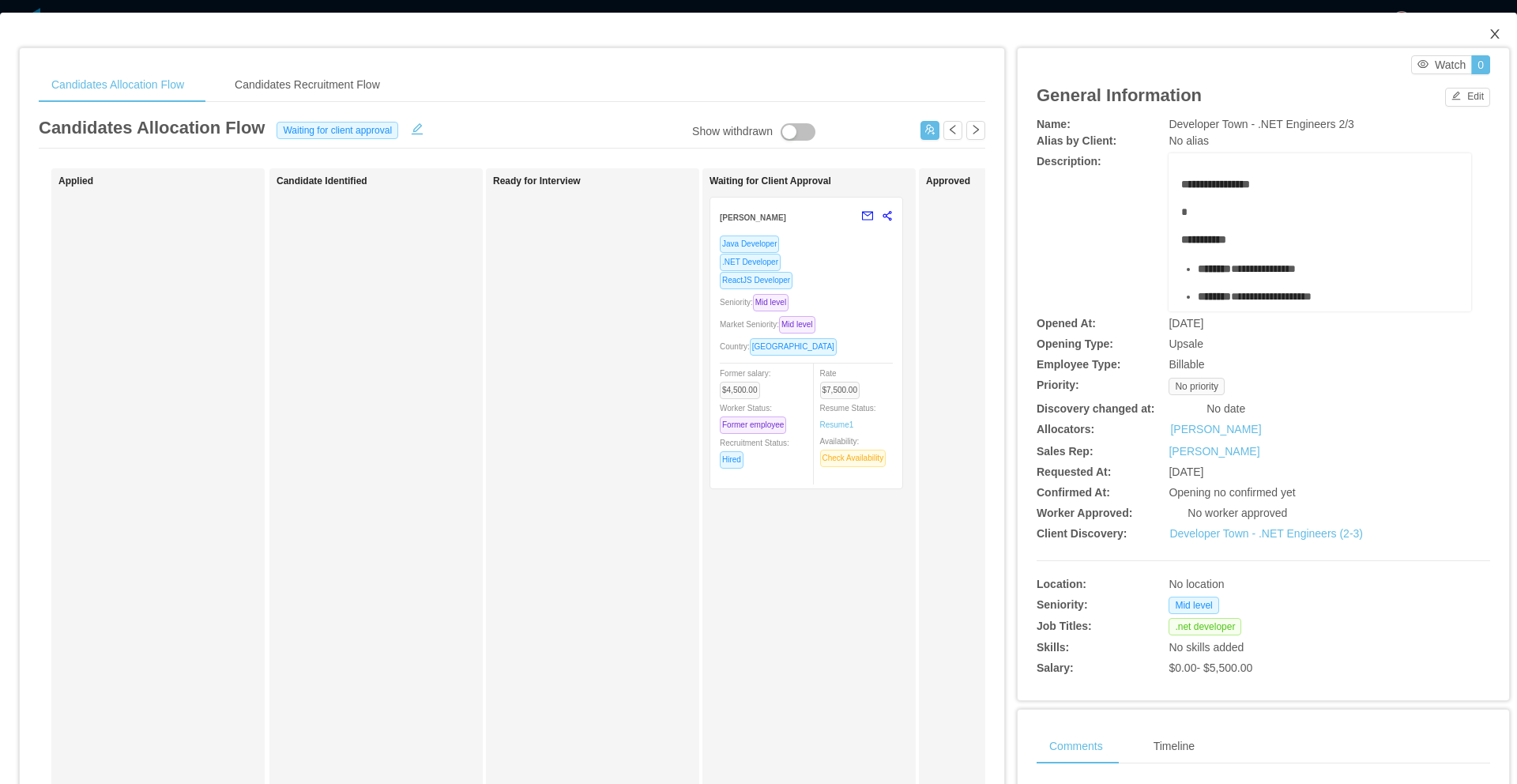
click at [1488, 32] on icon "icon: close" at bounding box center [1495, 34] width 13 height 13
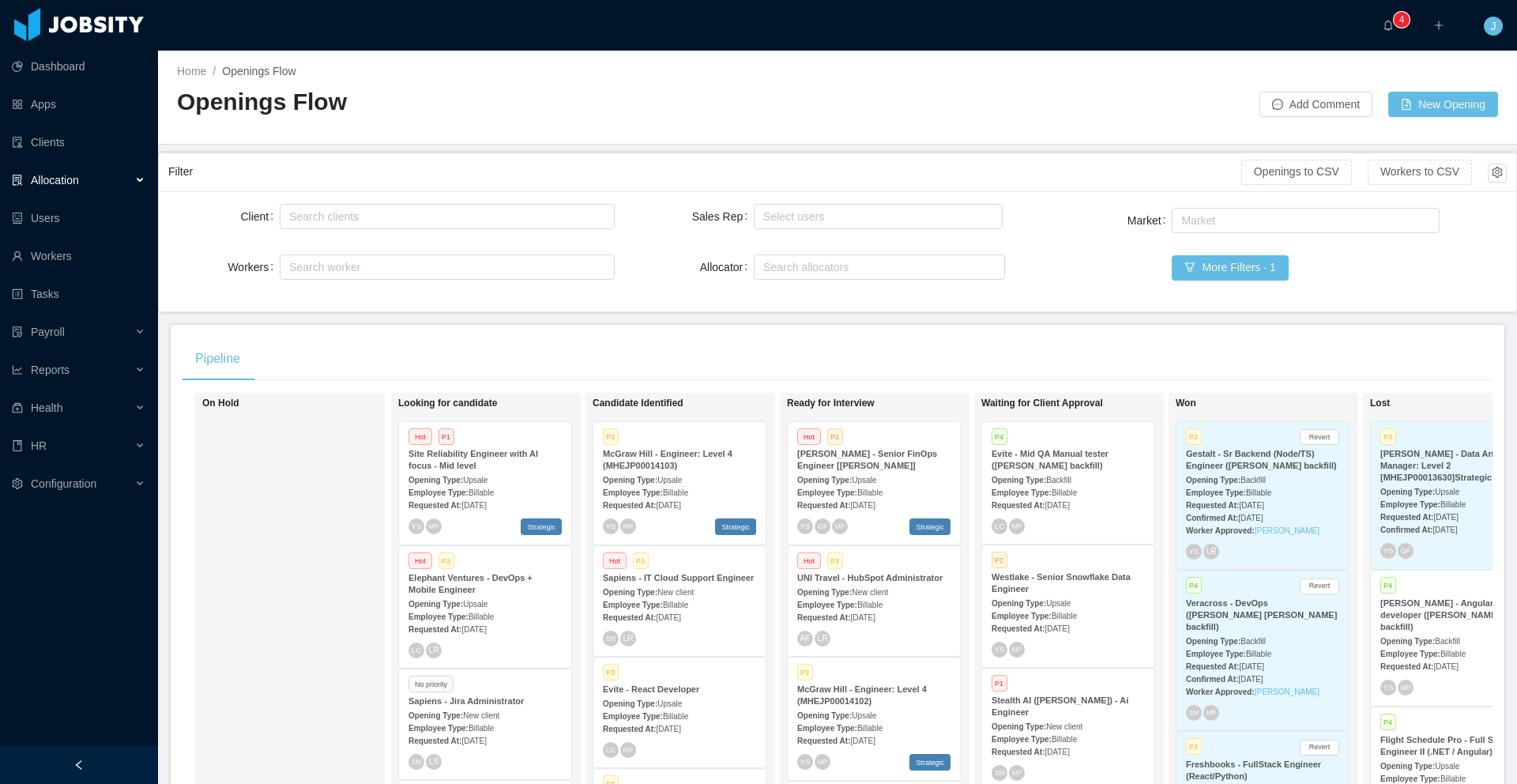
scroll to position [24, 0]
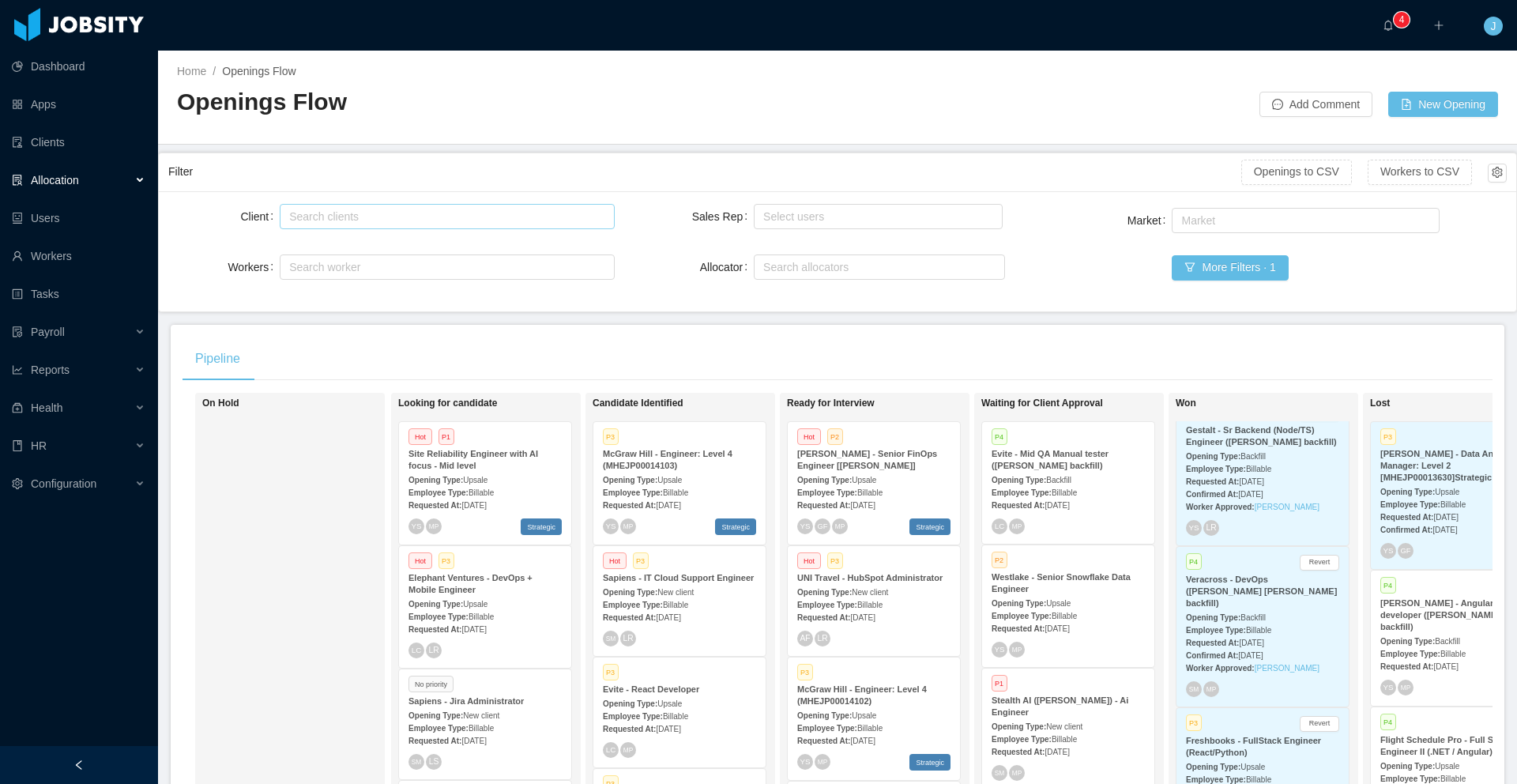
click at [385, 209] on div "Search clients" at bounding box center [443, 216] width 309 height 16
